Goal: Task Accomplishment & Management: Use online tool/utility

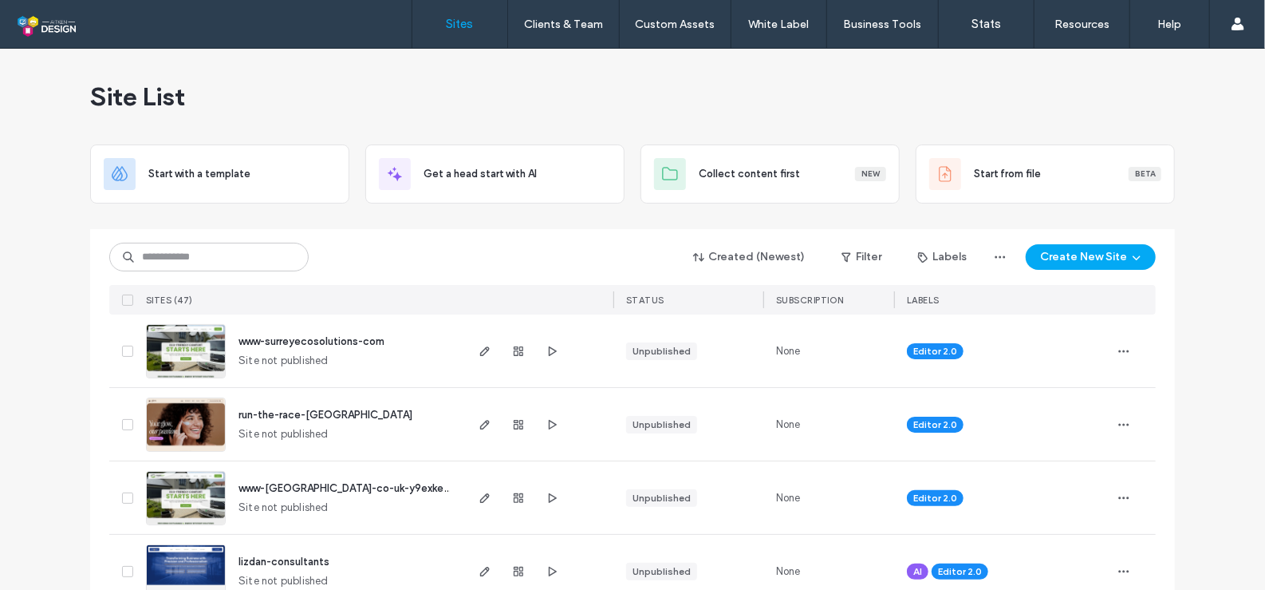
click at [328, 340] on span "www-surreyecosolutions-com" at bounding box center [312, 341] width 146 height 12
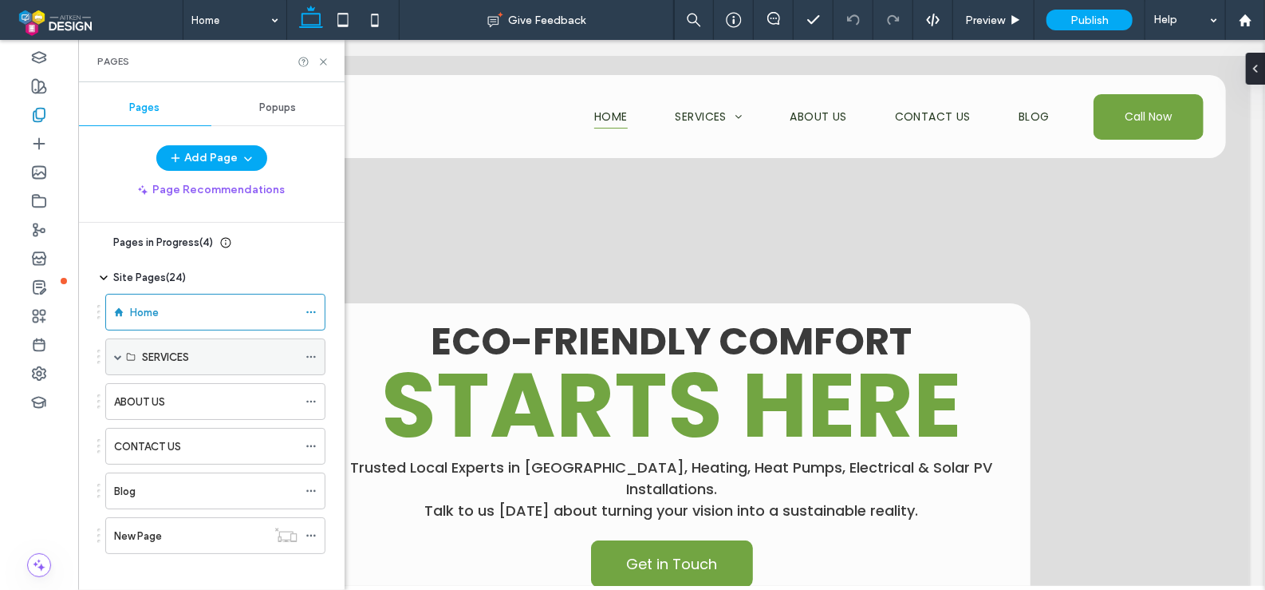
scroll to position [17, 0]
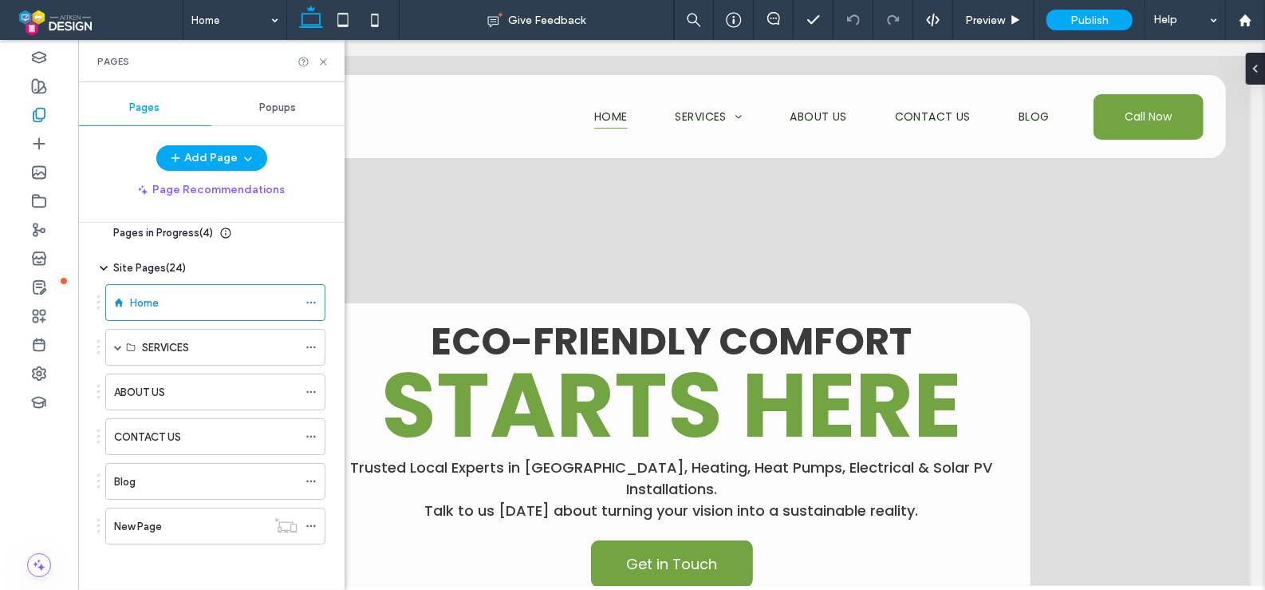
click at [214, 524] on div "New Page" at bounding box center [190, 526] width 152 height 17
click at [326, 62] on icon at bounding box center [324, 62] width 12 height 12
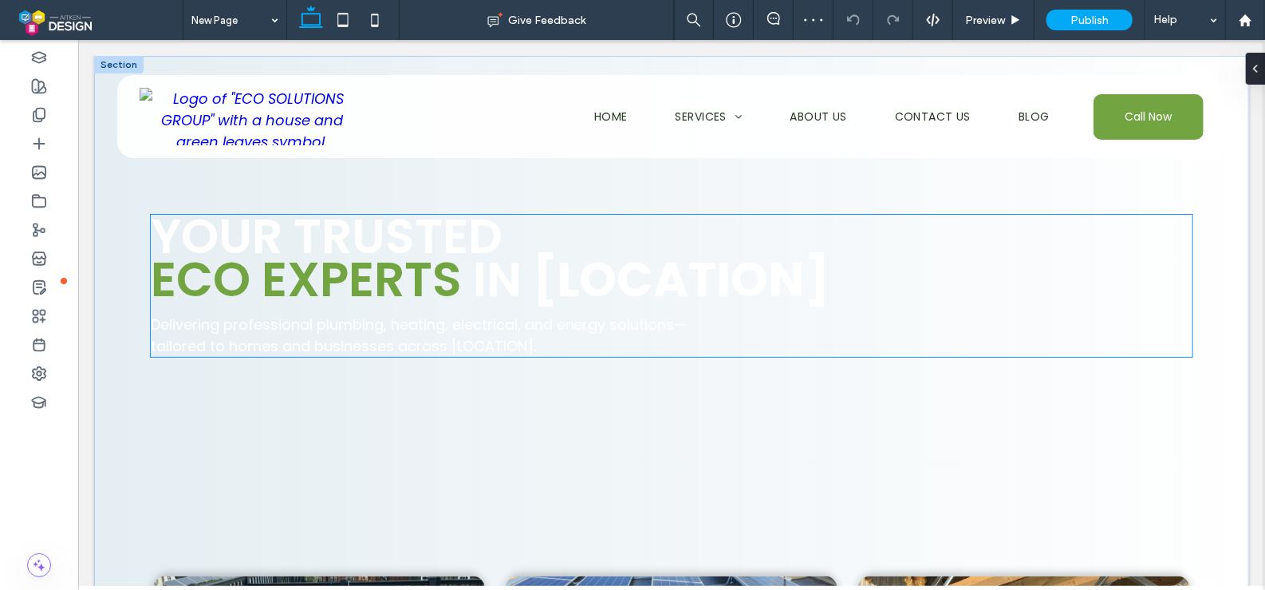
click at [729, 265] on strong "[LOCATION]" at bounding box center [681, 278] width 298 height 67
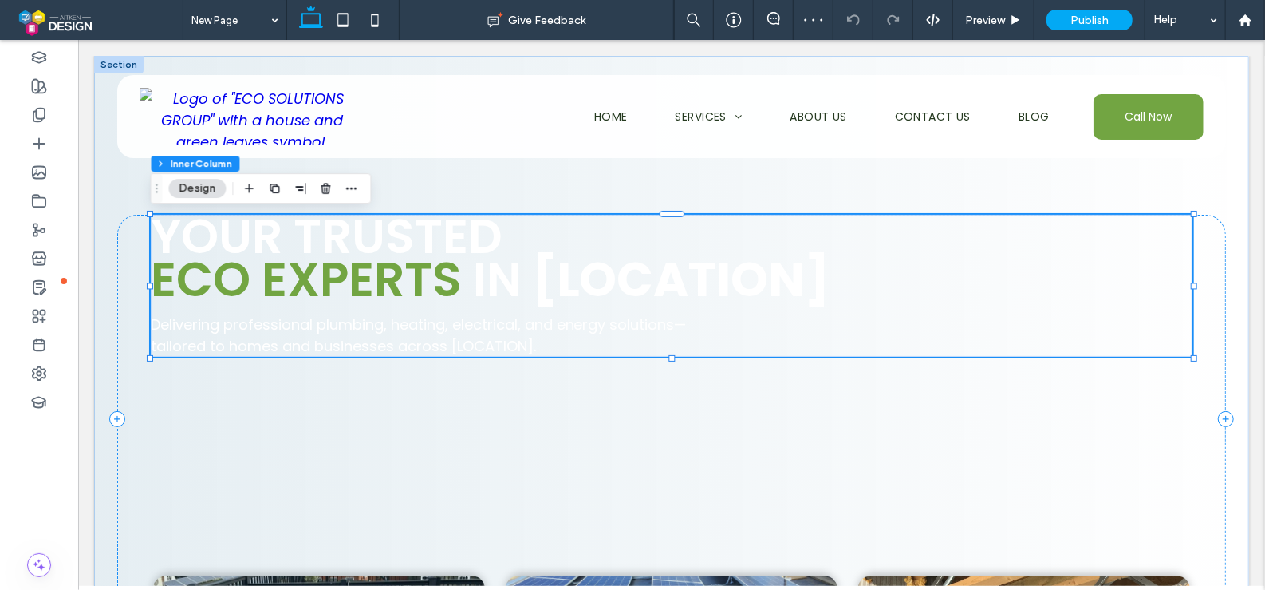
click at [821, 274] on strong "[LOCATION]" at bounding box center [681, 278] width 298 height 67
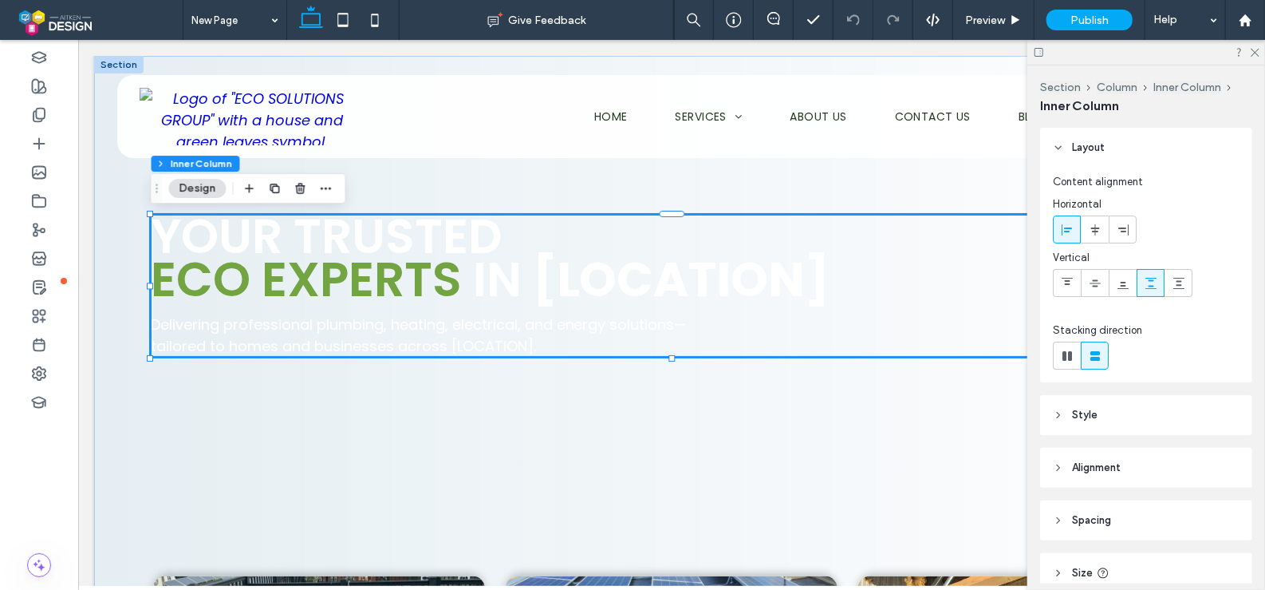
click at [818, 282] on strong "[LOCATION]" at bounding box center [681, 278] width 298 height 67
click at [818, 282] on div "YOUR TRUSTED ECO EXPERTS IN [LOCATION]" at bounding box center [671, 257] width 1043 height 86
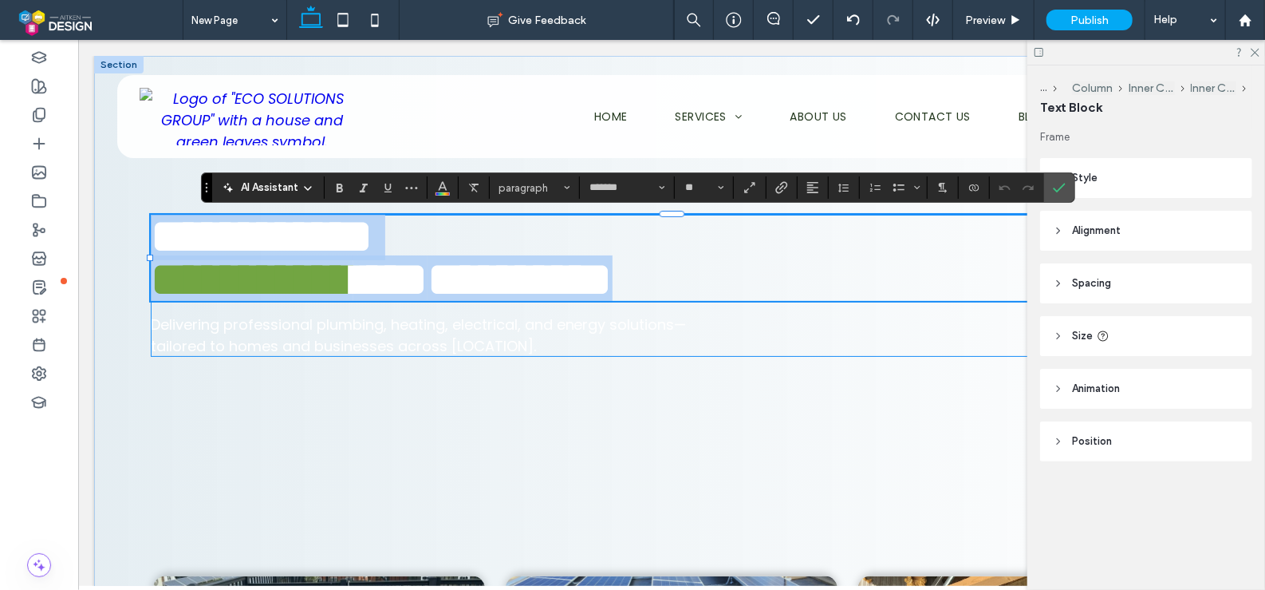
type input "*******"
type input "**"
click at [612, 278] on strong "**********" at bounding box center [519, 279] width 185 height 48
click at [612, 272] on strong "**********" at bounding box center [519, 279] width 185 height 48
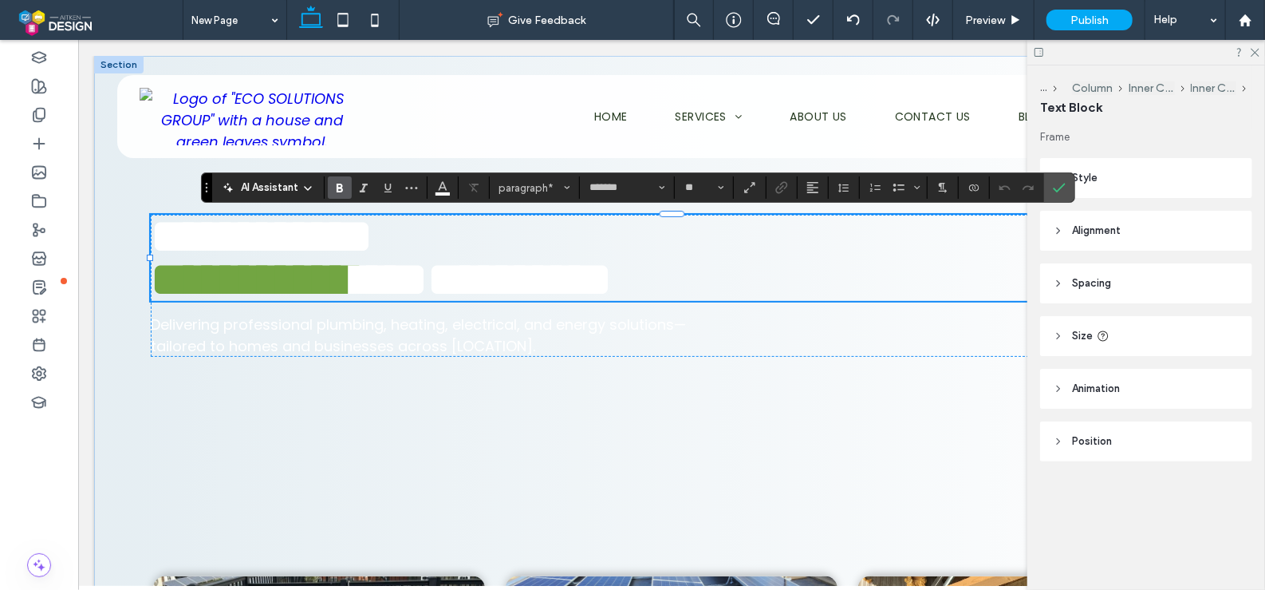
scroll to position [11, 0]
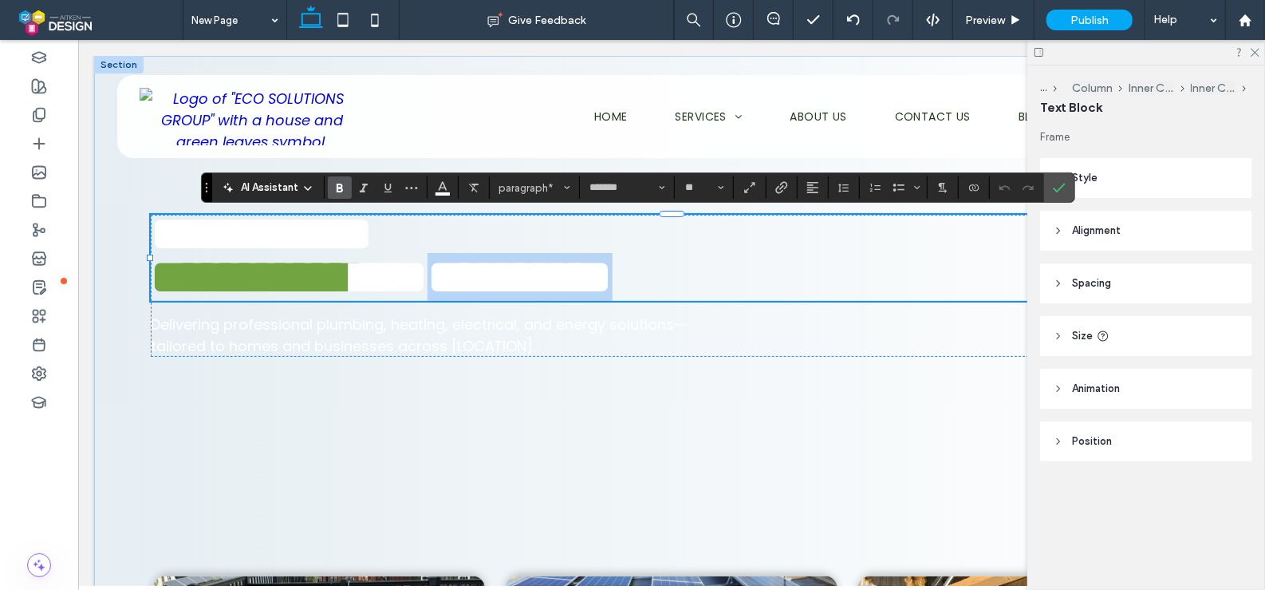
drag, startPoint x: 824, startPoint y: 272, endPoint x: 539, endPoint y: 271, distance: 284.8
click at [539, 271] on strong "**********" at bounding box center [519, 276] width 185 height 48
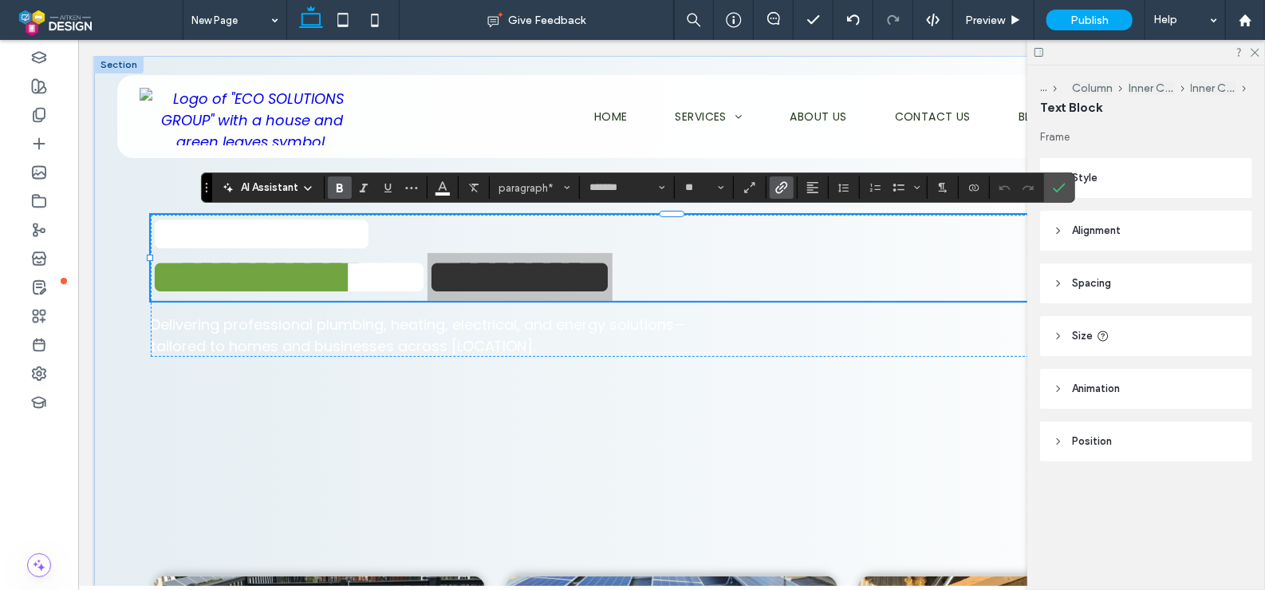
click at [779, 185] on use "Link" at bounding box center [782, 188] width 12 height 12
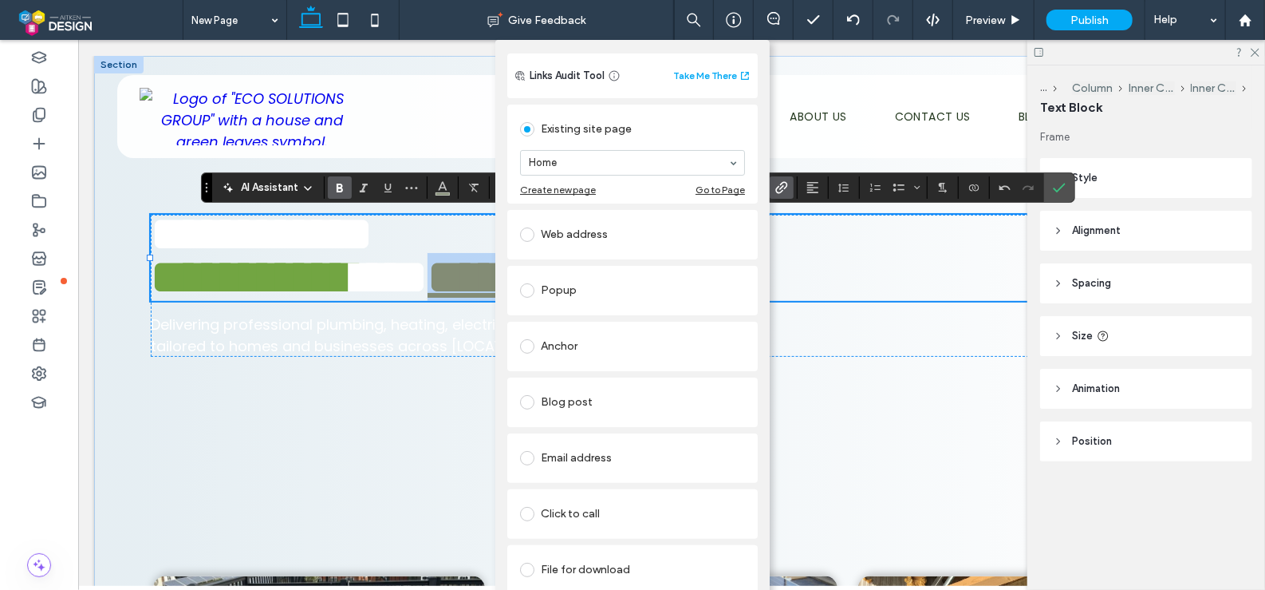
scroll to position [40, 0]
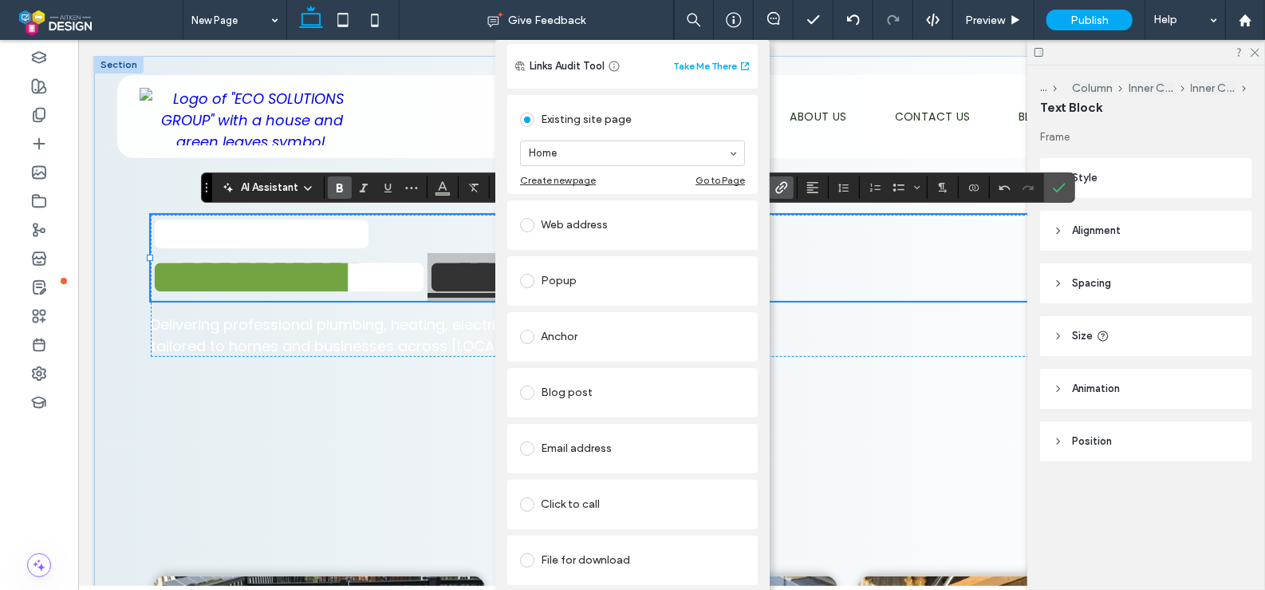
drag, startPoint x: 881, startPoint y: 309, endPoint x: 866, endPoint y: 306, distance: 15.5
click at [881, 308] on div "Add Link Links Audit Tool Take Me There Existing site page Home Create new page…" at bounding box center [632, 335] width 1265 height 590
click at [827, 263] on div "Add Link Links Audit Tool Take Me There Existing site page Home Create new page…" at bounding box center [632, 335] width 1265 height 590
click at [542, 589] on link "Remove link" at bounding box center [632, 599] width 251 height 13
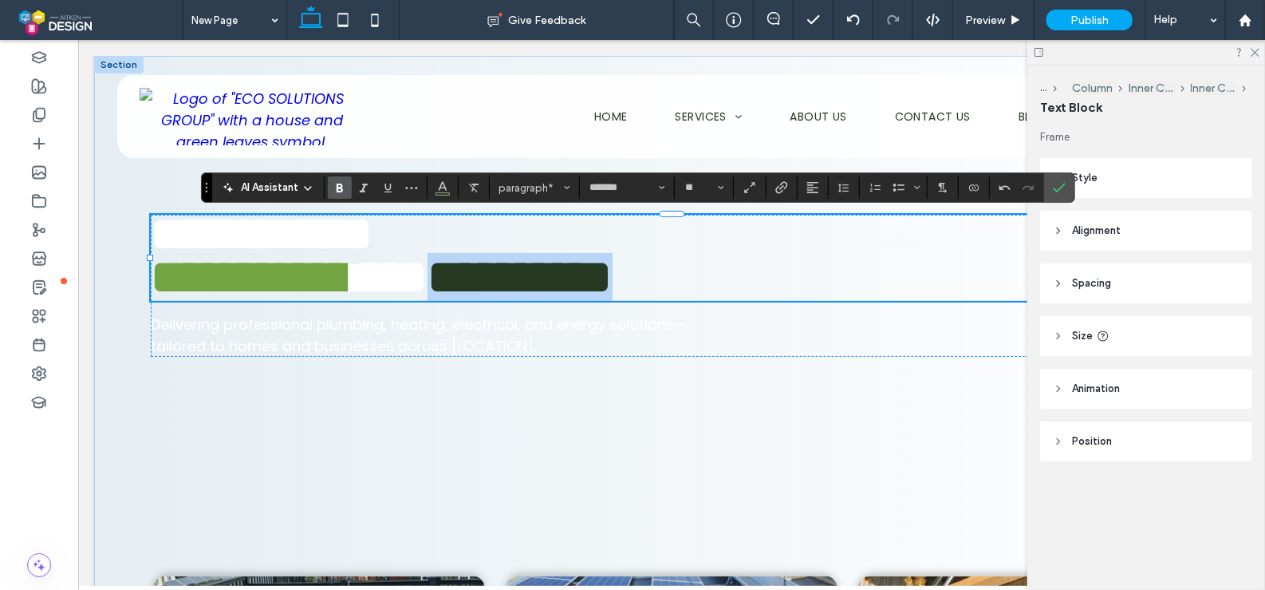
click at [612, 267] on strong "**********" at bounding box center [519, 276] width 185 height 48
click at [612, 268] on strong "**********" at bounding box center [519, 276] width 185 height 48
click at [851, 267] on p "**********" at bounding box center [671, 276] width 1043 height 43
click at [905, 255] on p "**********" at bounding box center [671, 276] width 1043 height 43
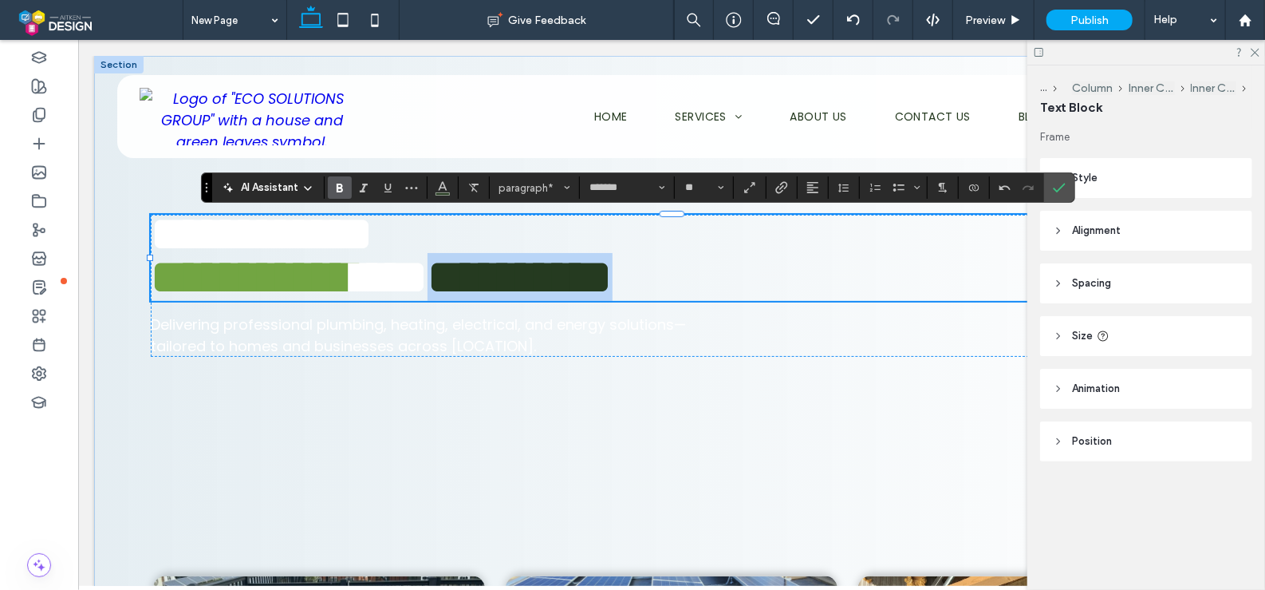
drag, startPoint x: 821, startPoint y: 266, endPoint x: 543, endPoint y: 282, distance: 278.9
click at [543, 282] on strong "**********" at bounding box center [519, 276] width 185 height 48
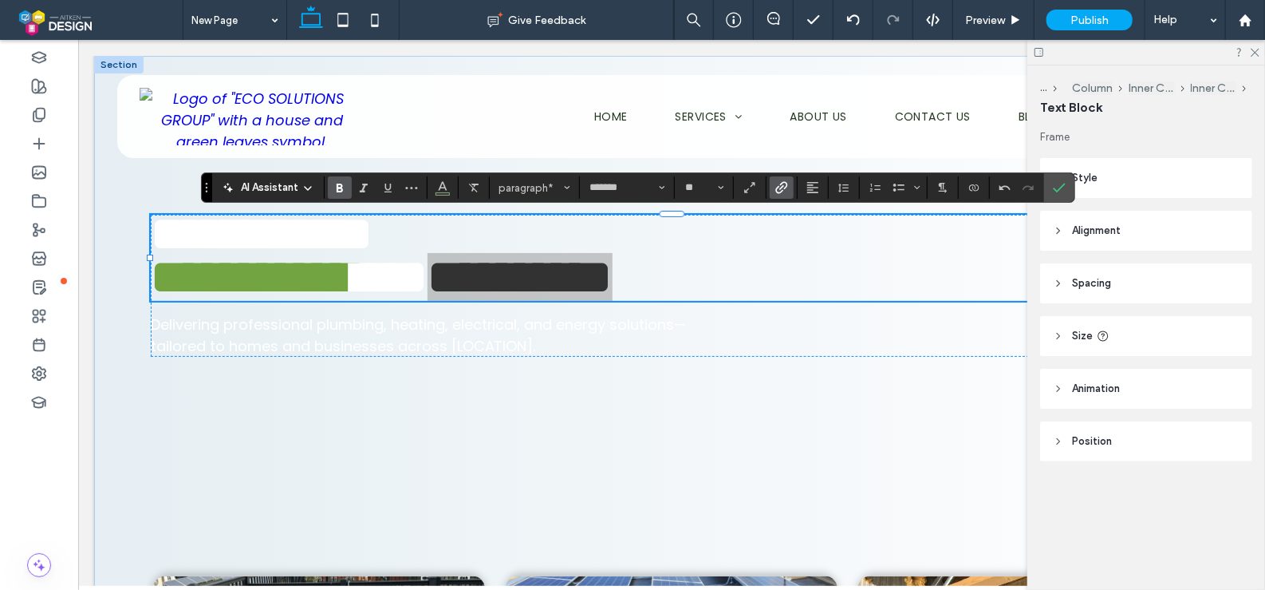
click at [780, 182] on icon "Link" at bounding box center [782, 187] width 13 height 13
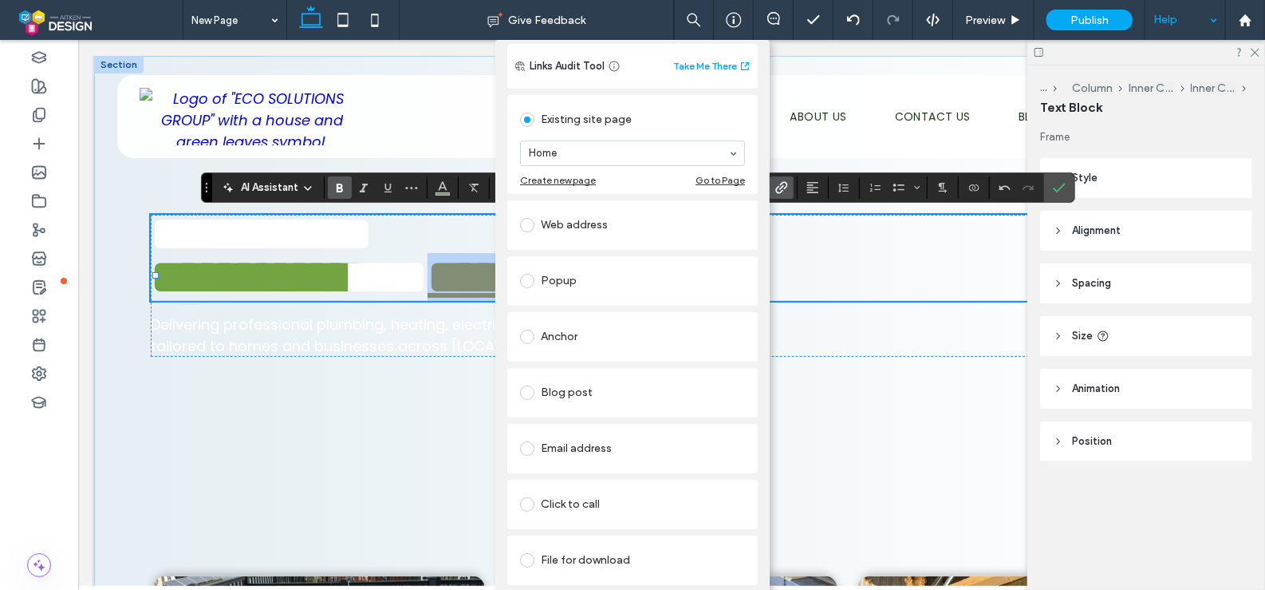
scroll to position [10, 0]
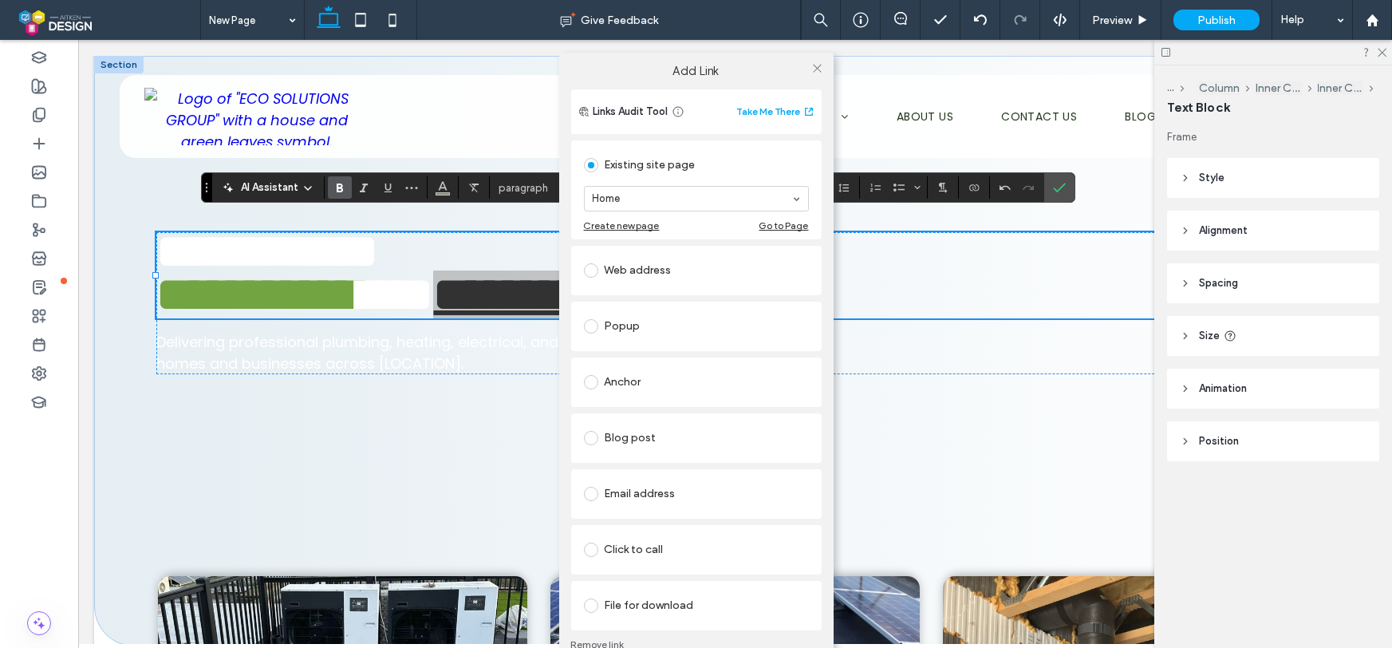
click at [594, 589] on link "Remove link" at bounding box center [696, 644] width 251 height 13
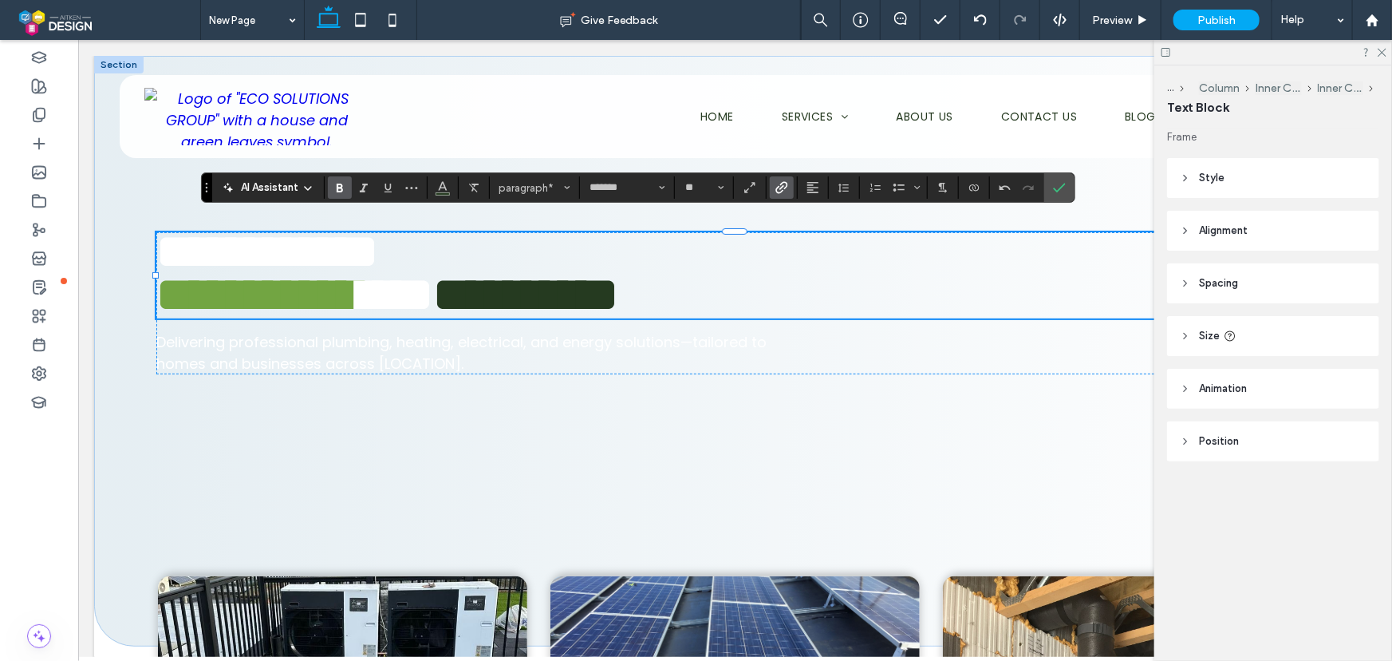
click at [776, 186] on icon "Link" at bounding box center [782, 187] width 13 height 13
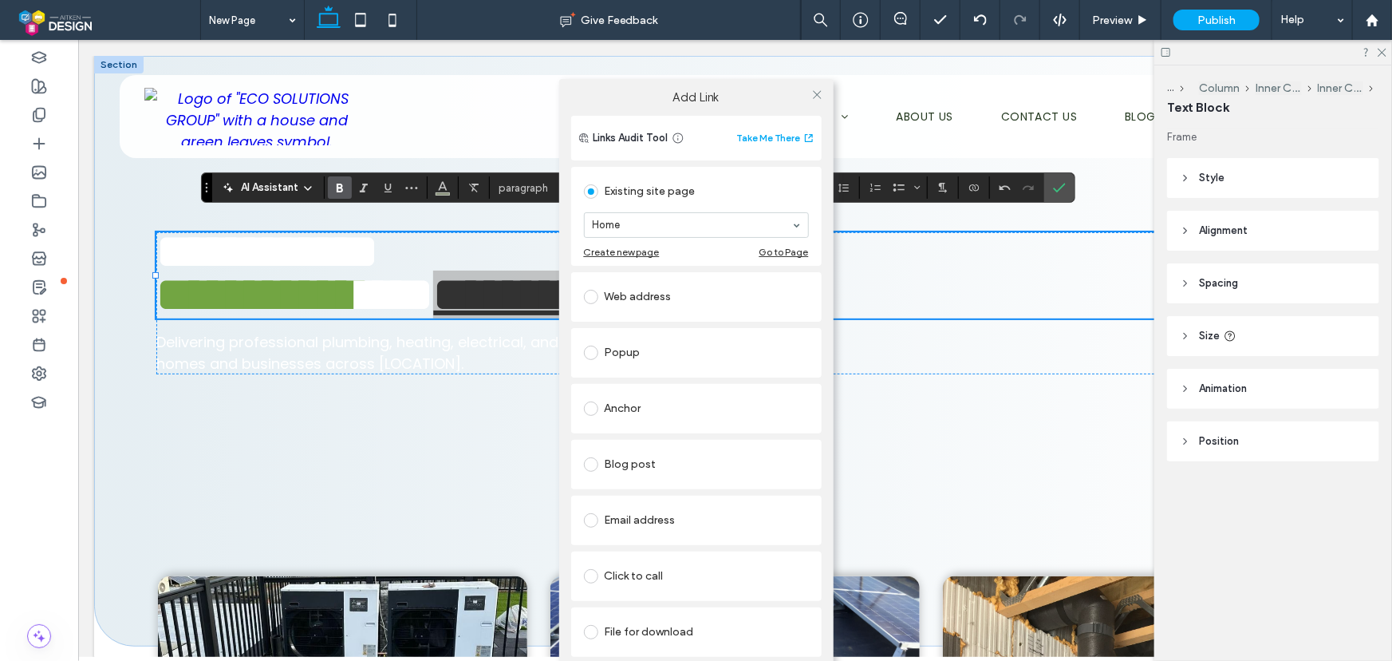
click at [964, 188] on div "Add Link Links Audit Tool Take Me There Existing site page Home Create new page…" at bounding box center [696, 390] width 1392 height 661
click at [816, 91] on icon at bounding box center [817, 95] width 12 height 12
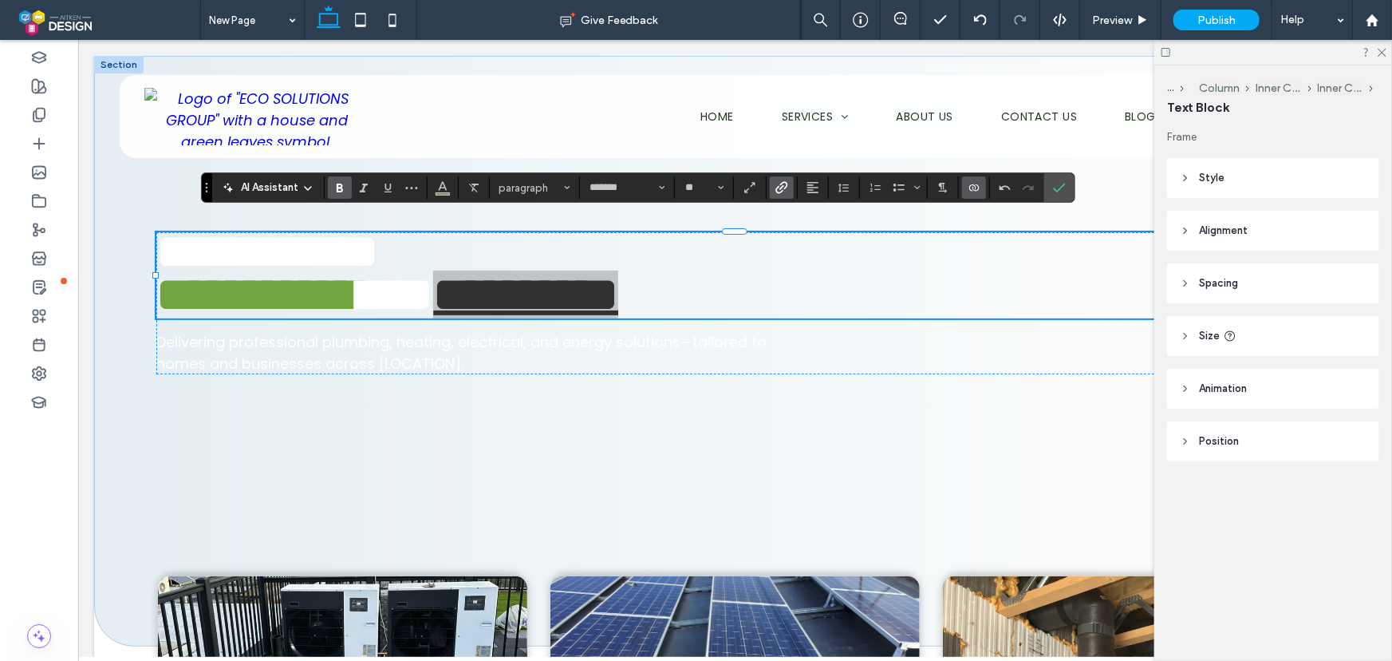
click at [974, 189] on icon "Connect To Data" at bounding box center [974, 187] width 13 height 13
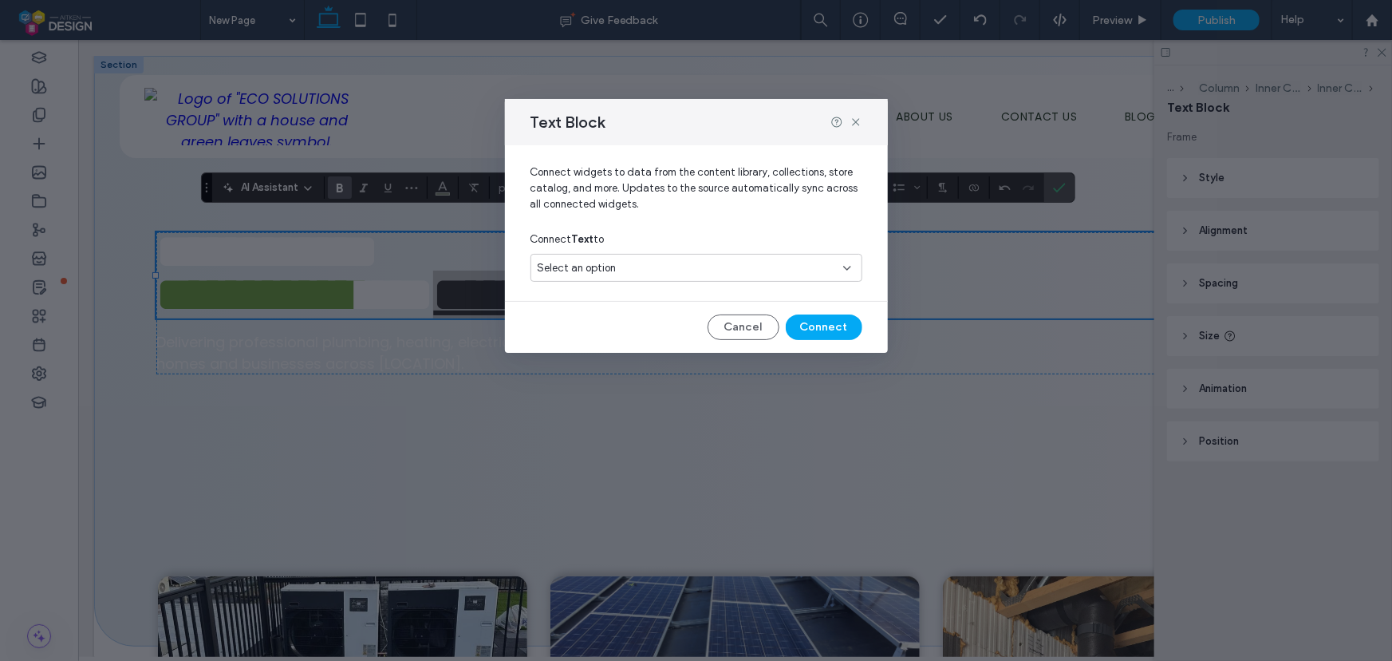
click at [784, 277] on div "Select an option" at bounding box center [697, 268] width 332 height 28
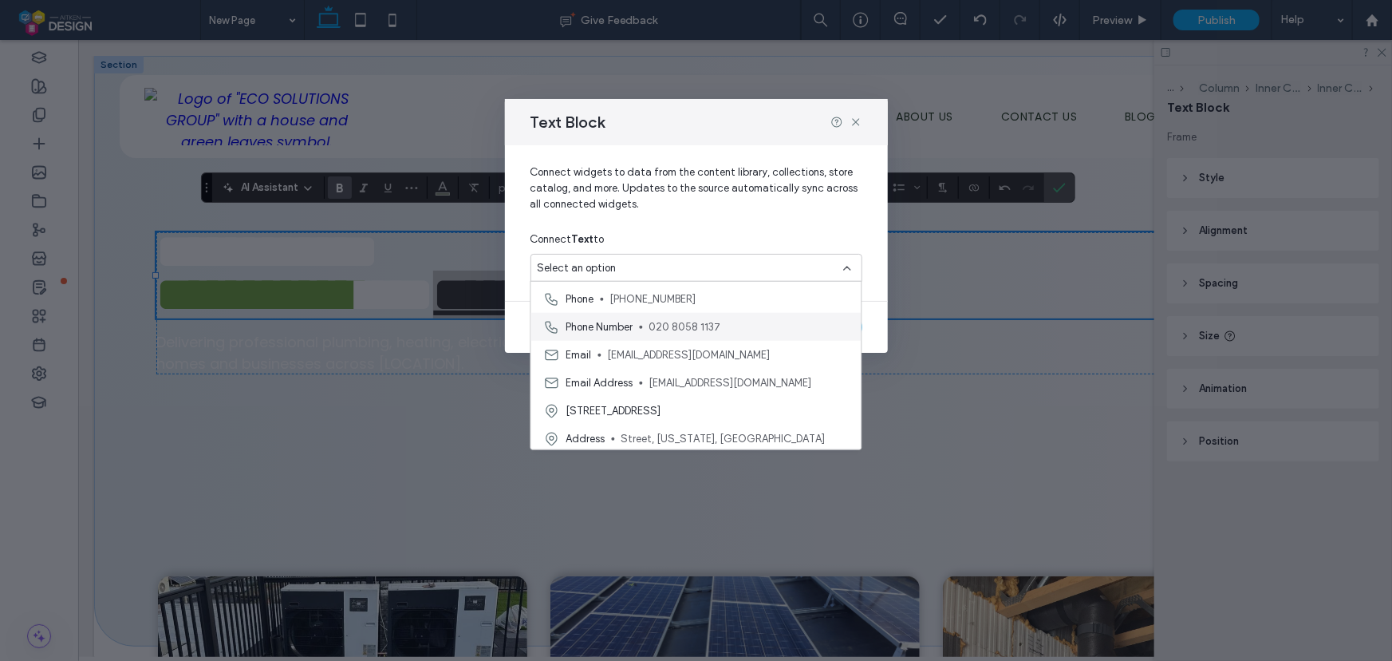
scroll to position [56, 0]
click at [730, 223] on span "Connect widgets to data from the content library, collections, store catalog, a…" at bounding box center [697, 194] width 332 height 61
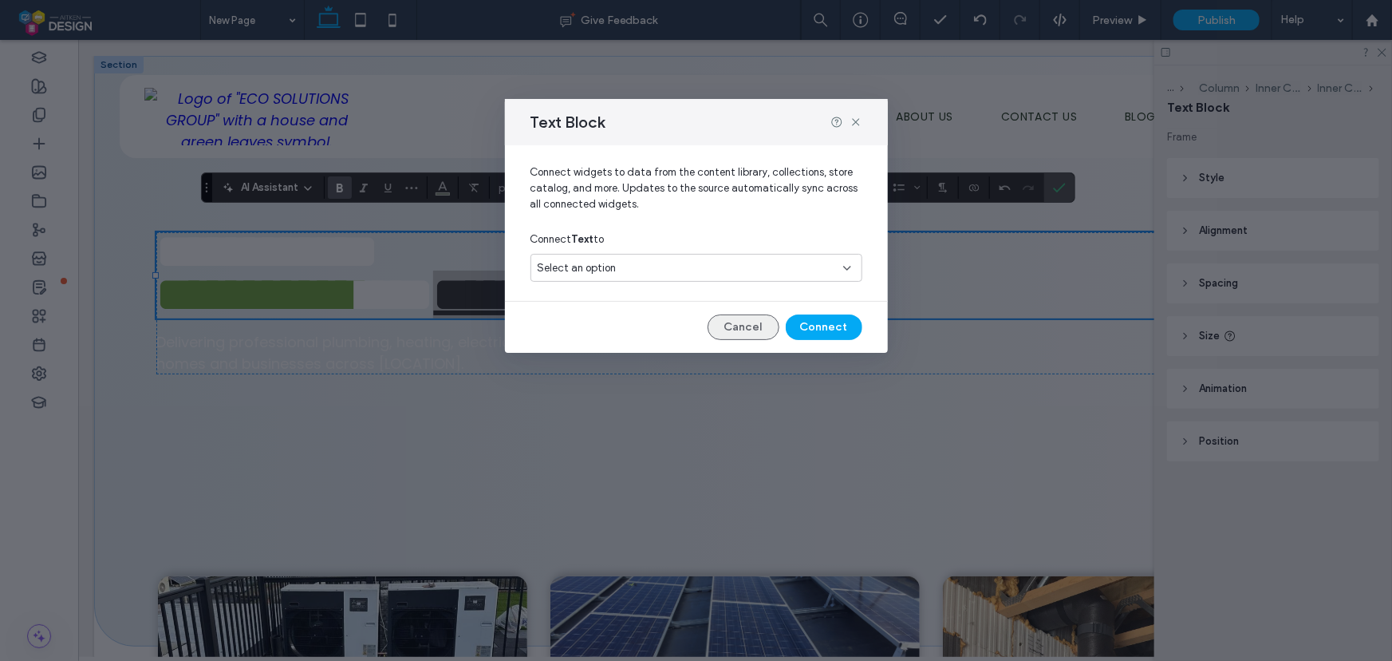
click at [760, 331] on button "Cancel" at bounding box center [744, 327] width 72 height 26
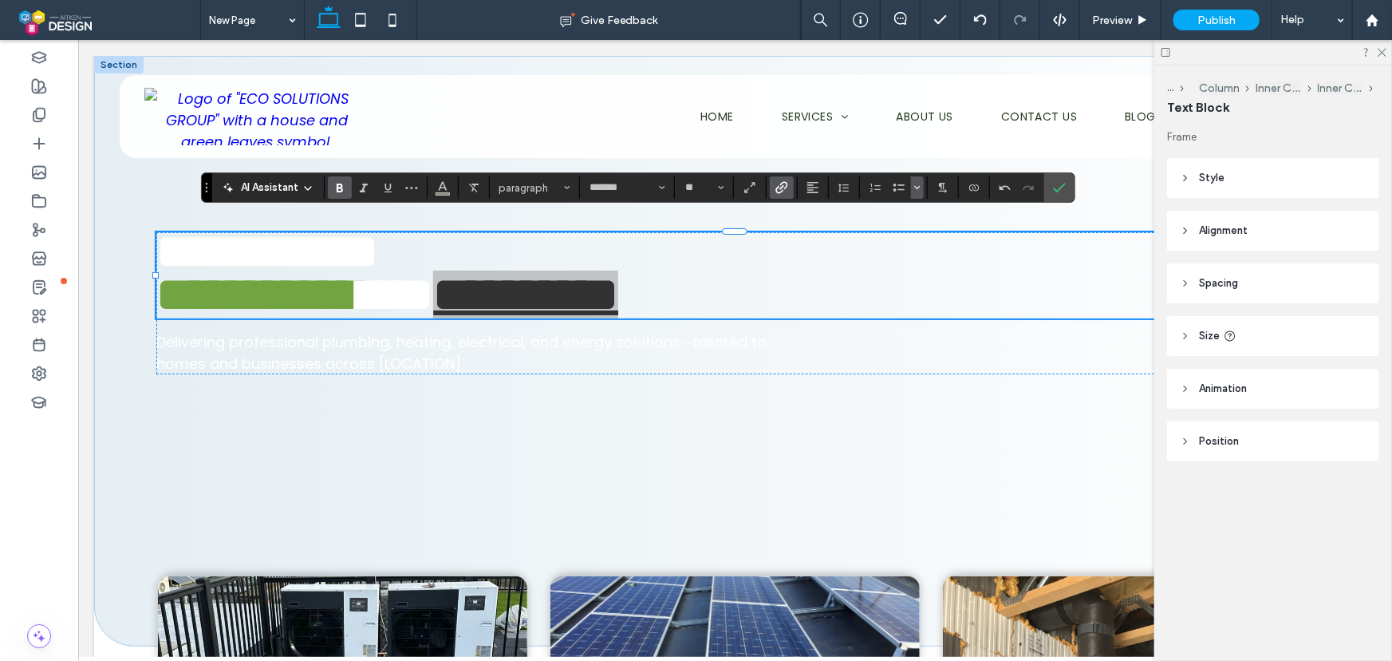
click at [917, 191] on icon "Bulleted list menu" at bounding box center [918, 188] width 10 height 10
click at [915, 191] on icon "Bulleted list menu" at bounding box center [918, 188] width 10 height 10
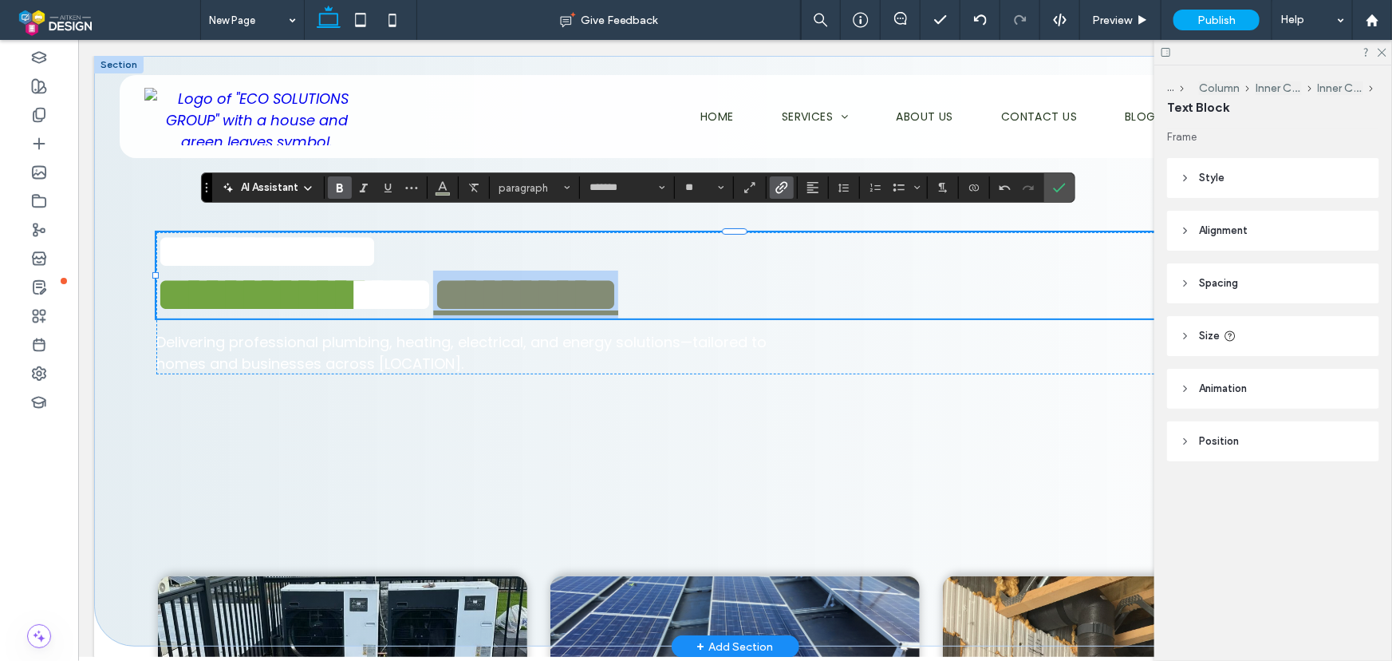
click at [896, 272] on p "**********" at bounding box center [734, 293] width 1157 height 43
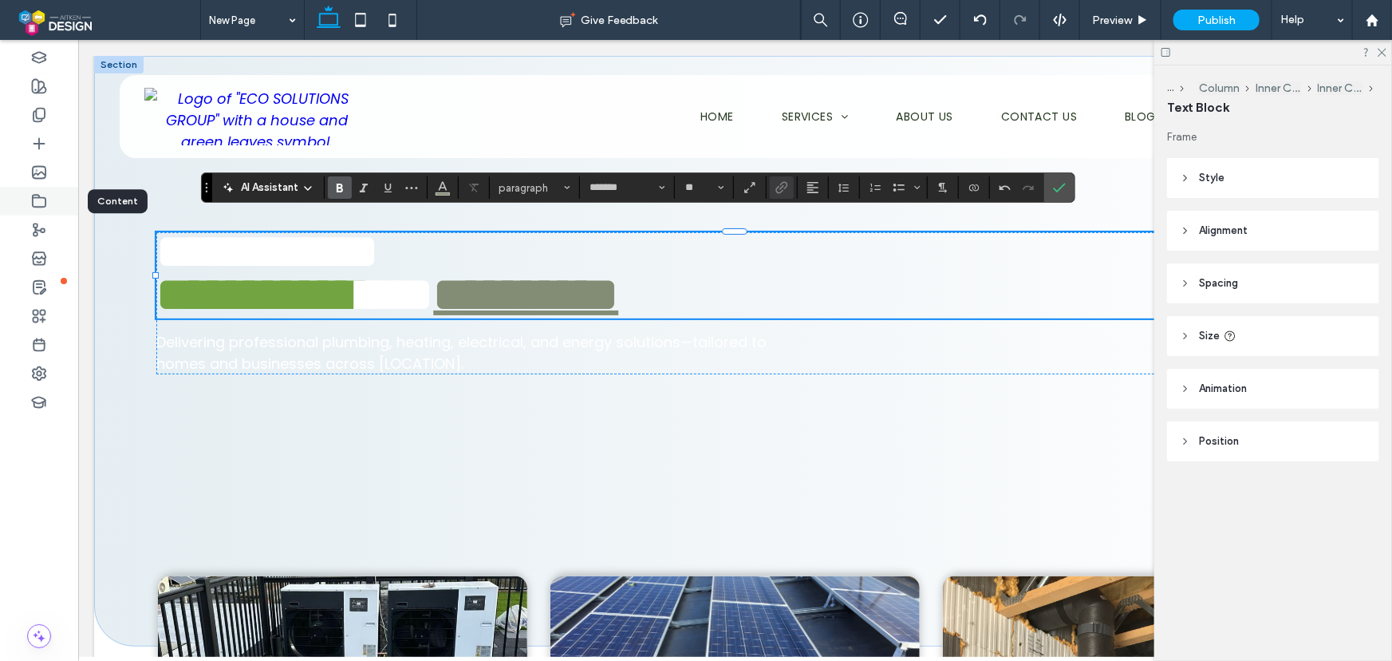
click at [48, 201] on div at bounding box center [39, 201] width 78 height 29
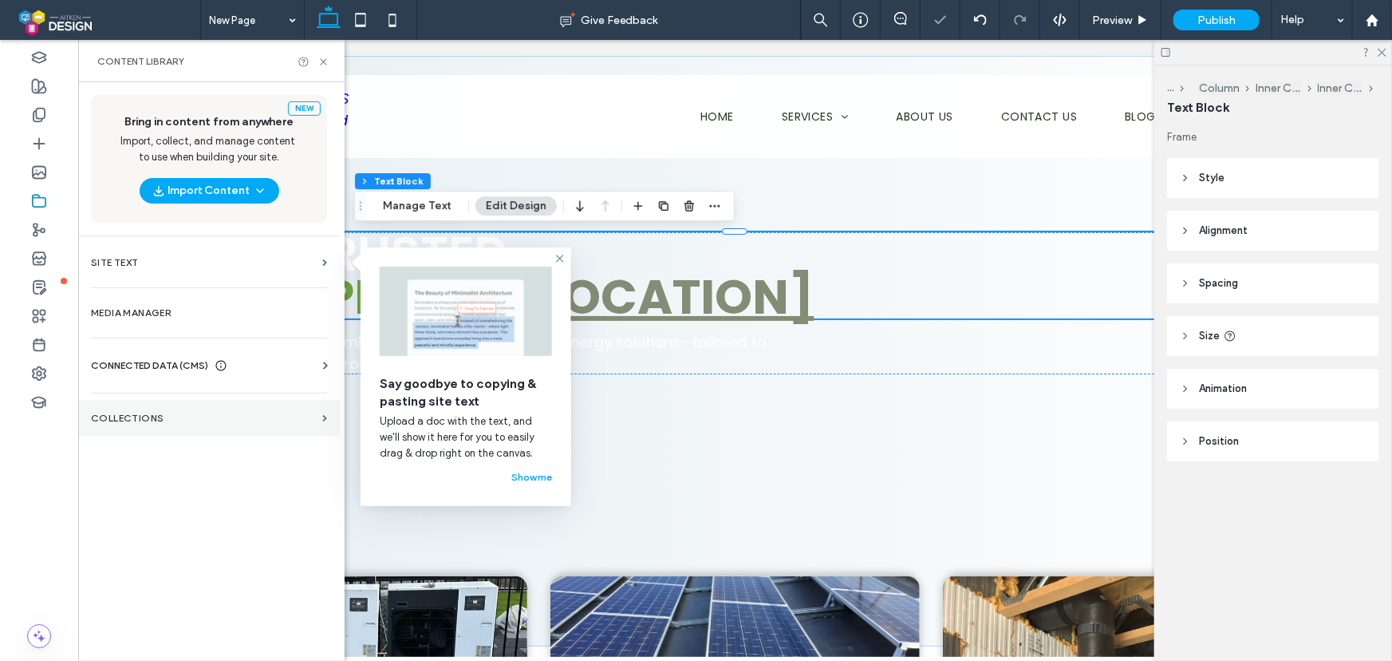
click at [152, 416] on label "Collections" at bounding box center [203, 417] width 225 height 11
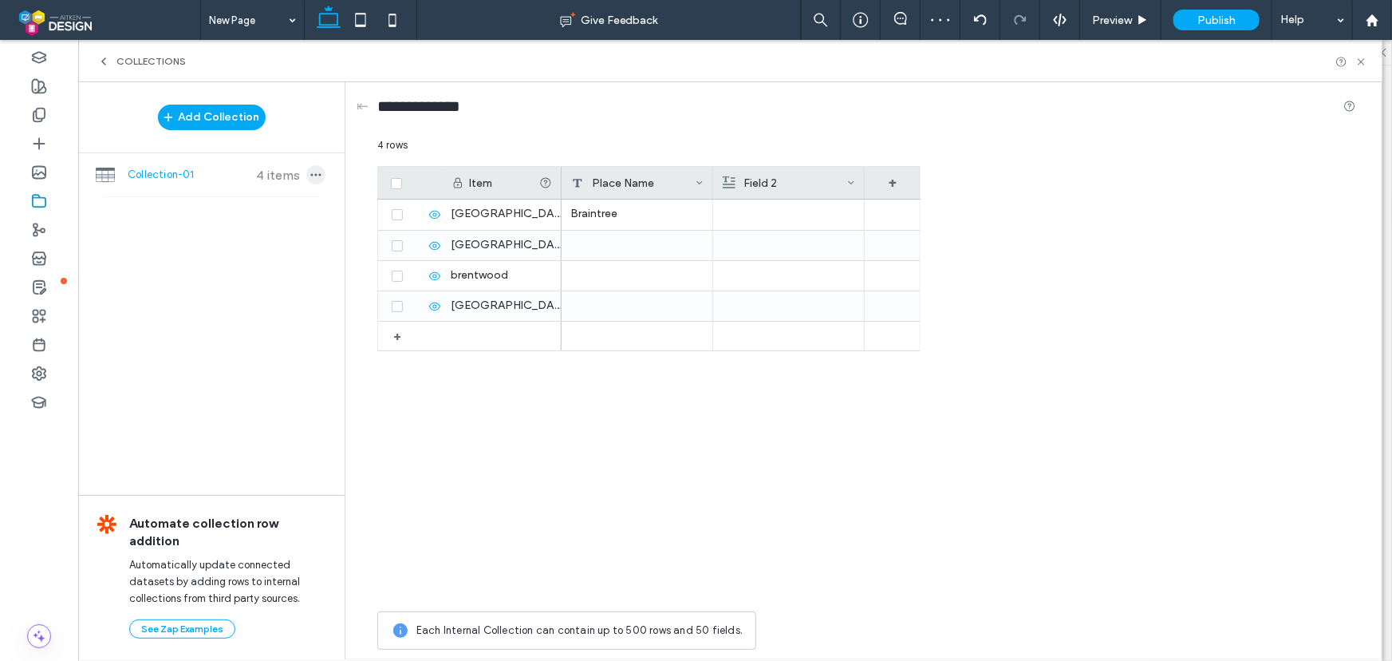
click at [306, 165] on span "button" at bounding box center [315, 174] width 19 height 19
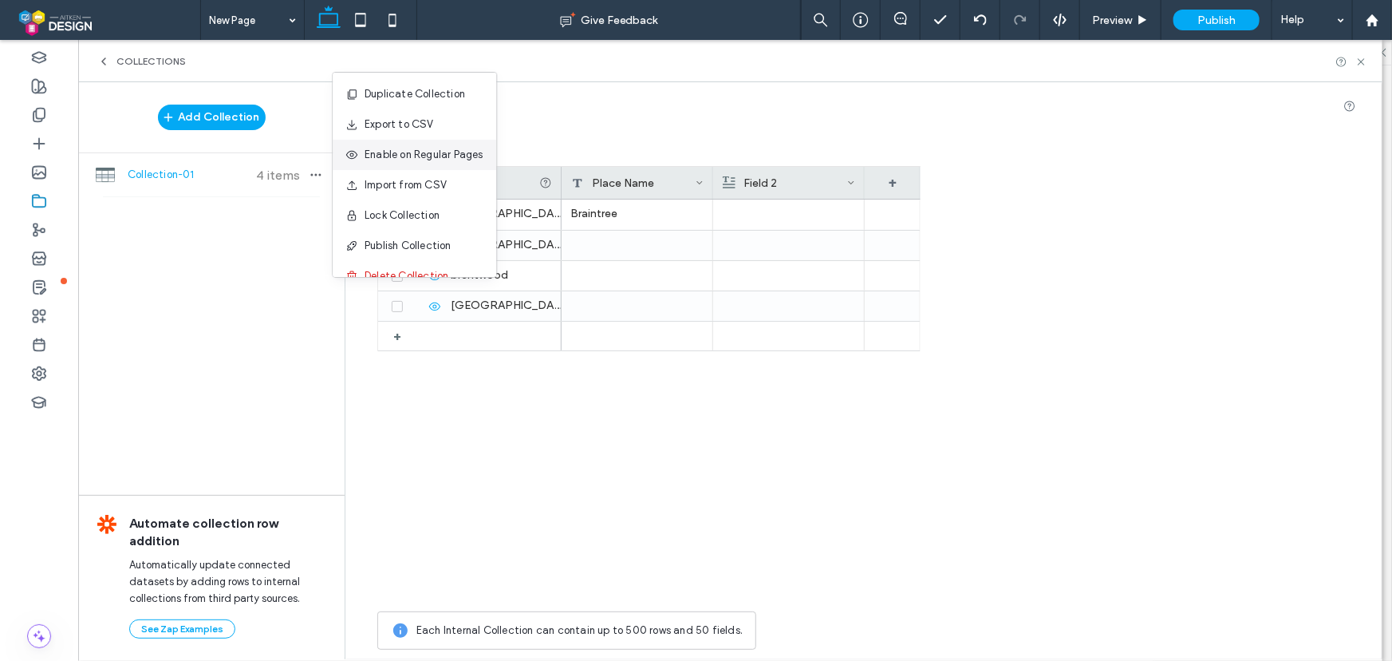
click at [401, 156] on span "Enable on Regular Pages" at bounding box center [424, 155] width 119 height 16
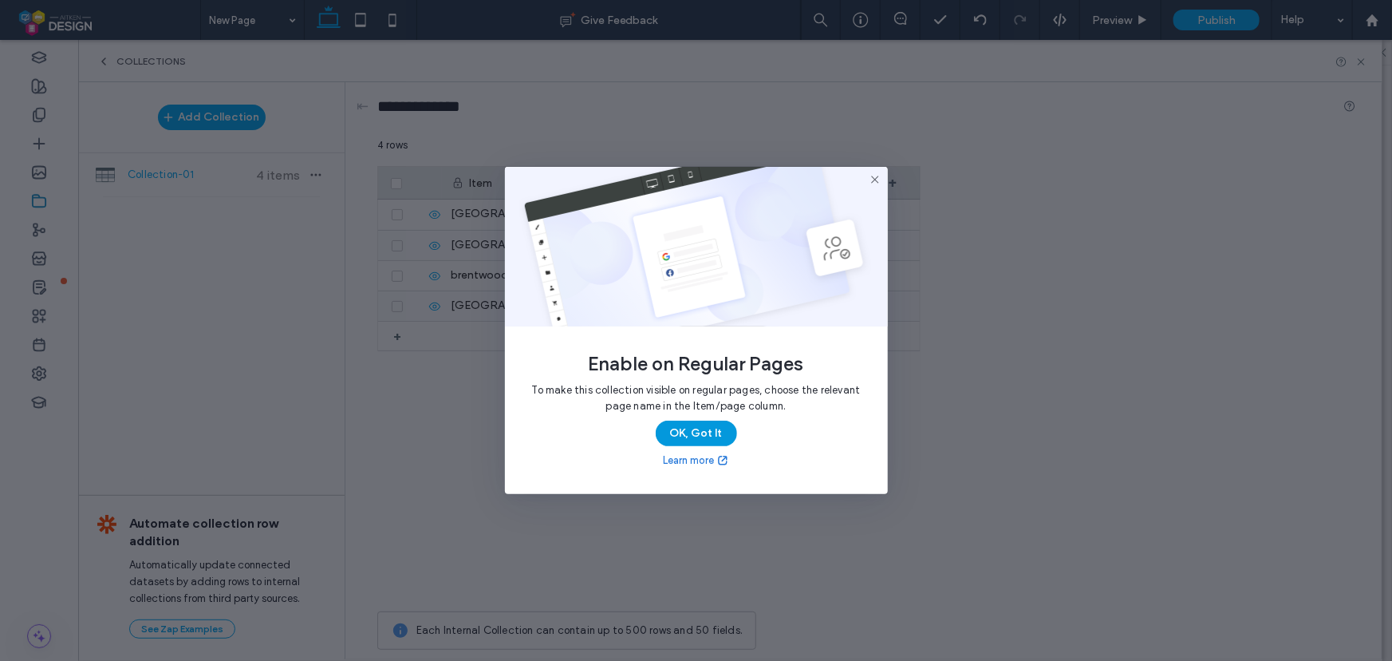
click at [705, 429] on button "OK, Got It" at bounding box center [696, 433] width 81 height 26
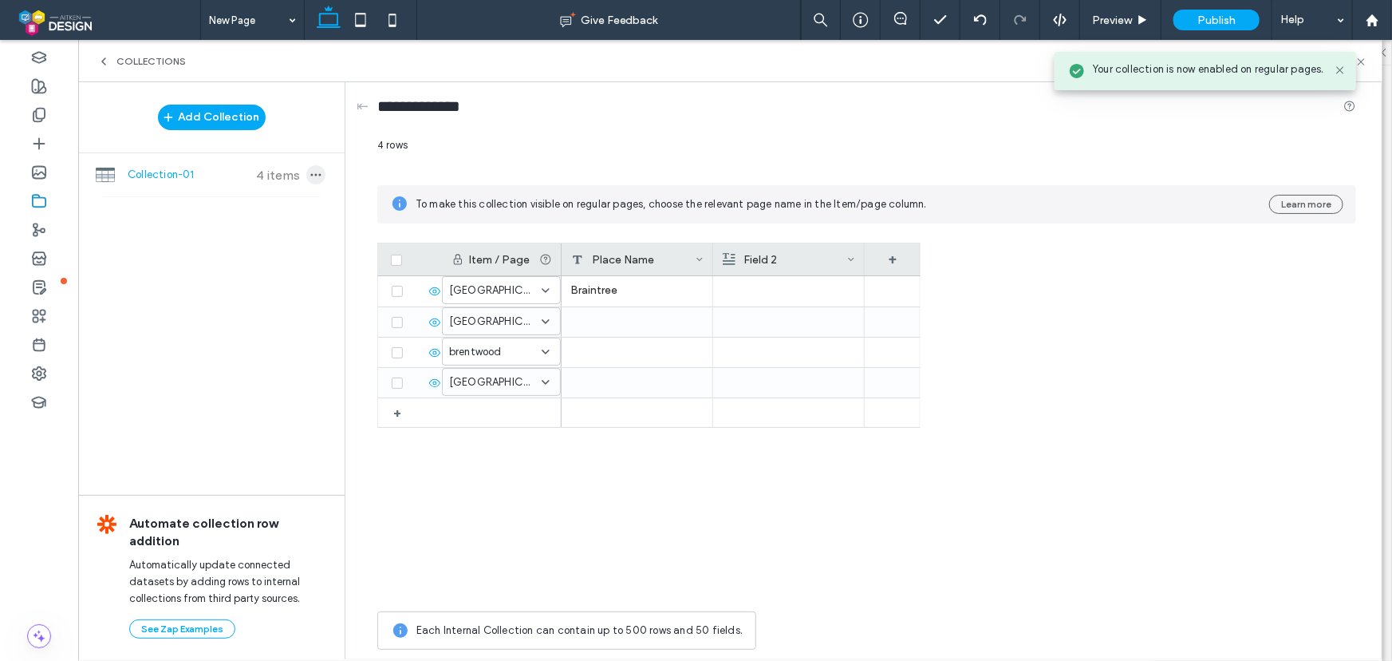
click at [317, 176] on icon "button" at bounding box center [316, 174] width 13 height 13
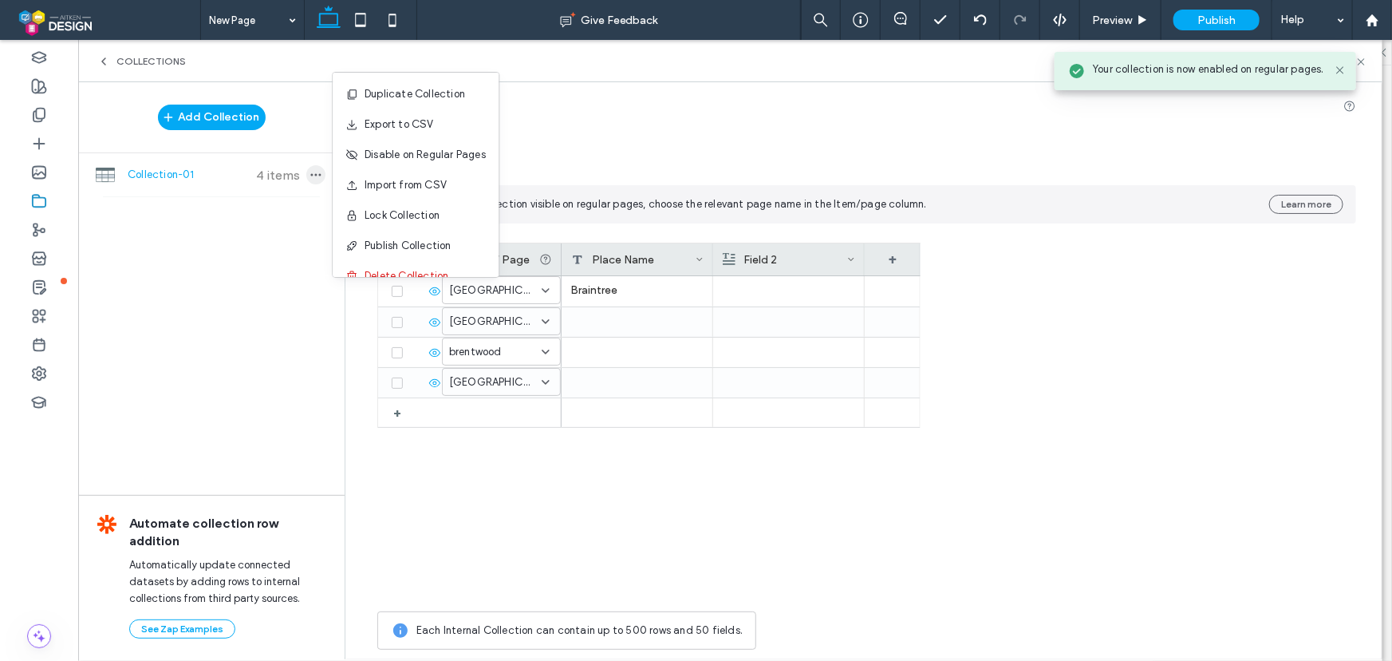
click at [318, 175] on icon "button" at bounding box center [316, 174] width 13 height 13
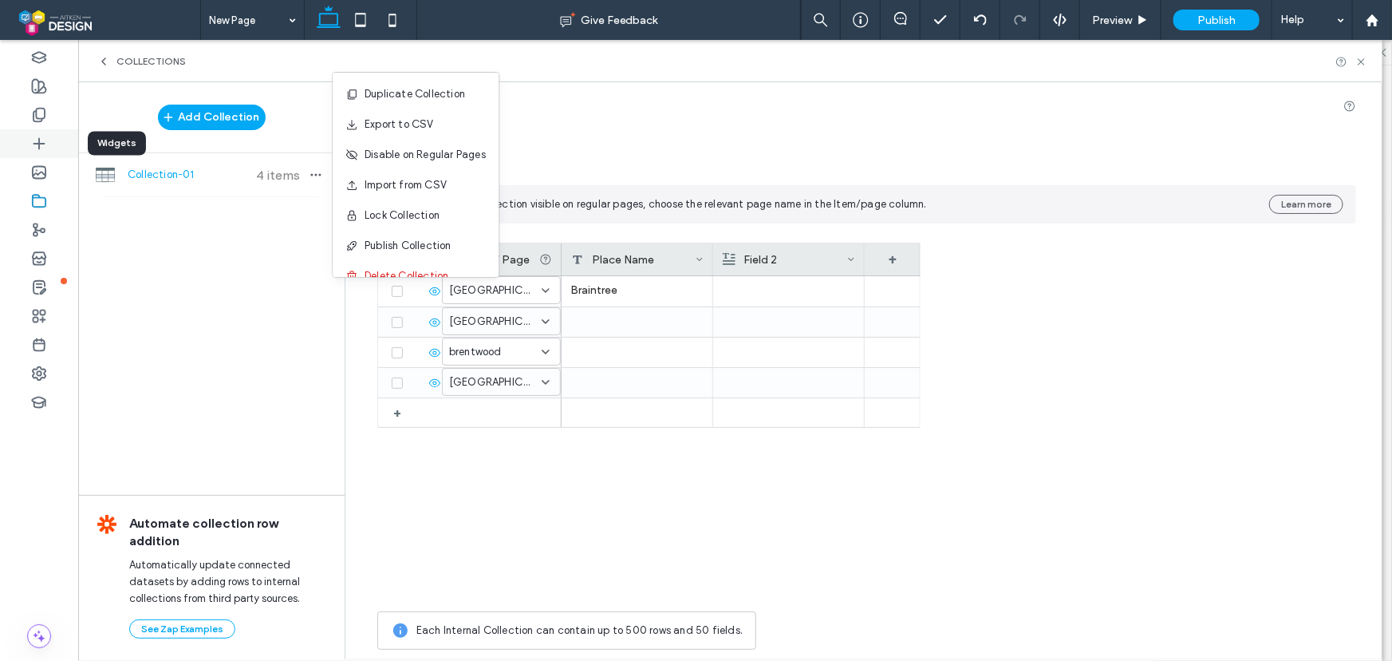
click at [35, 144] on use at bounding box center [39, 143] width 10 height 10
click at [44, 116] on use at bounding box center [39, 116] width 11 height 14
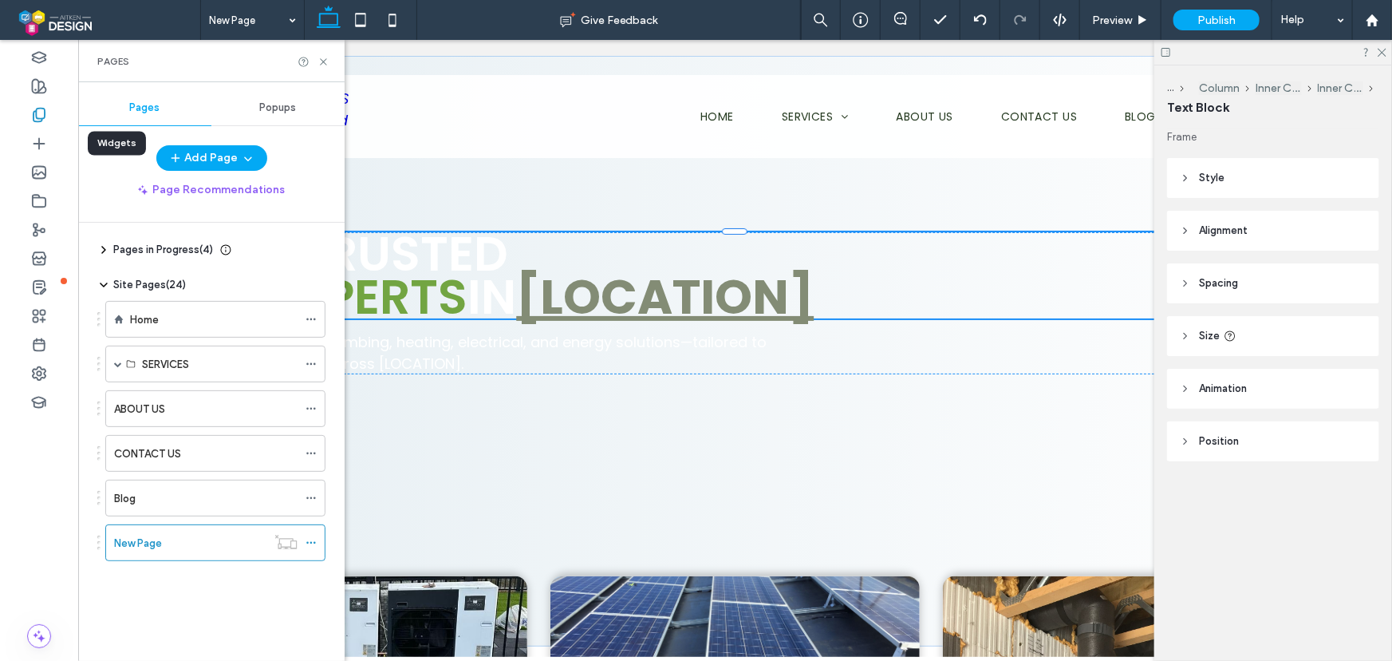
click at [41, 118] on use at bounding box center [39, 116] width 11 height 14
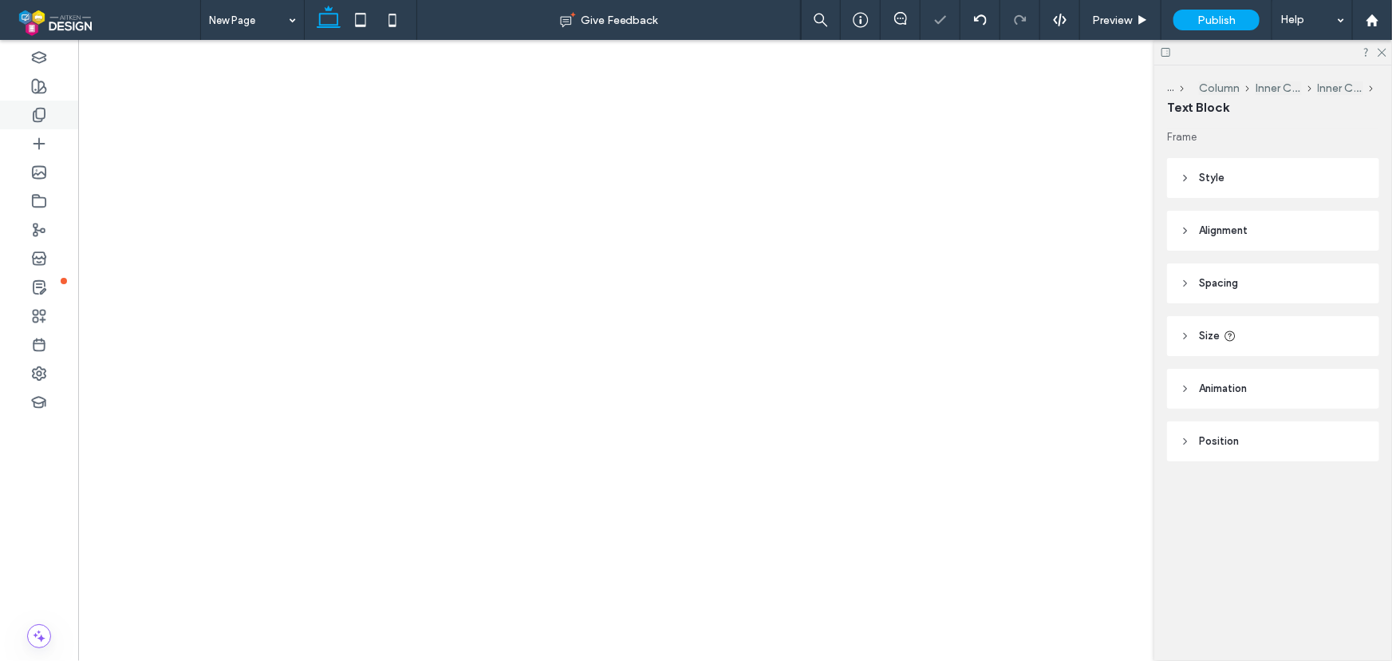
type input "*******"
type input "**"
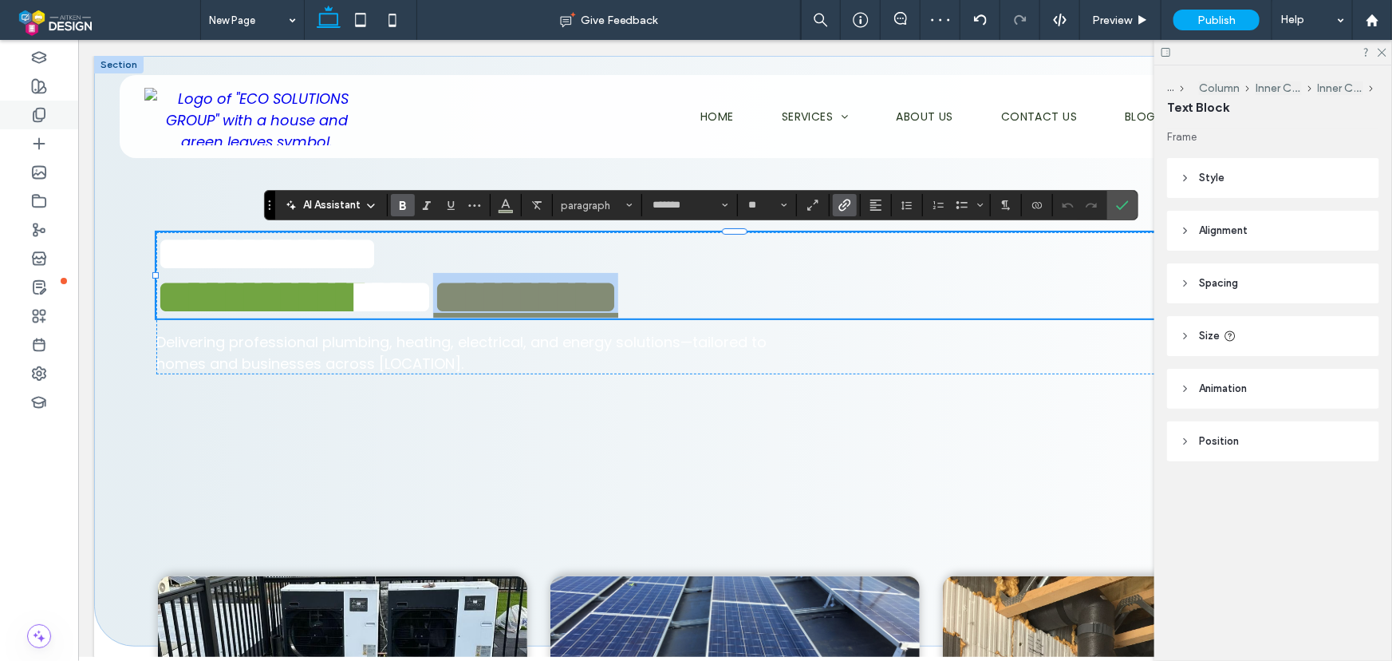
scroll to position [10, 0]
drag, startPoint x: 831, startPoint y: 304, endPoint x: 570, endPoint y: 231, distance: 271.0
click at [543, 292] on strong "**********" at bounding box center [524, 294] width 185 height 48
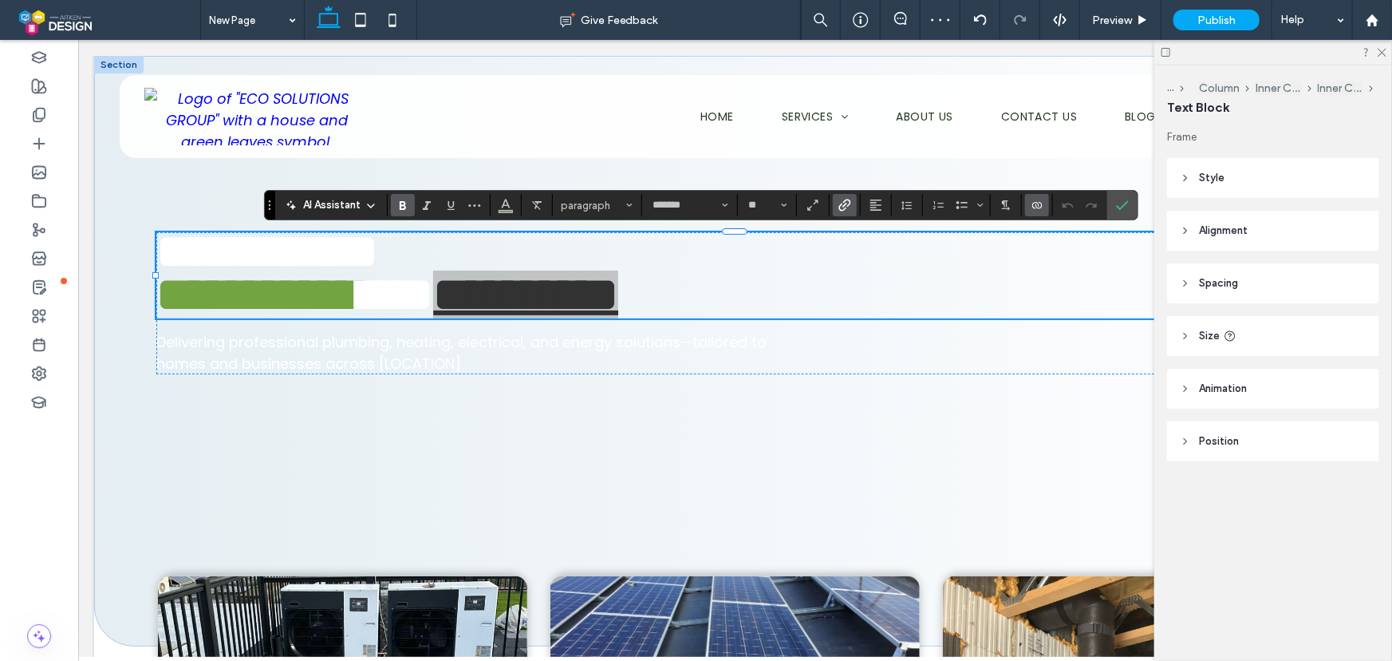
click at [1040, 208] on icon "Connect To Data" at bounding box center [1037, 205] width 13 height 13
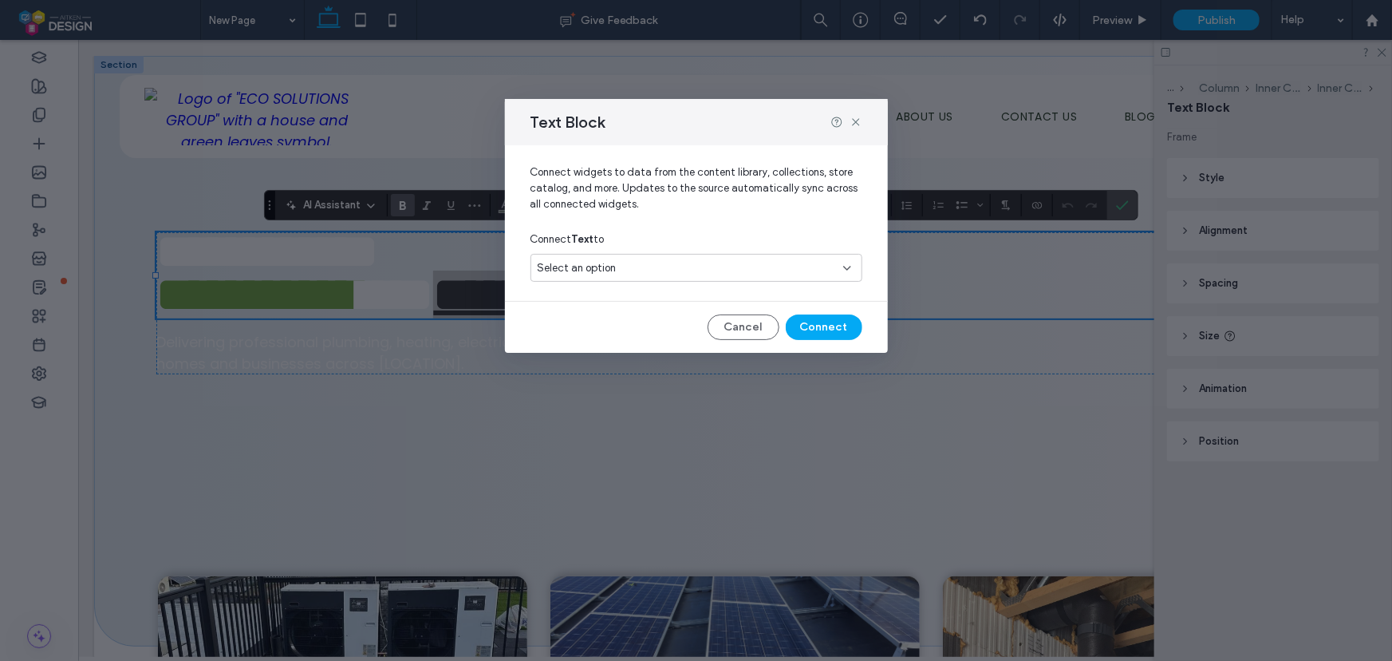
click at [760, 258] on div "Select an option" at bounding box center [697, 268] width 332 height 28
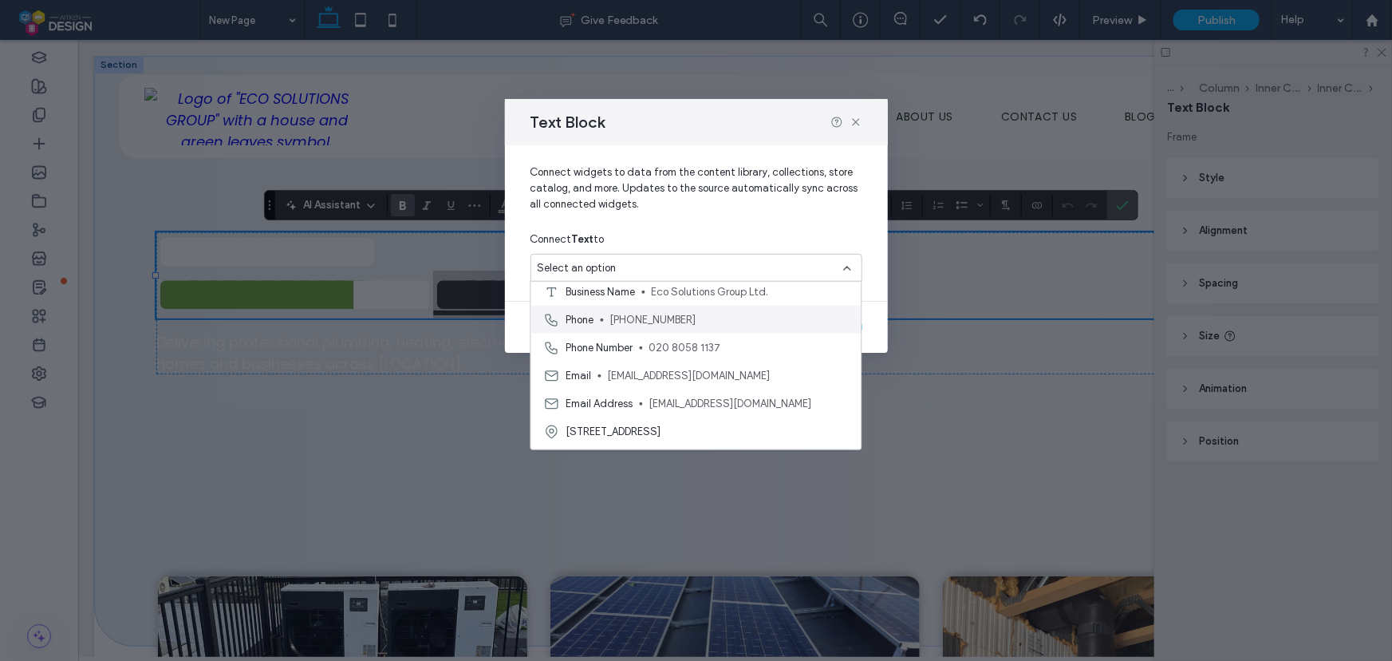
scroll to position [56, 0]
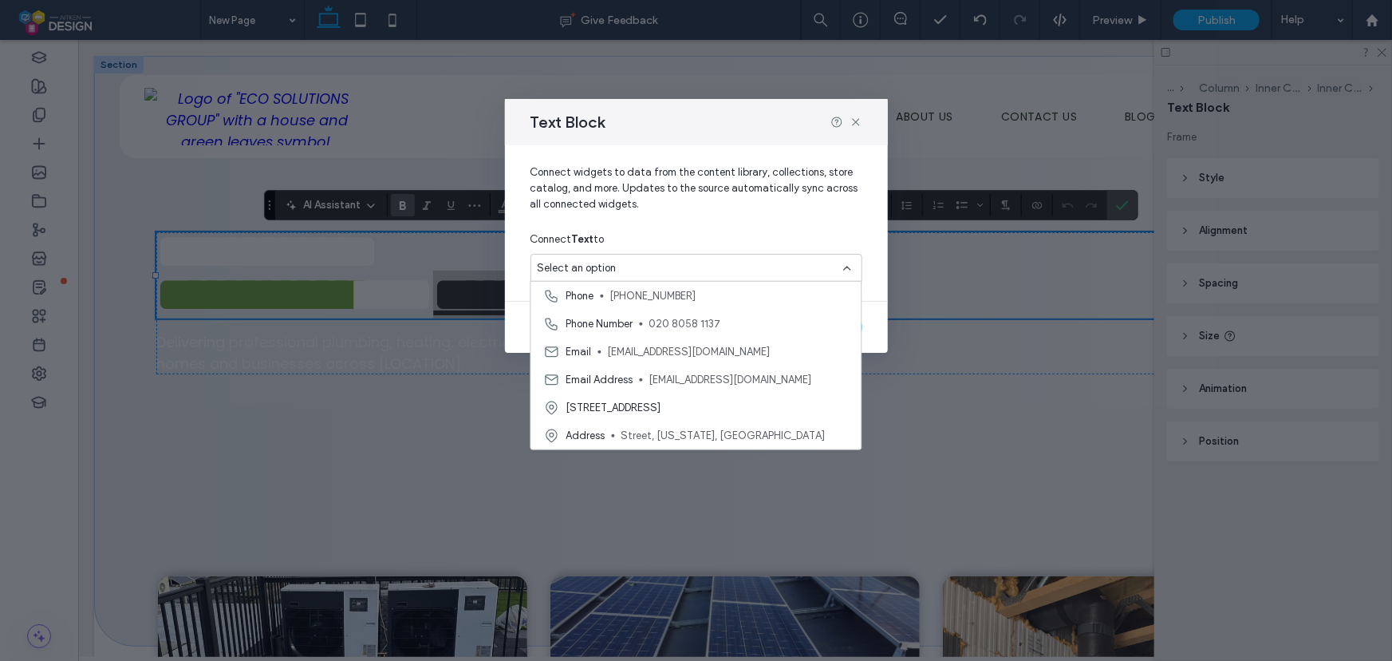
click at [740, 219] on span "Connect widgets to data from the content library, collections, store catalog, a…" at bounding box center [697, 194] width 332 height 61
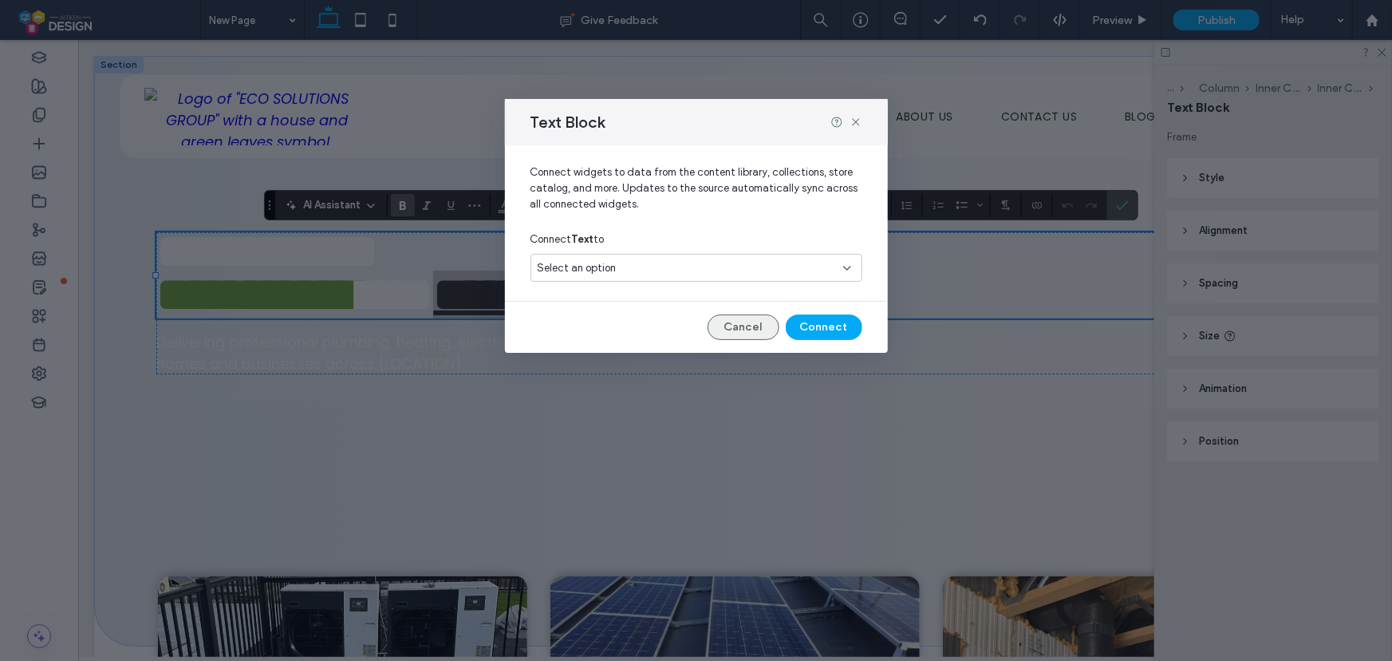
click at [757, 318] on button "Cancel" at bounding box center [744, 327] width 72 height 26
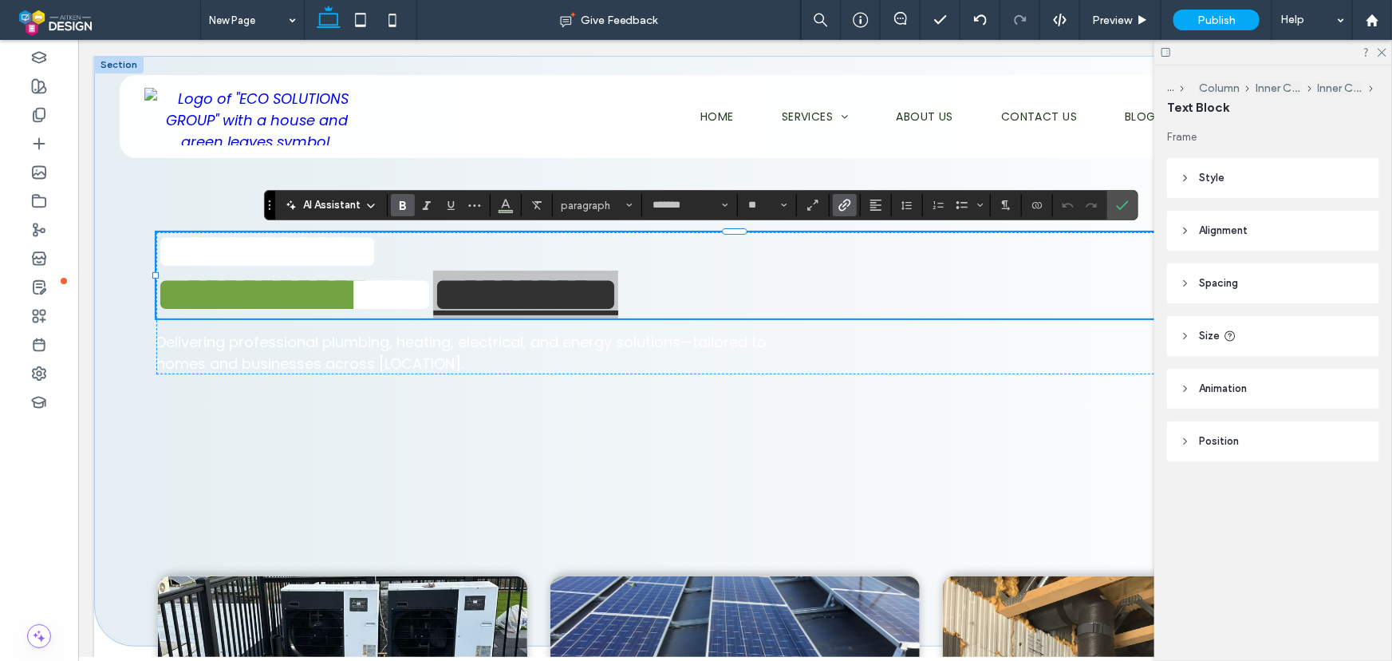
click at [839, 206] on use "Link" at bounding box center [845, 205] width 12 height 12
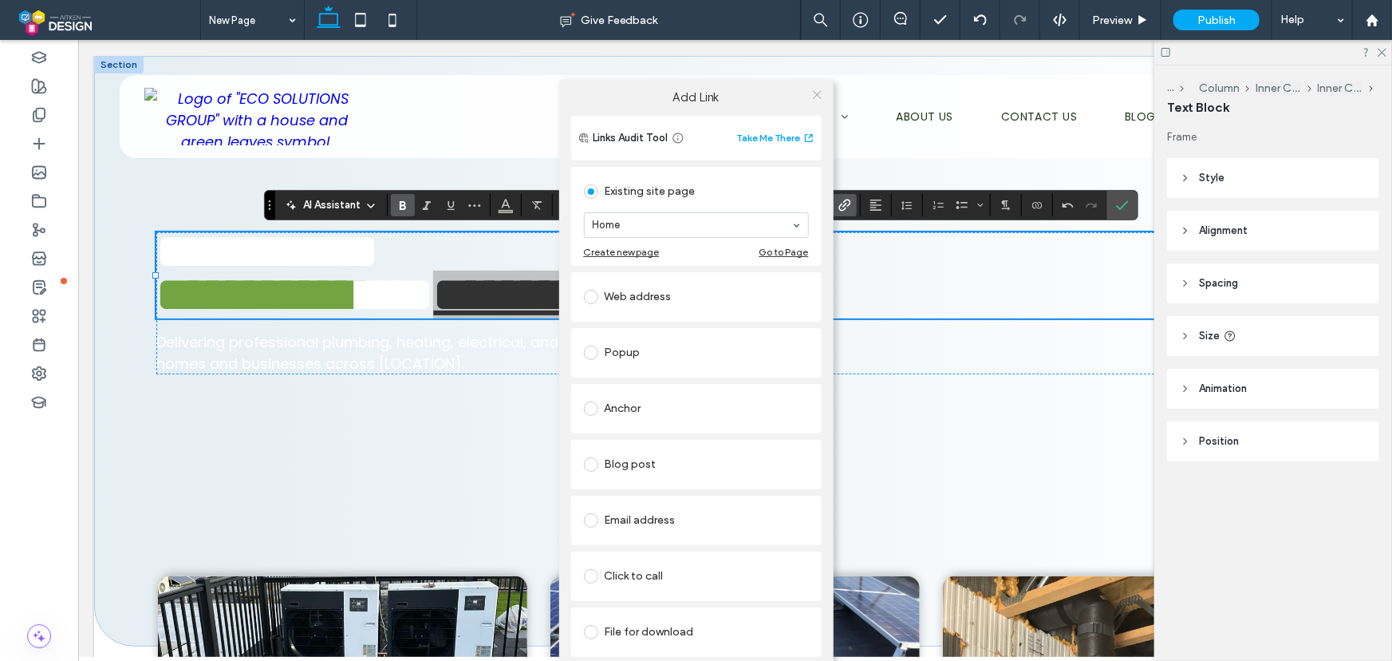
click at [813, 92] on icon at bounding box center [817, 95] width 12 height 12
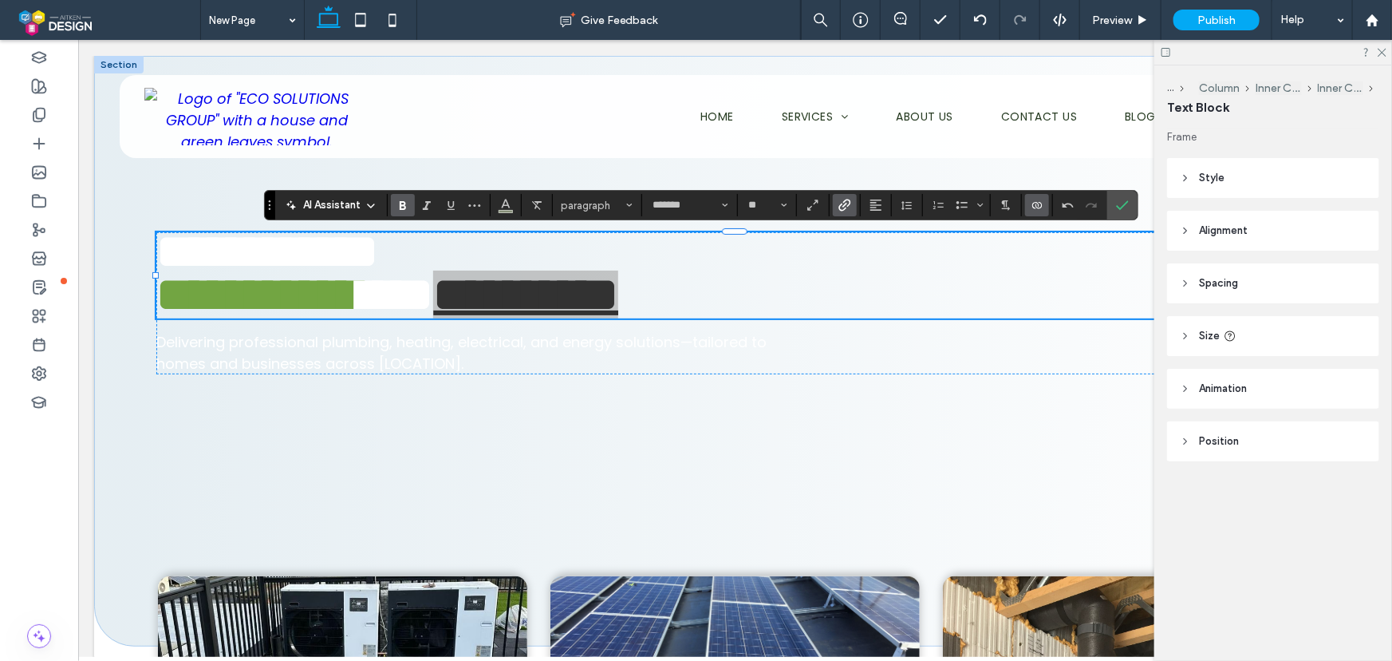
click at [1040, 206] on icon "Connect To Data" at bounding box center [1037, 205] width 13 height 13
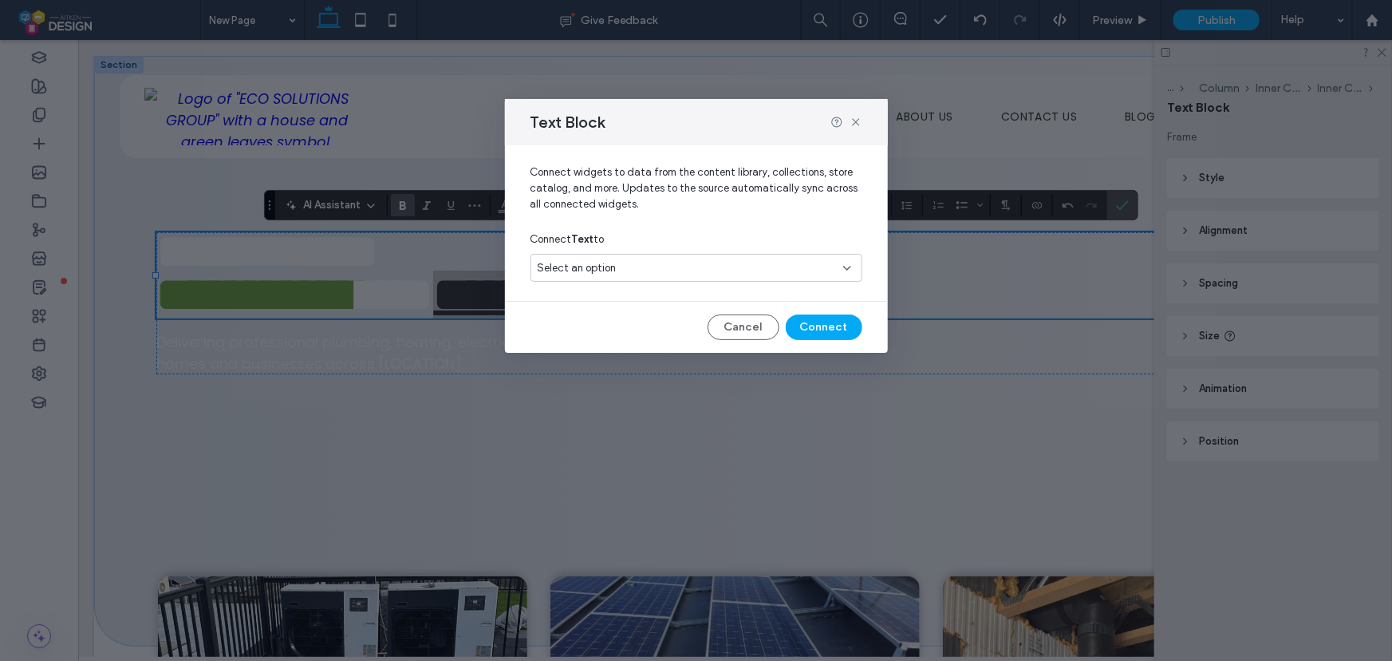
click at [762, 263] on div "Select an option" at bounding box center [687, 268] width 298 height 16
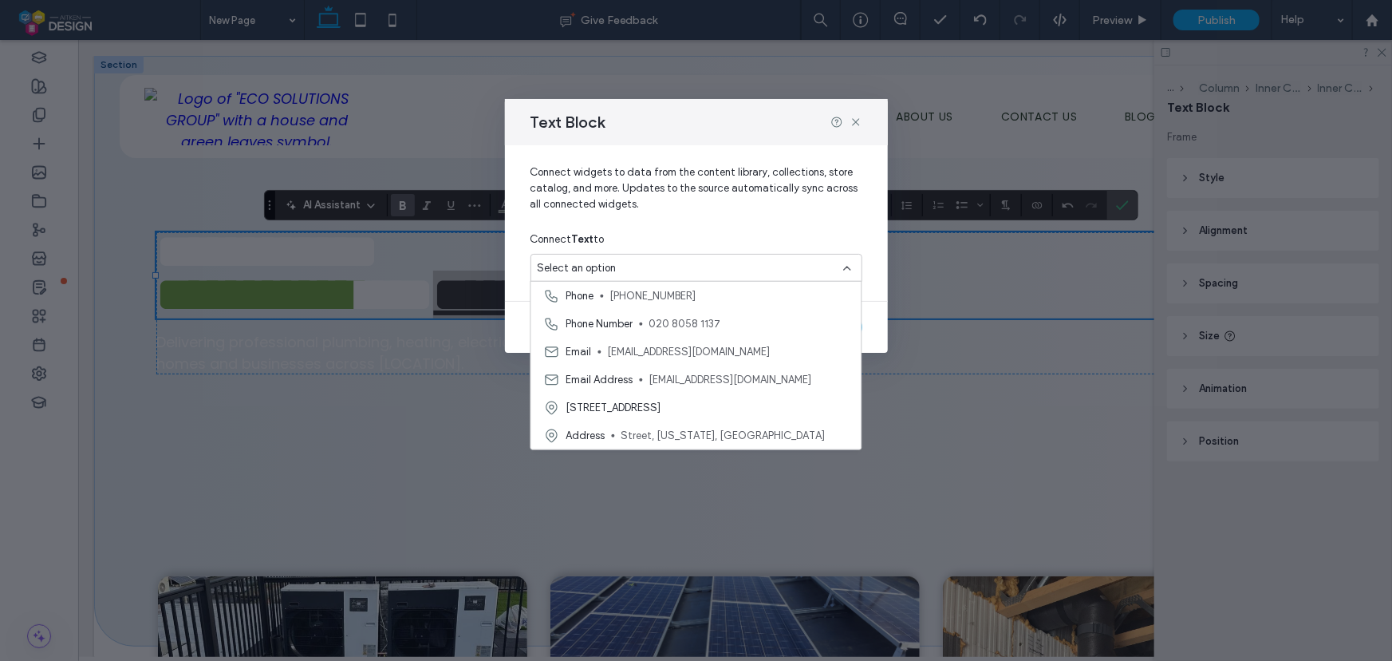
click at [747, 221] on span "Connect widgets to data from the content library, collections, store catalog, a…" at bounding box center [697, 194] width 332 height 61
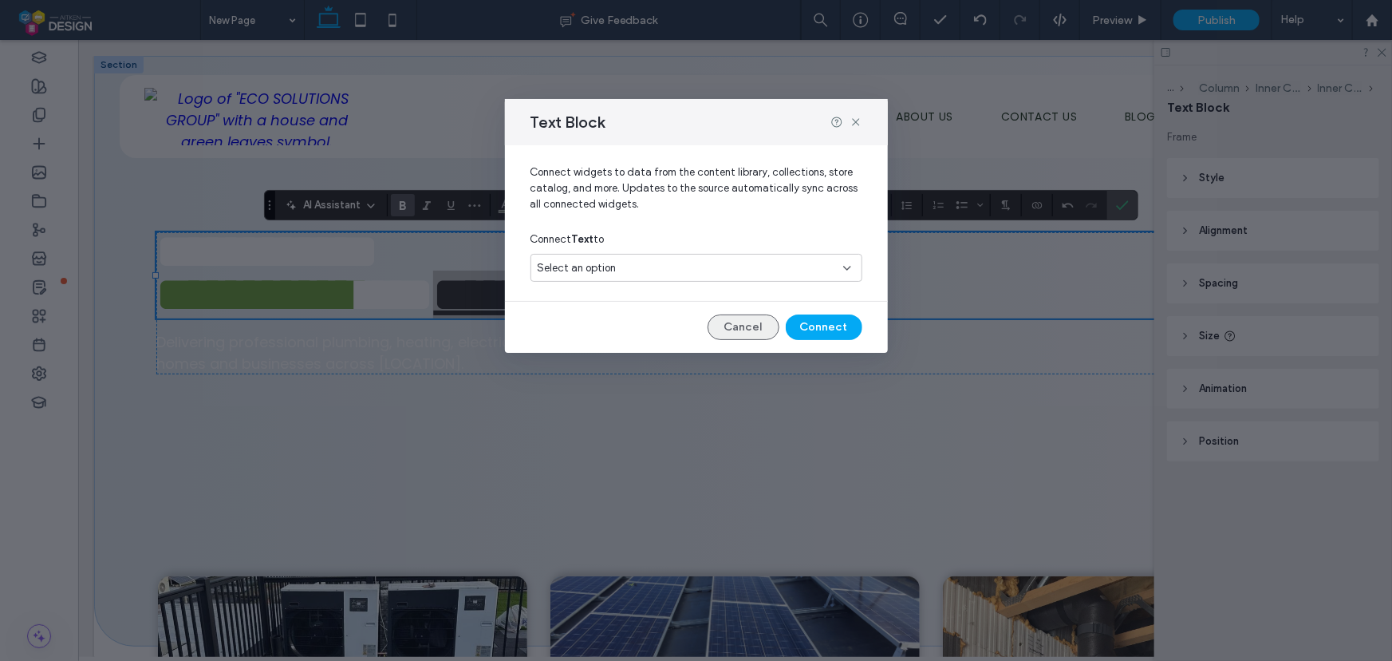
drag, startPoint x: 744, startPoint y: 323, endPoint x: 472, endPoint y: 251, distance: 281.6
click at [744, 323] on button "Cancel" at bounding box center [744, 327] width 72 height 26
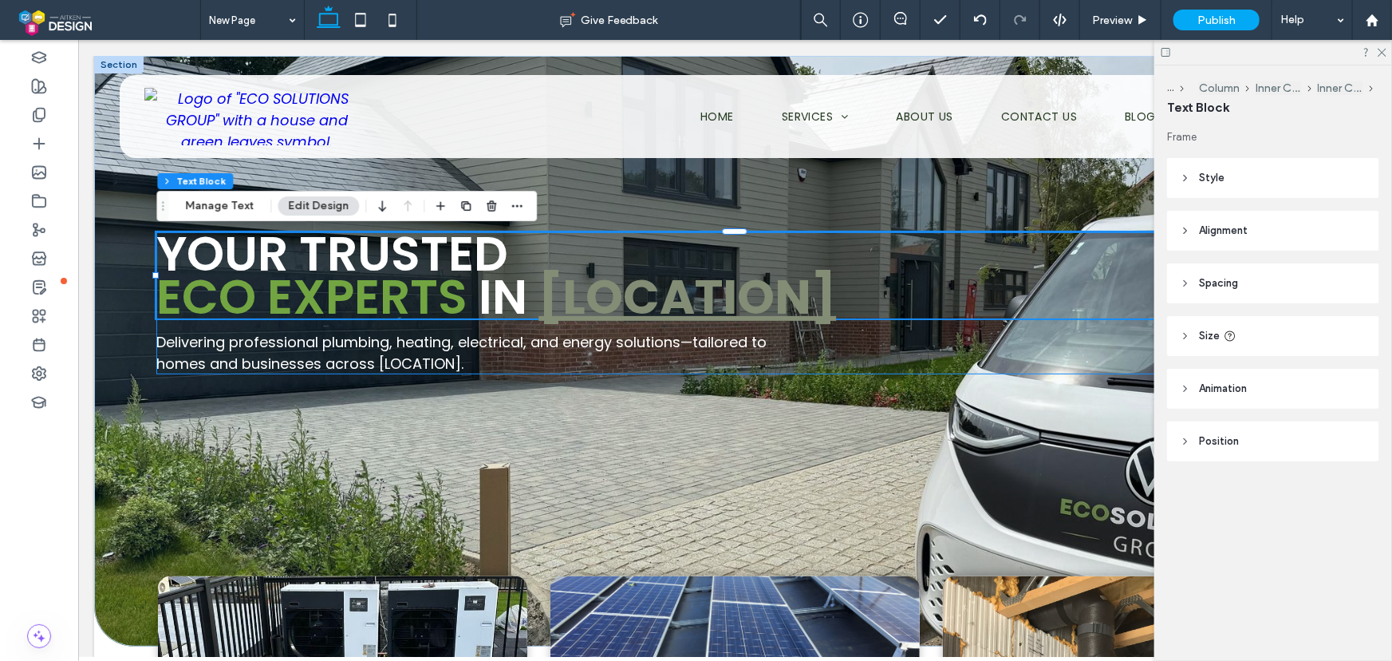
click at [543, 300] on strong "[LOCATION]" at bounding box center [687, 295] width 298 height 67
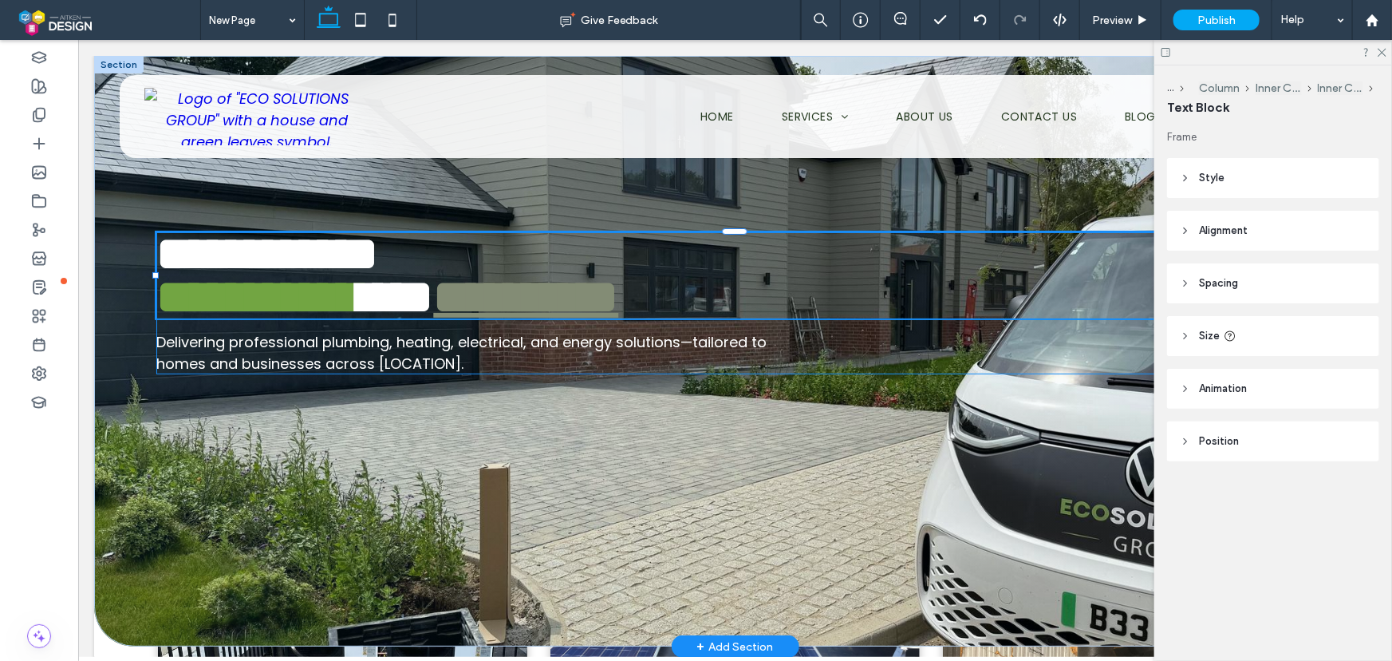
click at [546, 299] on strong "**********" at bounding box center [524, 296] width 185 height 48
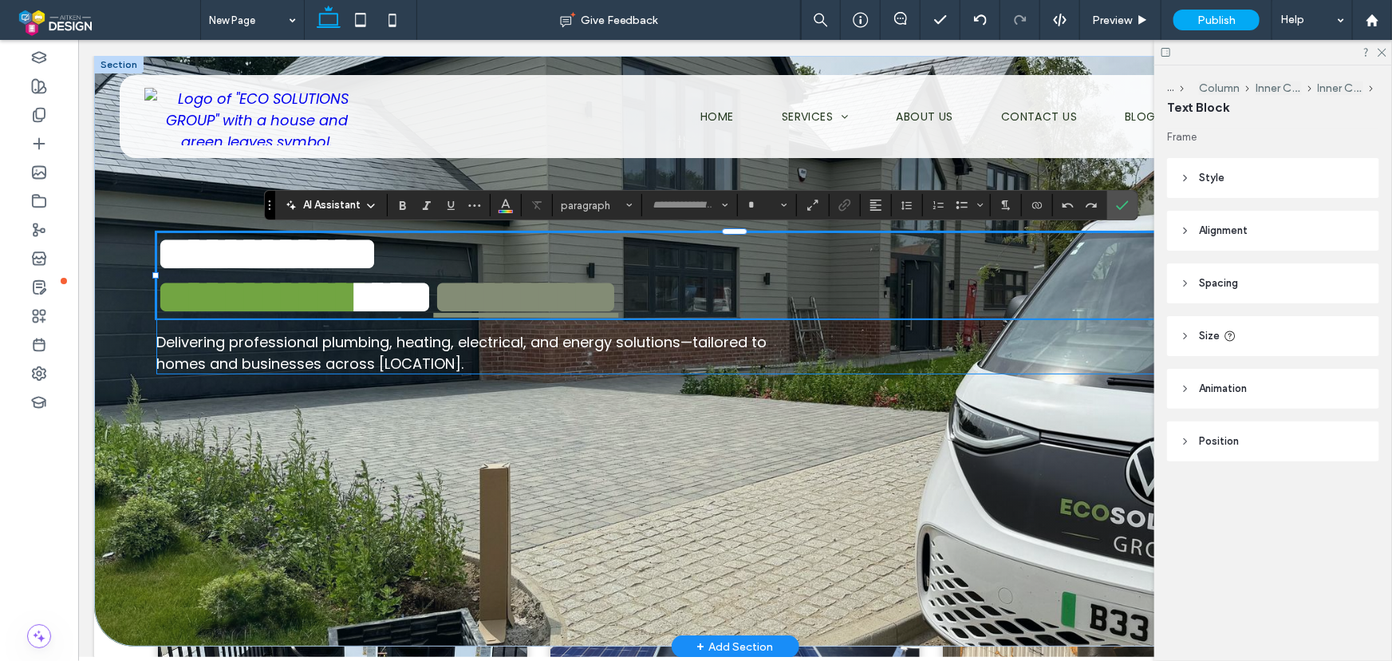
scroll to position [10, 0]
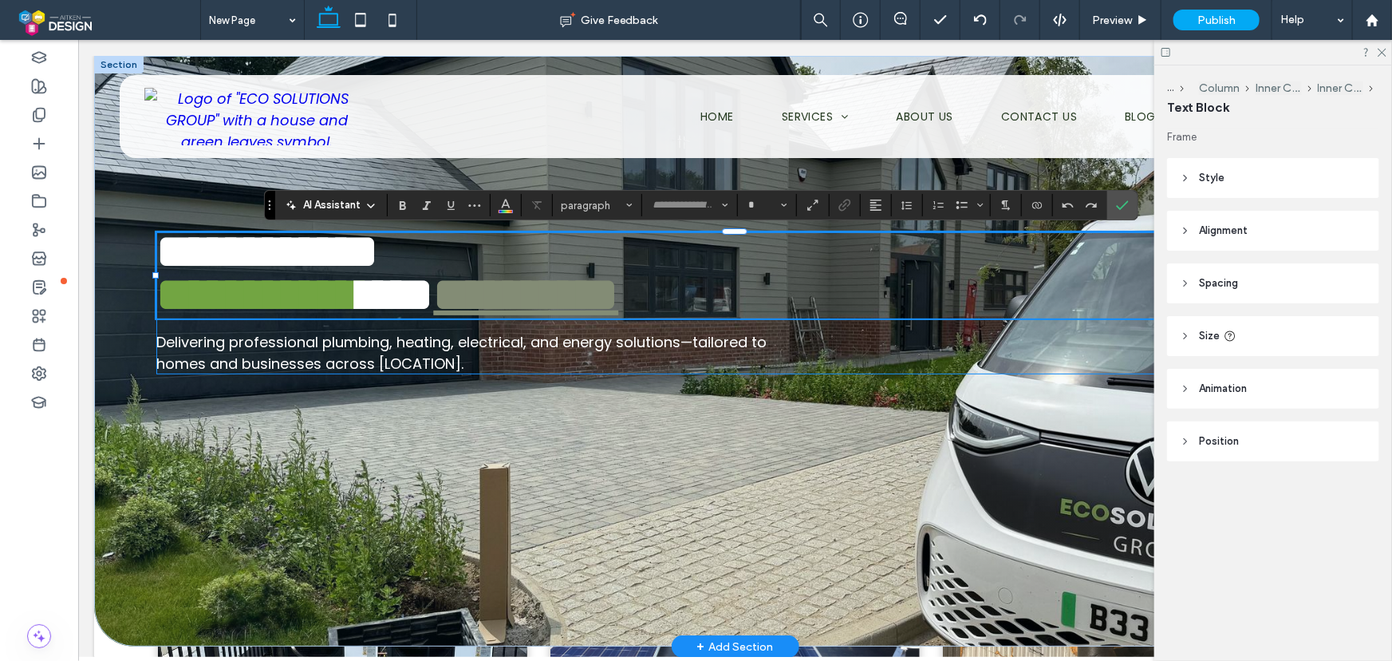
type input "*******"
type input "**"
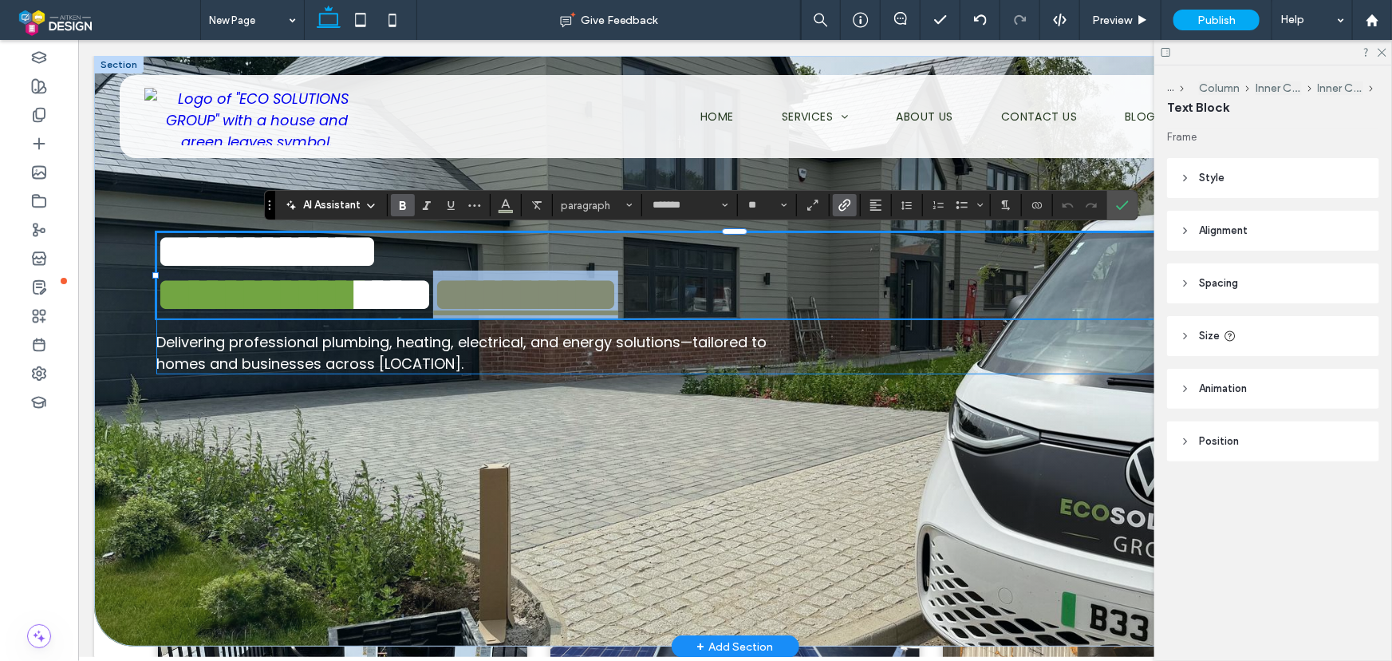
drag, startPoint x: 540, startPoint y: 297, endPoint x: 851, endPoint y: 286, distance: 310.5
click at [851, 286] on p "**********" at bounding box center [734, 293] width 1157 height 43
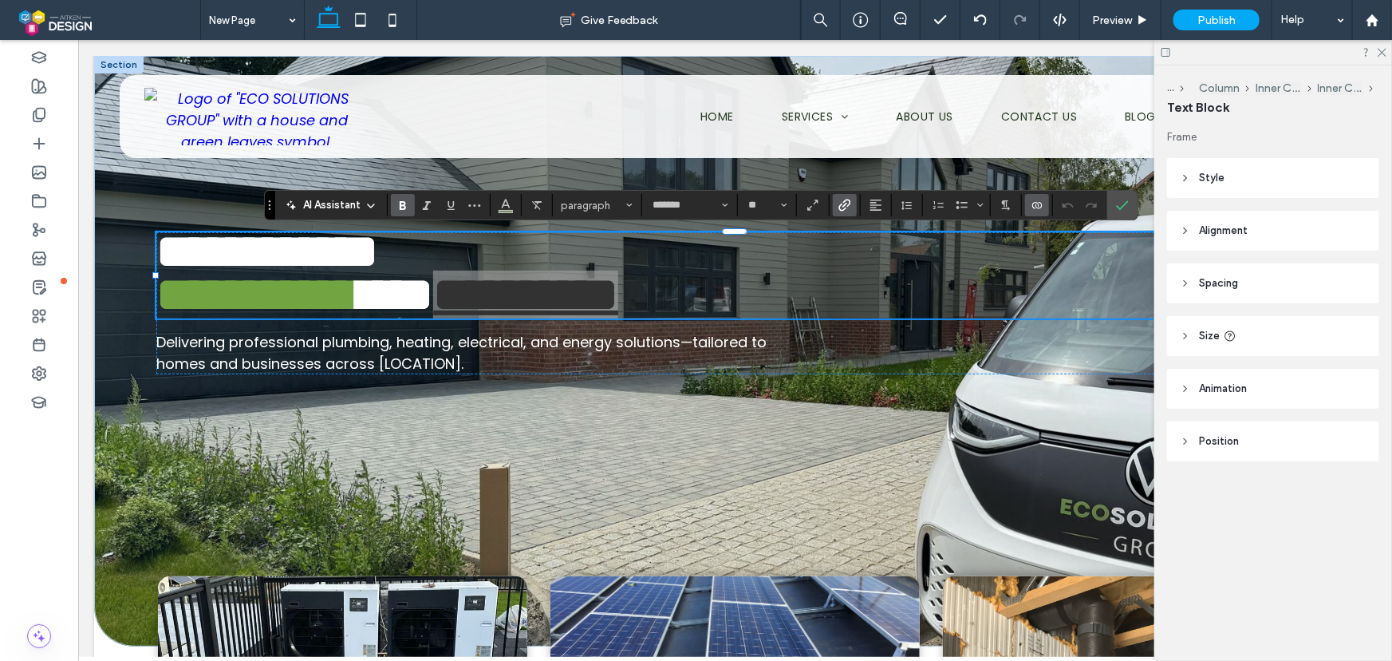
click at [1031, 207] on icon "Connect To Data" at bounding box center [1037, 205] width 13 height 13
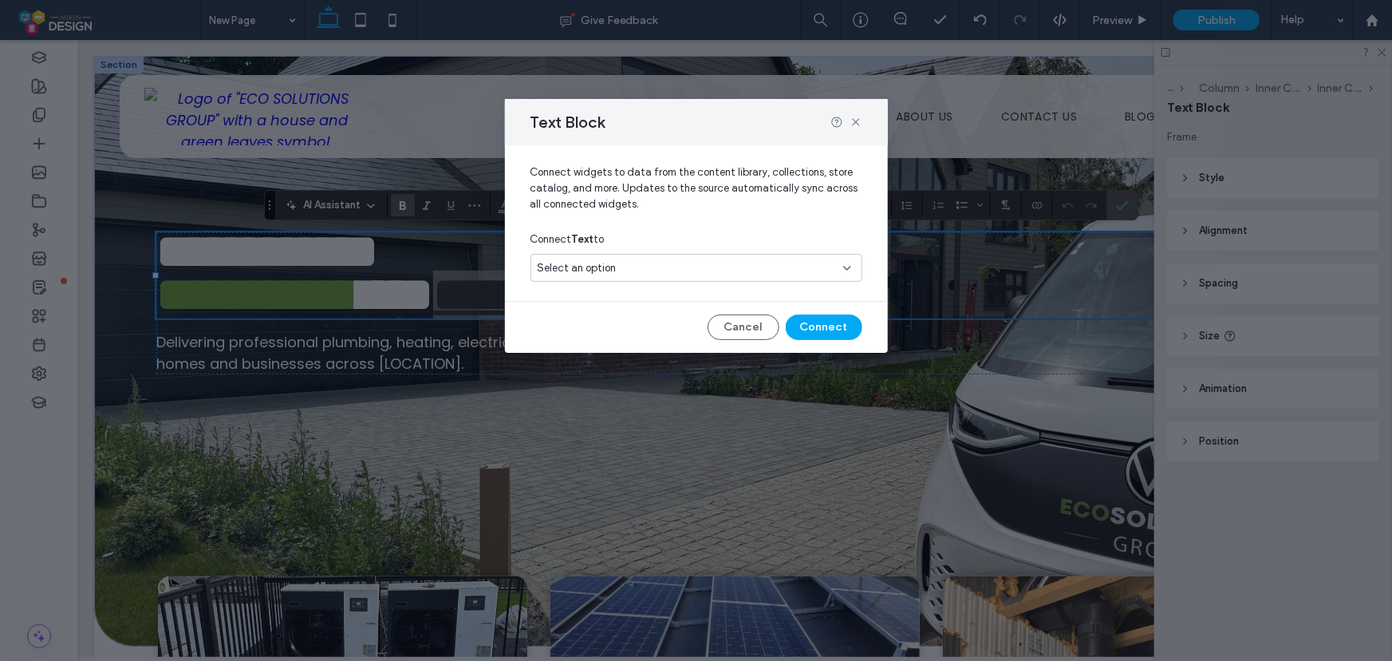
click at [838, 266] on input at bounding box center [691, 268] width 306 height 13
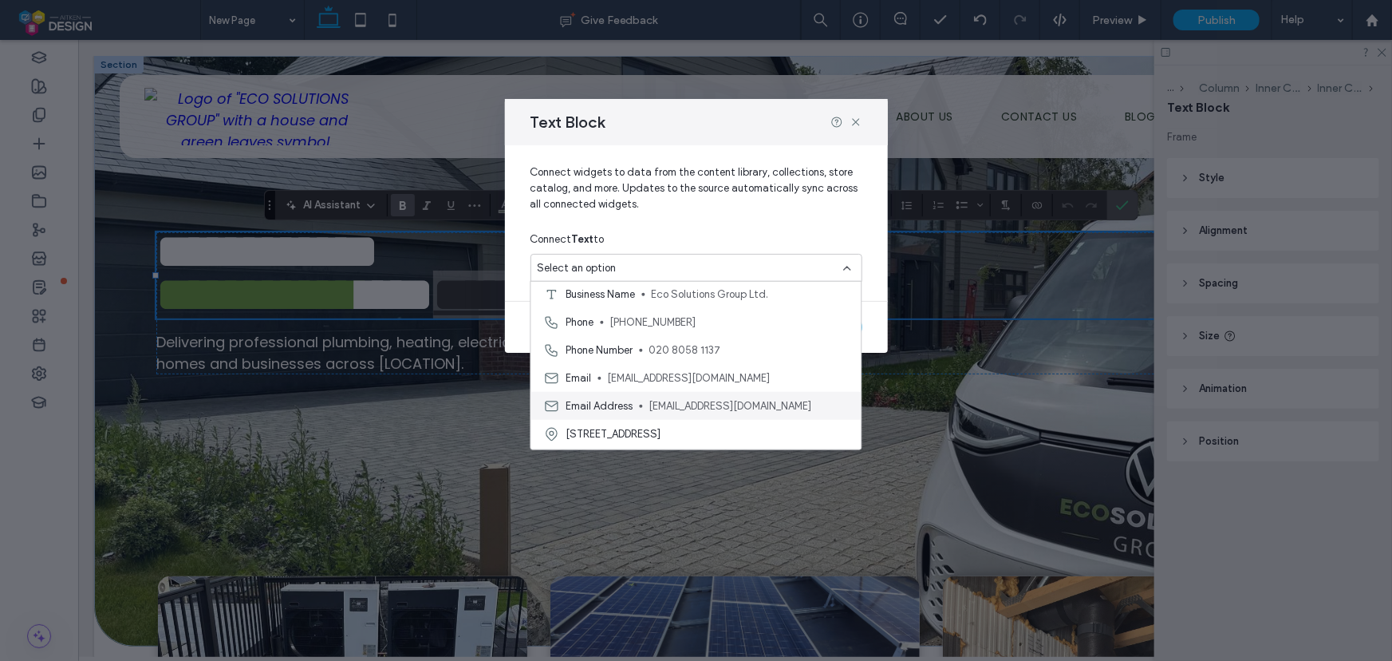
scroll to position [0, 0]
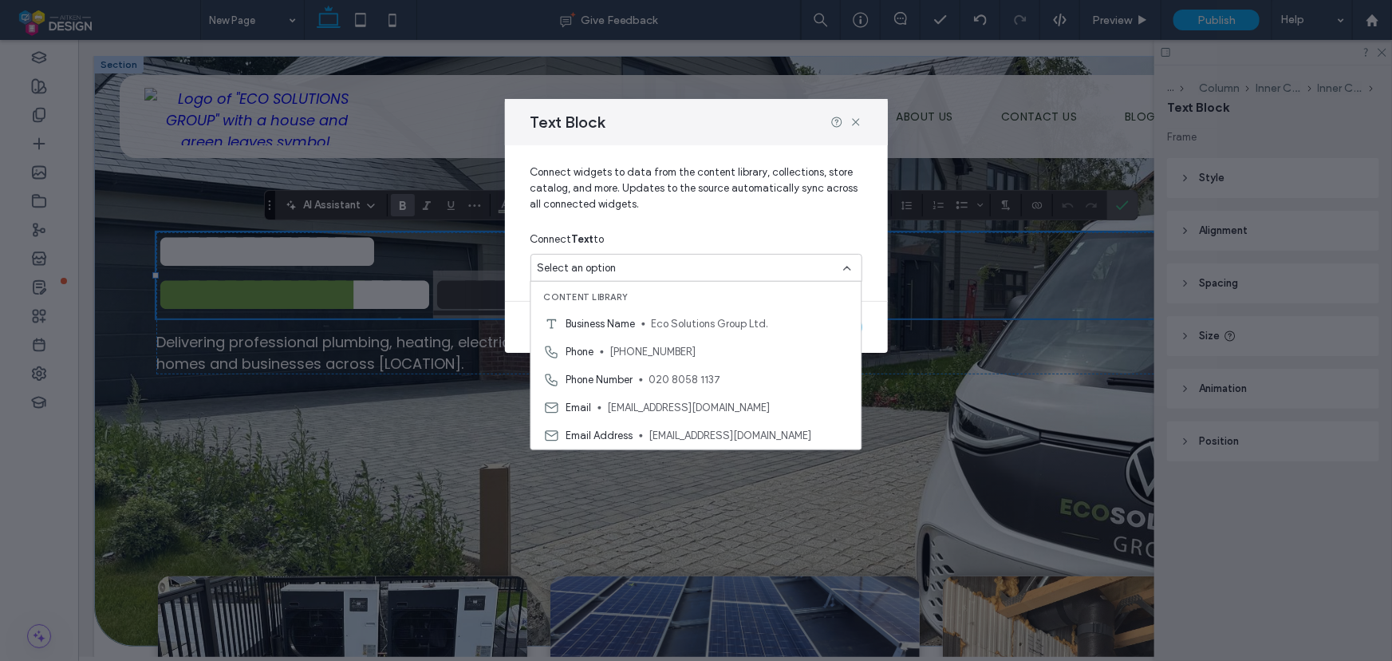
click at [736, 221] on span "Connect widgets to data from the content library, collections, store catalog, a…" at bounding box center [697, 194] width 332 height 61
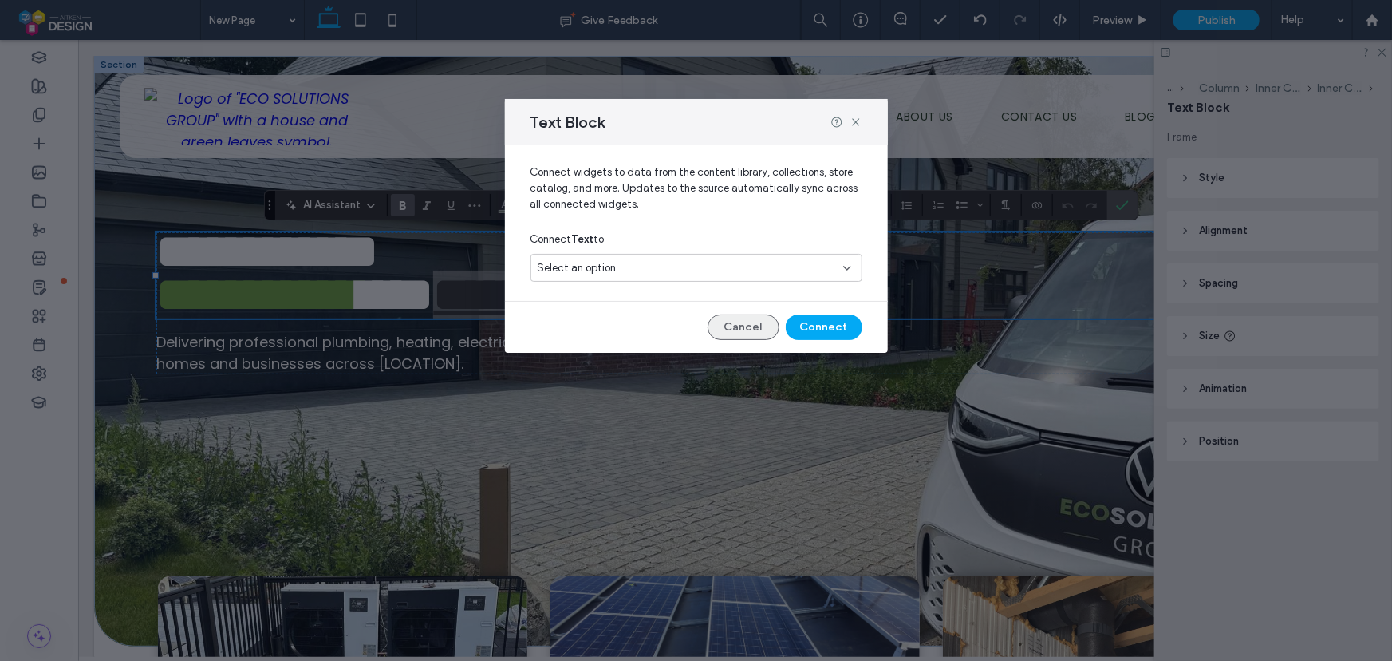
click at [752, 328] on button "Cancel" at bounding box center [744, 327] width 72 height 26
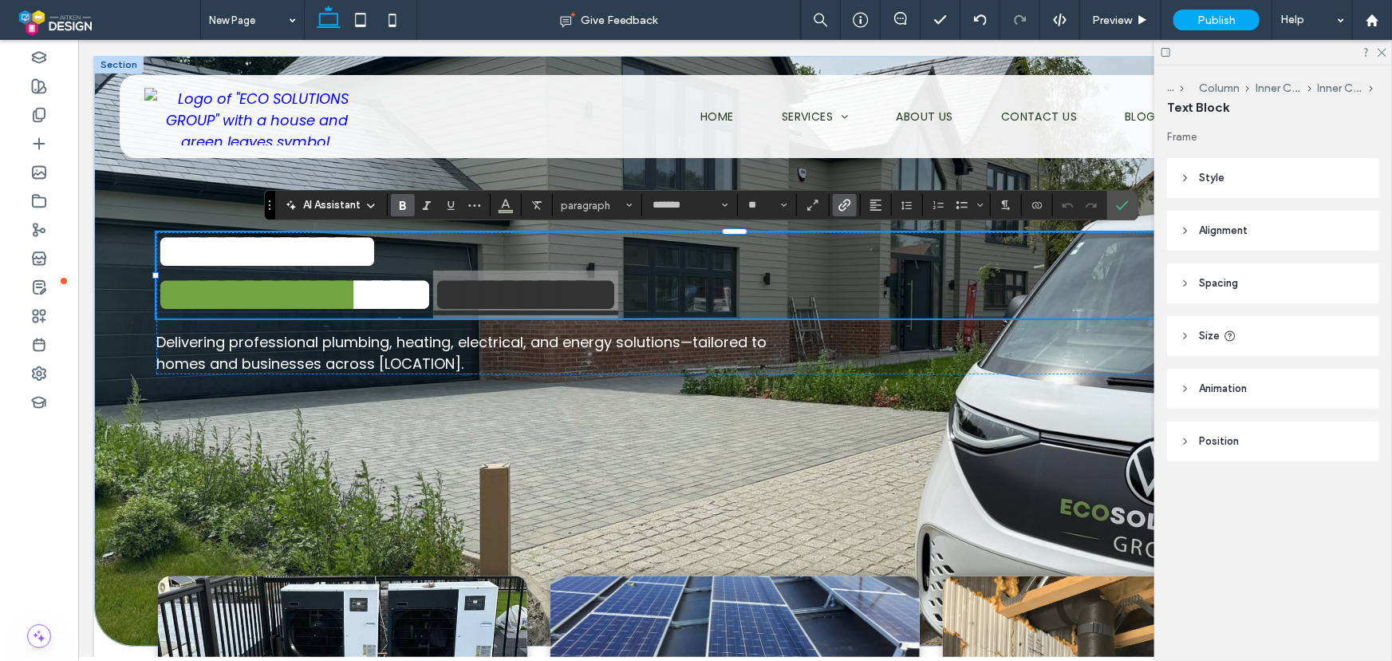
click at [847, 207] on icon "Link" at bounding box center [845, 205] width 13 height 13
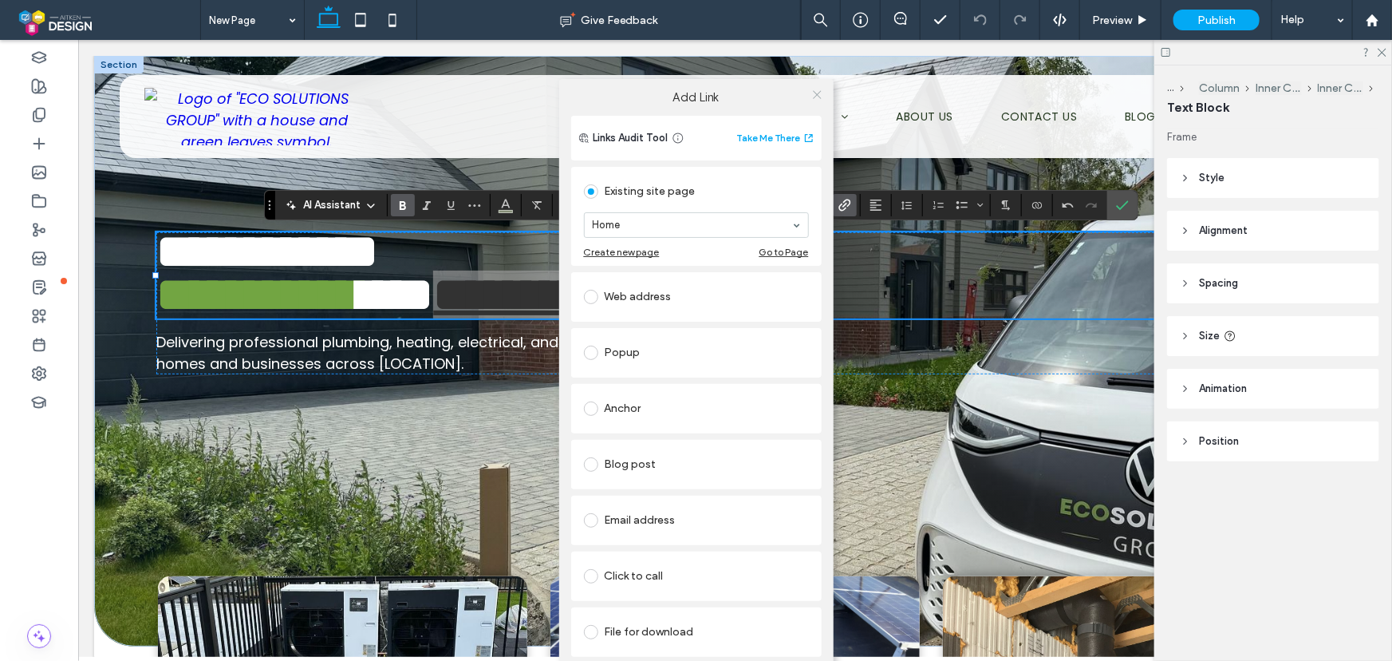
click at [814, 91] on icon at bounding box center [817, 95] width 12 height 12
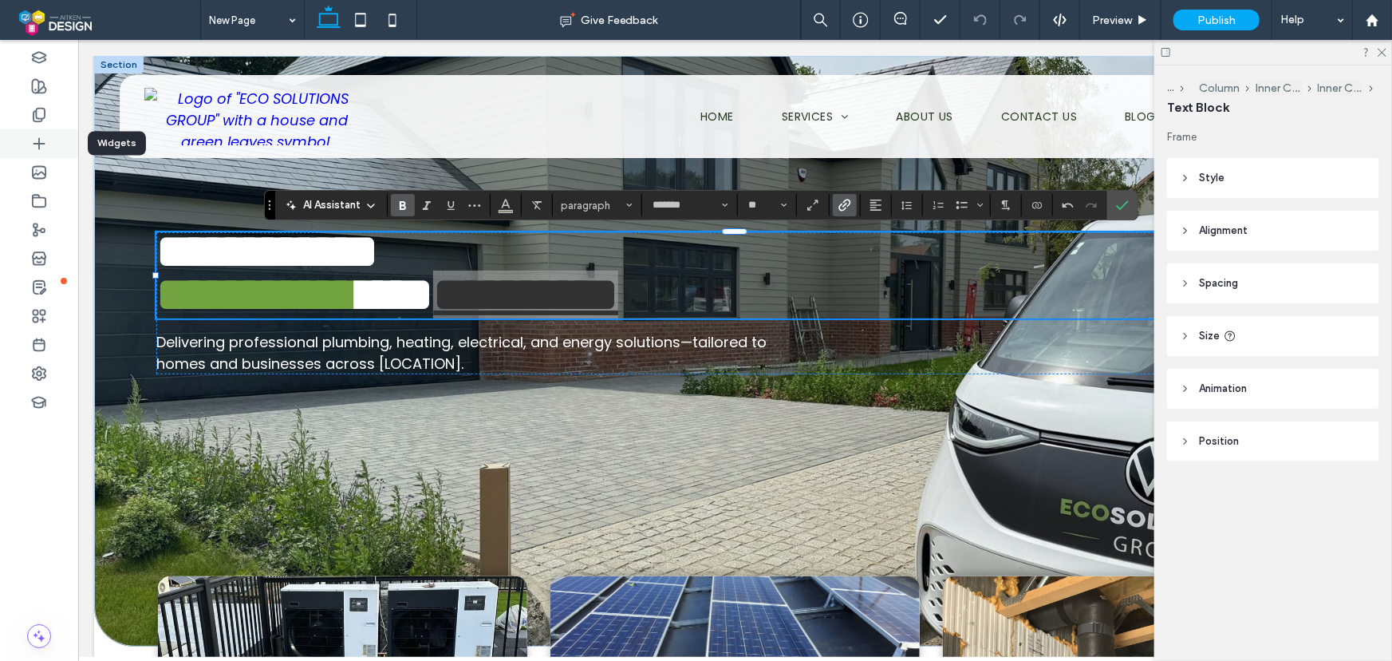
click at [38, 138] on use at bounding box center [39, 143] width 10 height 10
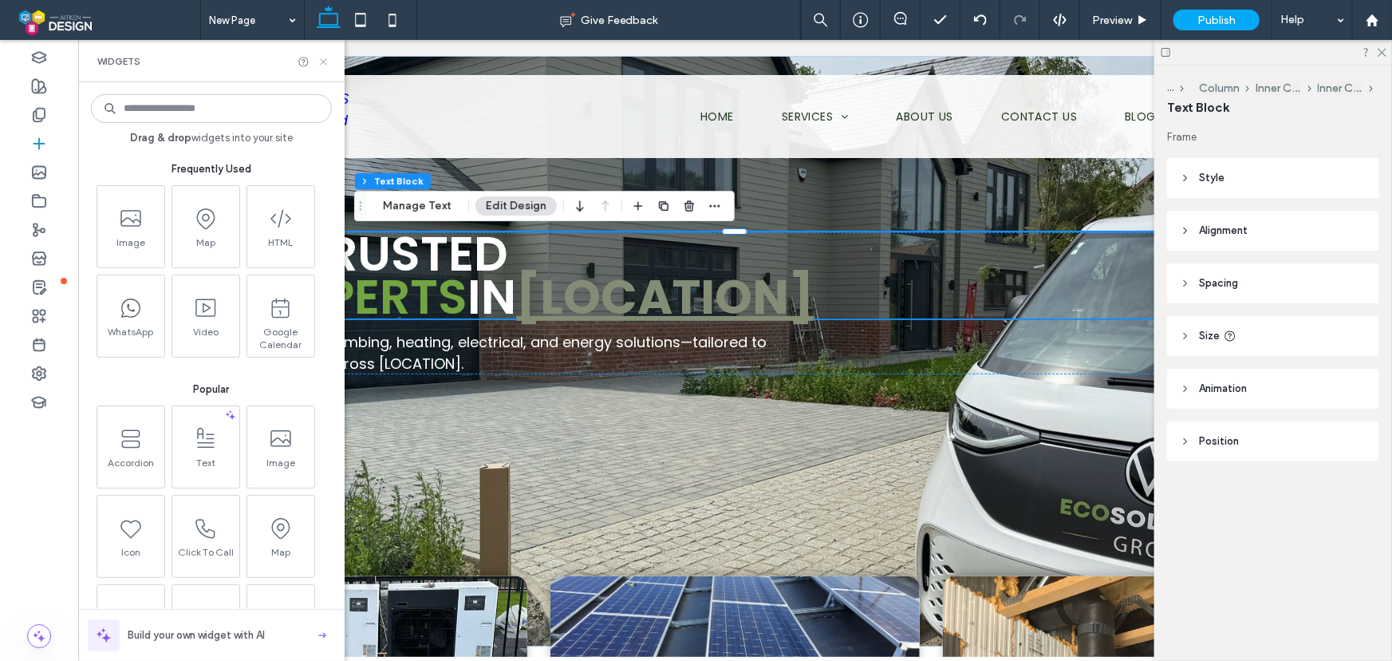
drag, startPoint x: 326, startPoint y: 57, endPoint x: 248, endPoint y: 18, distance: 87.1
click at [326, 57] on icon at bounding box center [324, 62] width 12 height 12
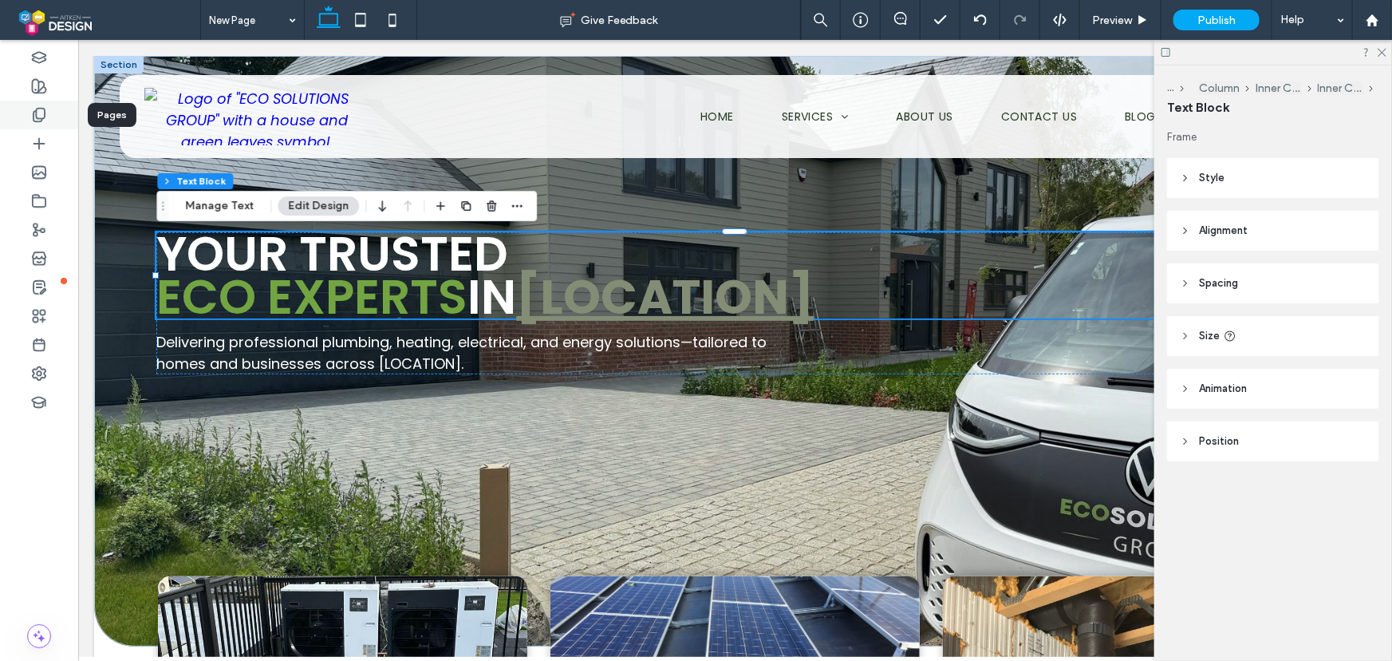
click at [45, 115] on use at bounding box center [39, 116] width 11 height 14
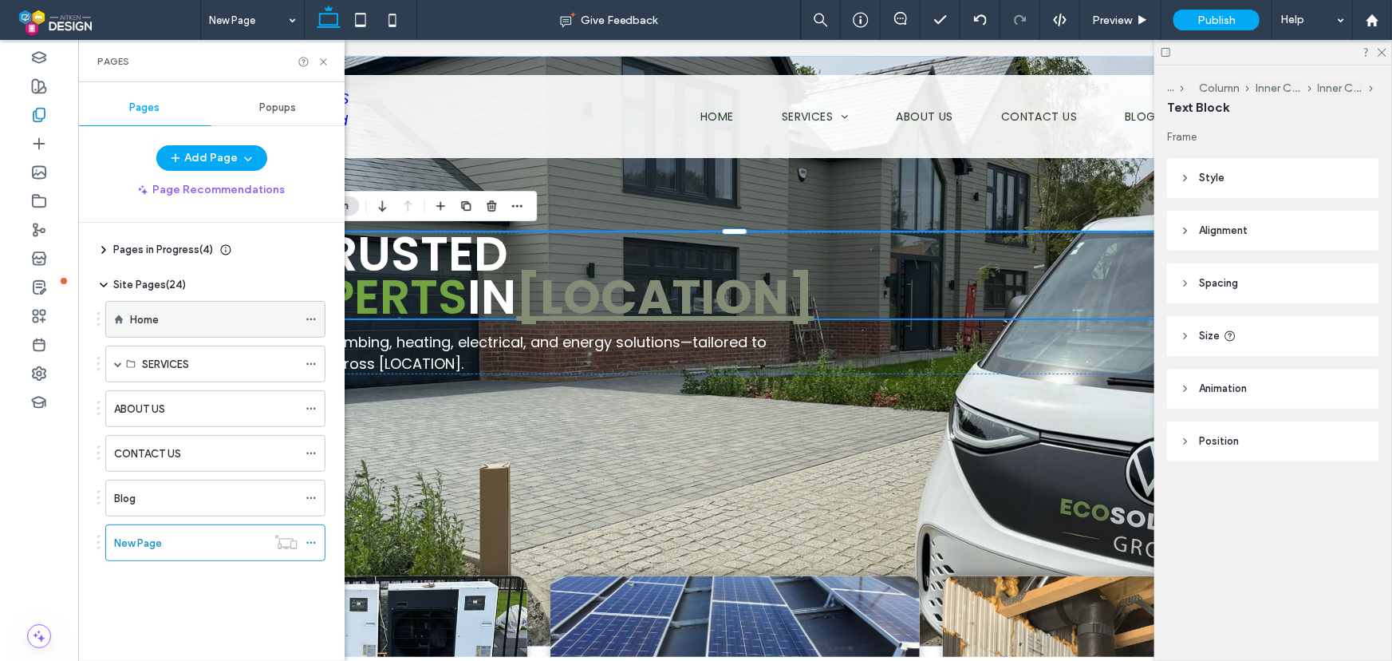
click at [171, 314] on div "Home" at bounding box center [214, 319] width 168 height 17
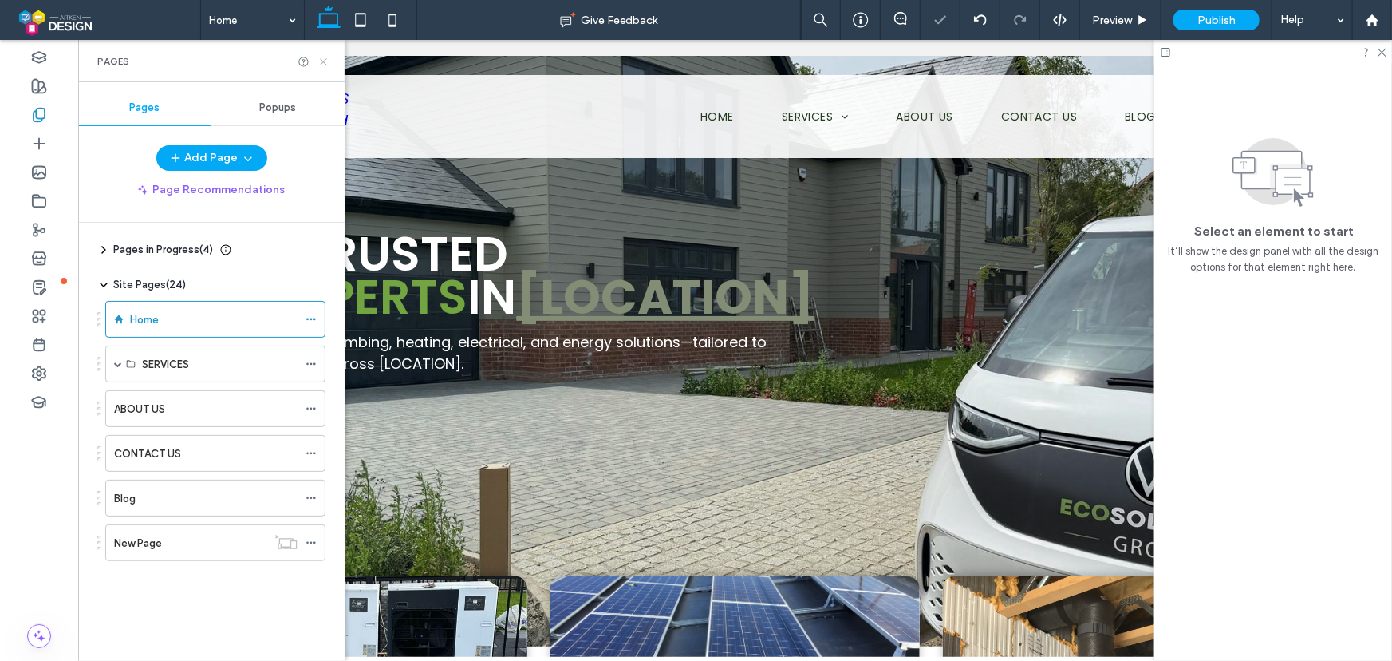
click at [323, 62] on icon at bounding box center [324, 62] width 12 height 12
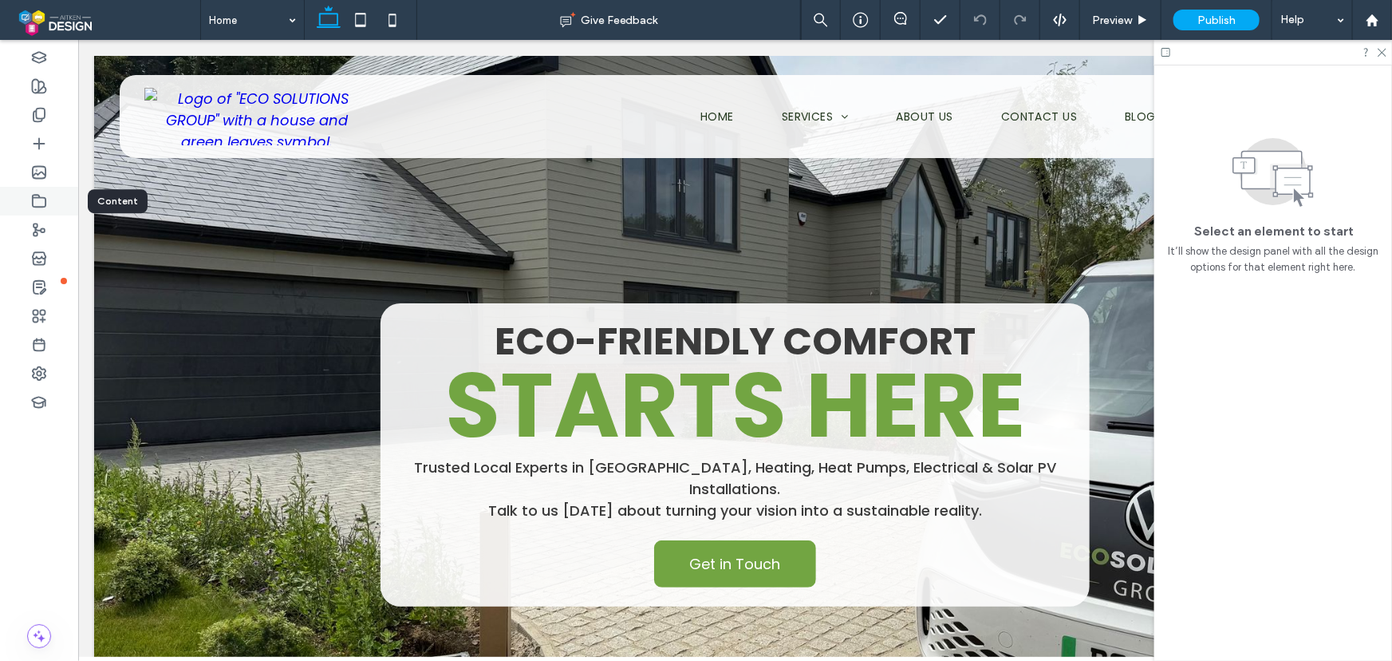
click at [34, 196] on use at bounding box center [39, 201] width 13 height 12
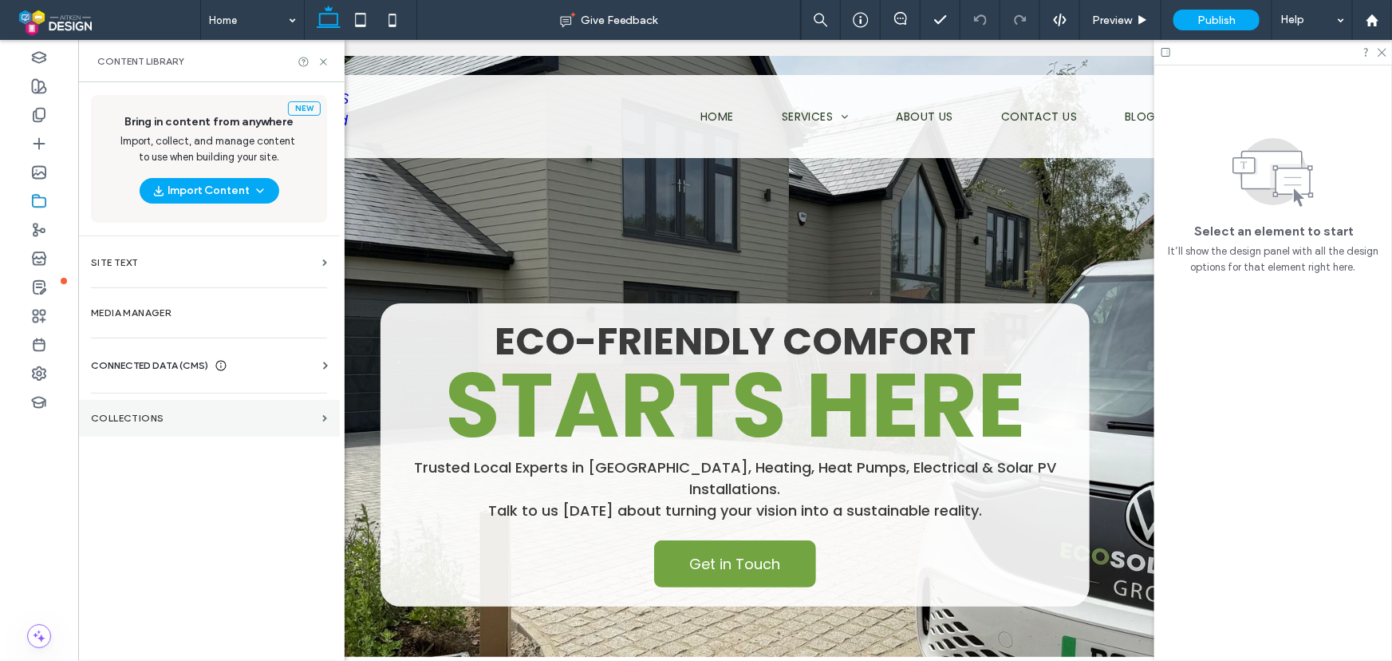
click at [180, 405] on section "Collections" at bounding box center [209, 418] width 262 height 37
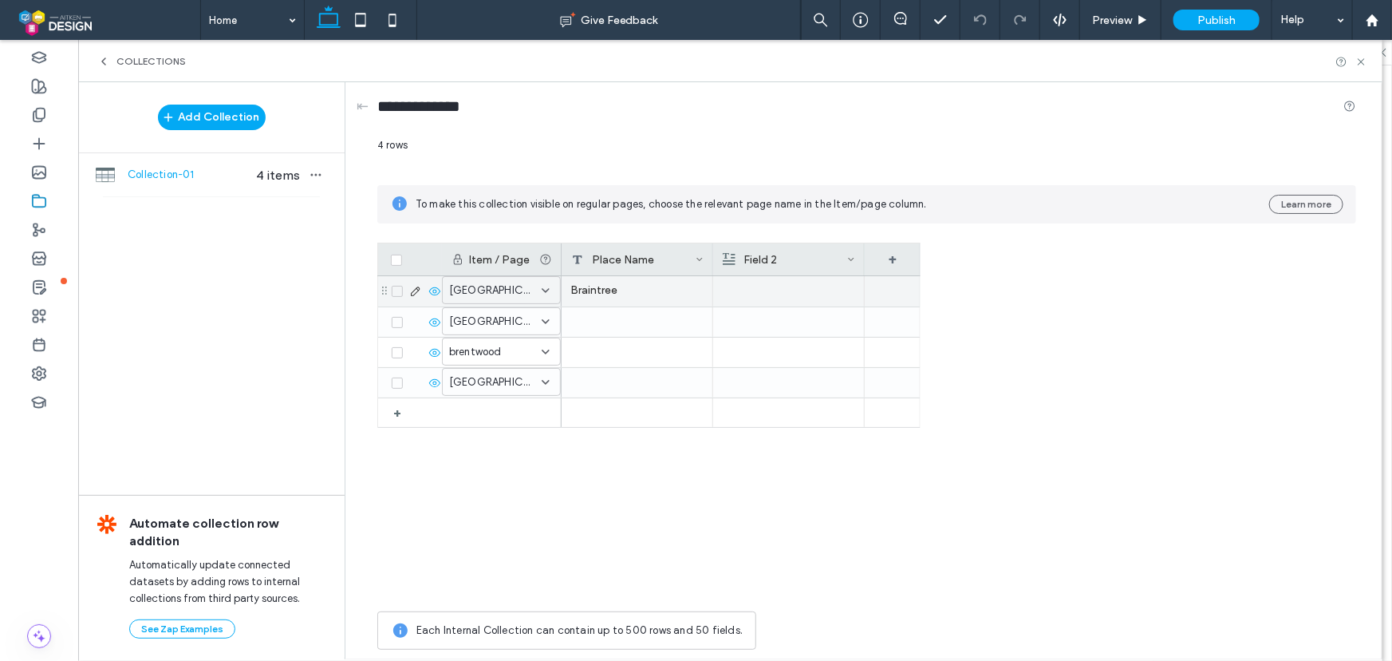
click at [550, 287] on icon at bounding box center [545, 290] width 13 height 13
click at [547, 290] on use at bounding box center [546, 290] width 6 height 3
click at [540, 286] on icon at bounding box center [545, 291] width 13 height 13
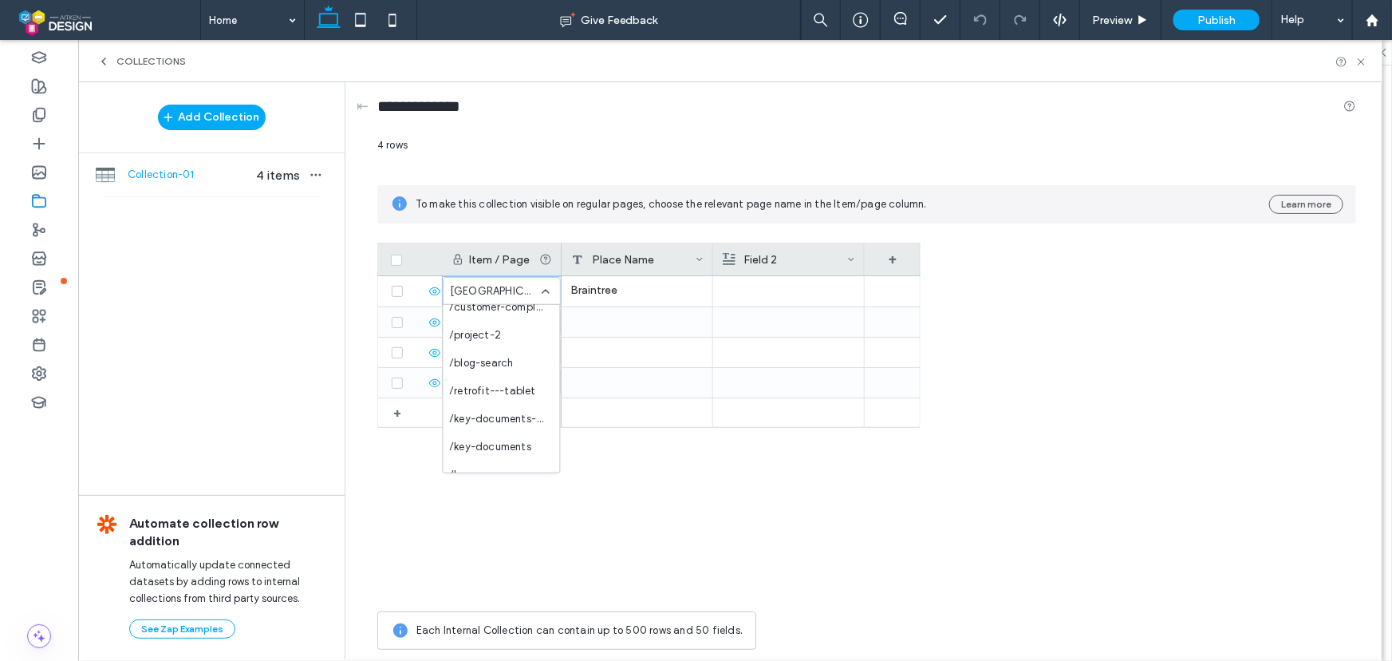
scroll to position [531, 0]
click at [681, 477] on div "Braintree" at bounding box center [741, 439] width 359 height 327
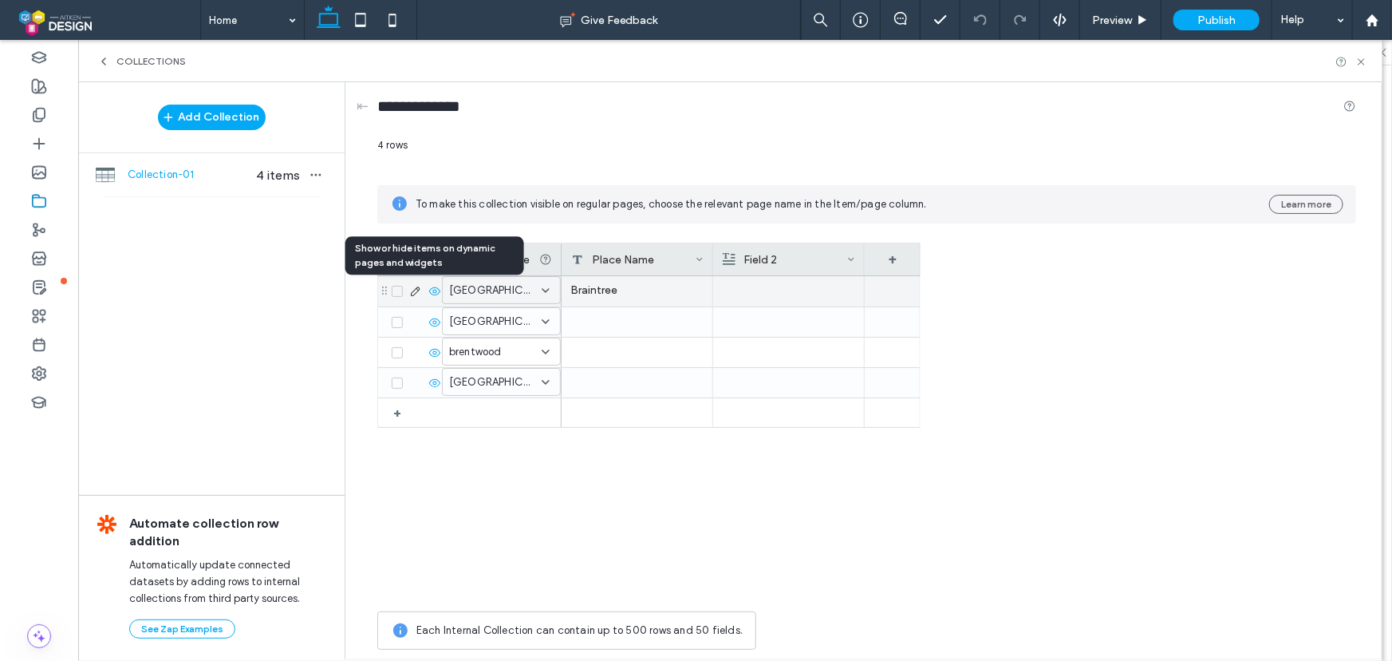
click at [432, 292] on icon at bounding box center [434, 291] width 13 height 13
click at [435, 293] on icon at bounding box center [434, 291] width 13 height 13
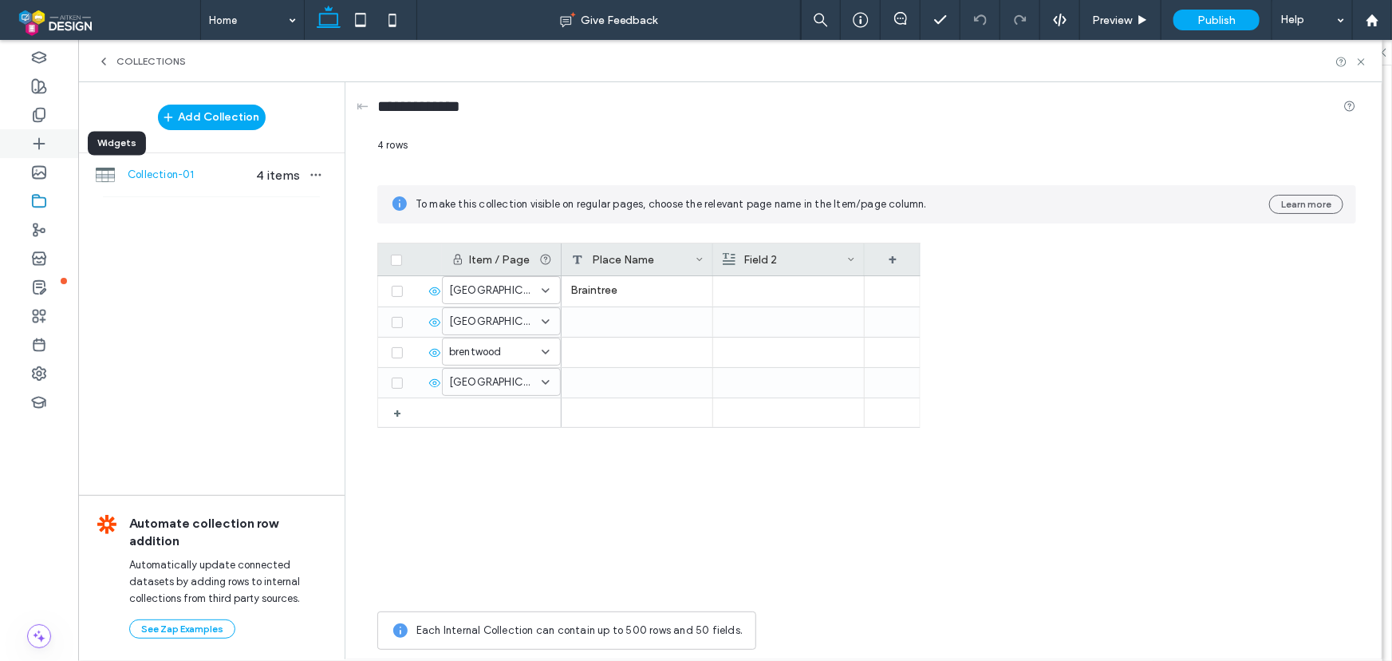
click at [38, 147] on use at bounding box center [39, 143] width 10 height 10
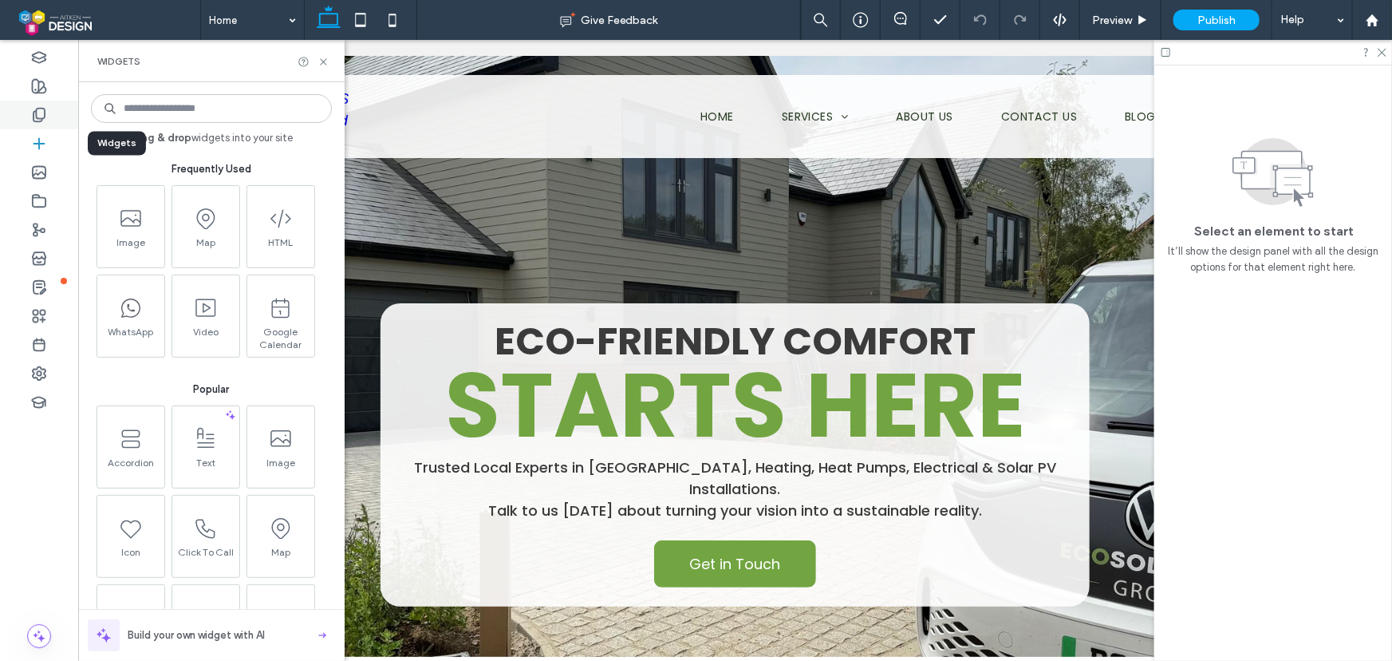
click at [41, 109] on use at bounding box center [39, 116] width 11 height 14
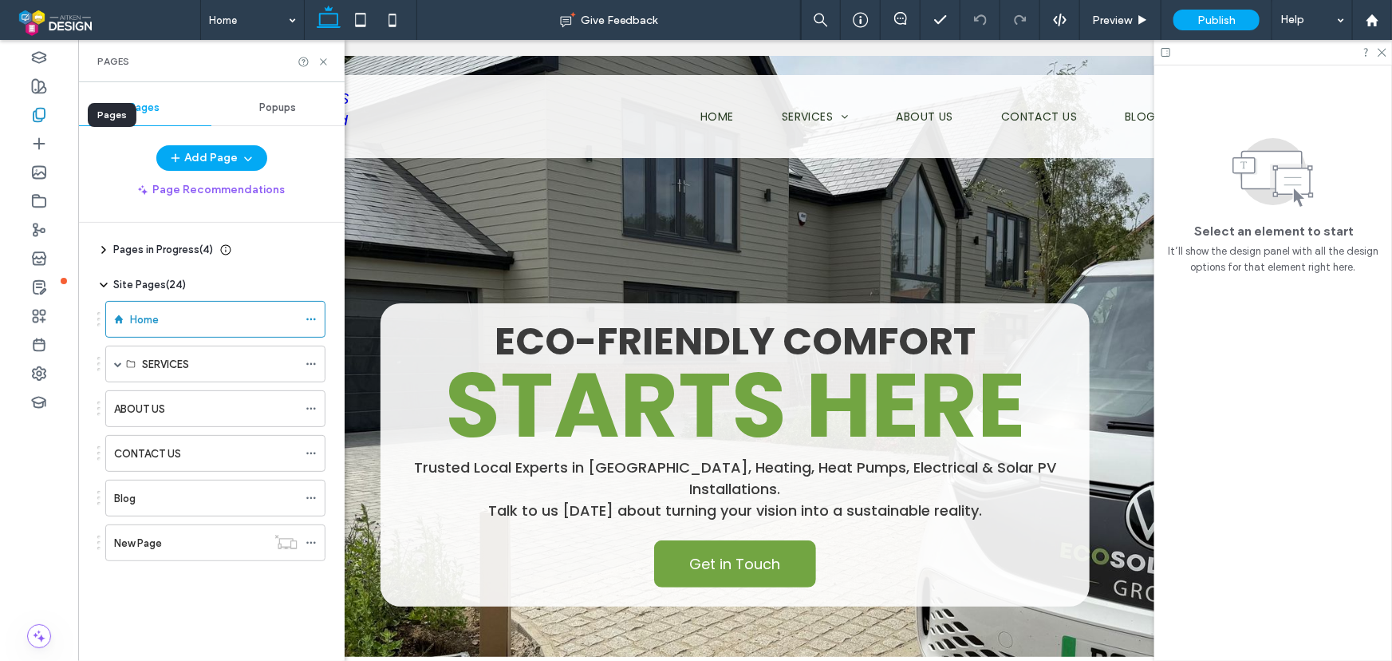
click at [40, 113] on icon at bounding box center [39, 115] width 16 height 16
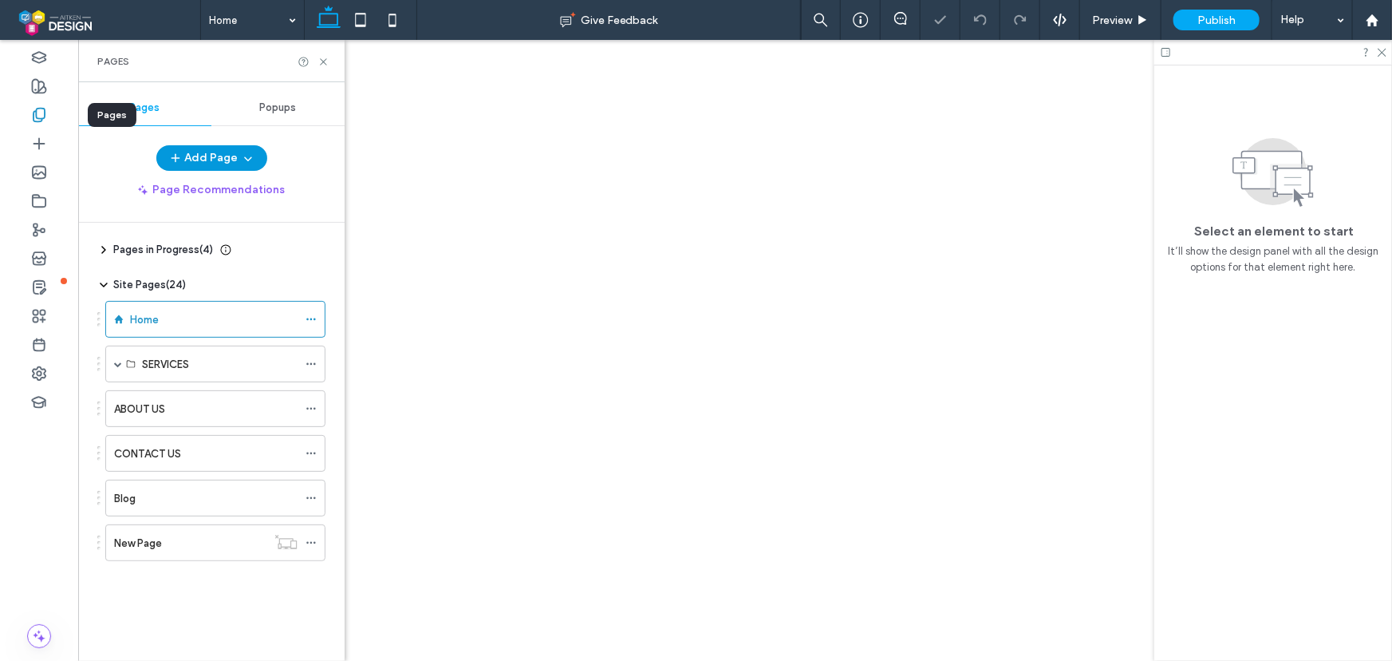
click at [257, 160] on button "Add Page" at bounding box center [211, 158] width 111 height 26
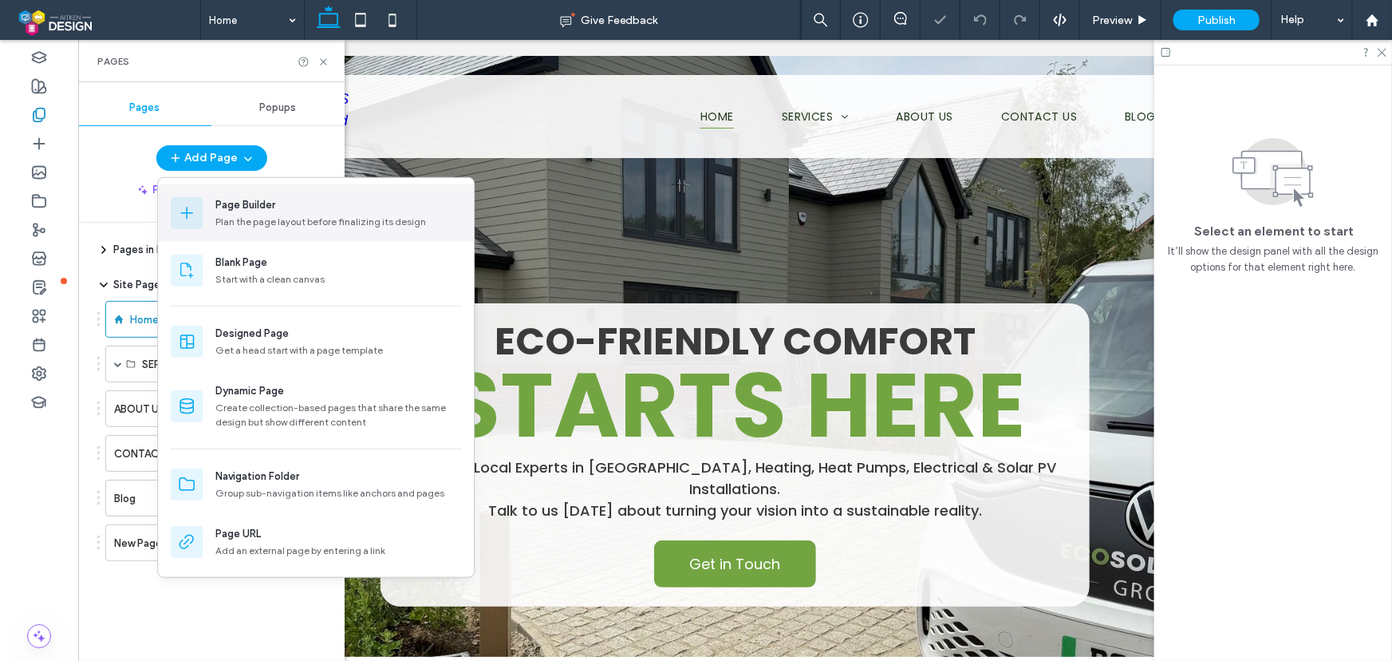
scroll to position [0, 0]
click at [289, 158] on div "Add Page" at bounding box center [211, 158] width 266 height 26
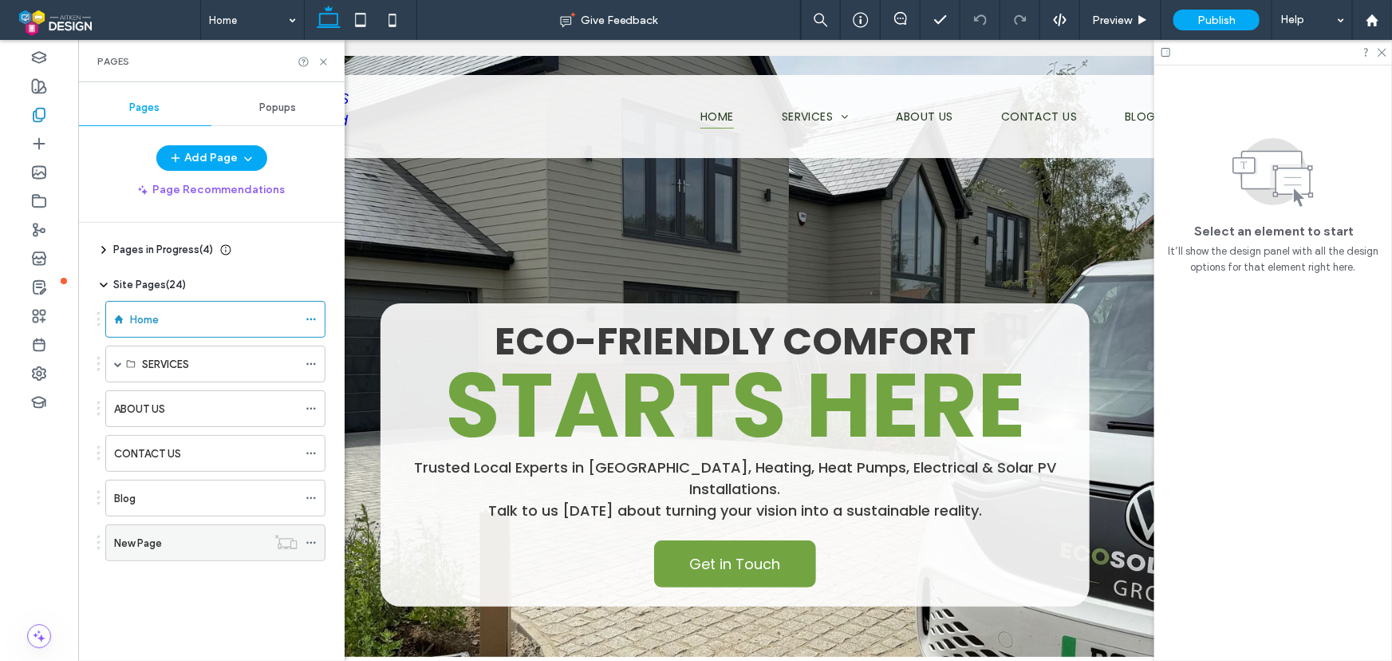
click at [315, 540] on icon at bounding box center [311, 542] width 11 height 11
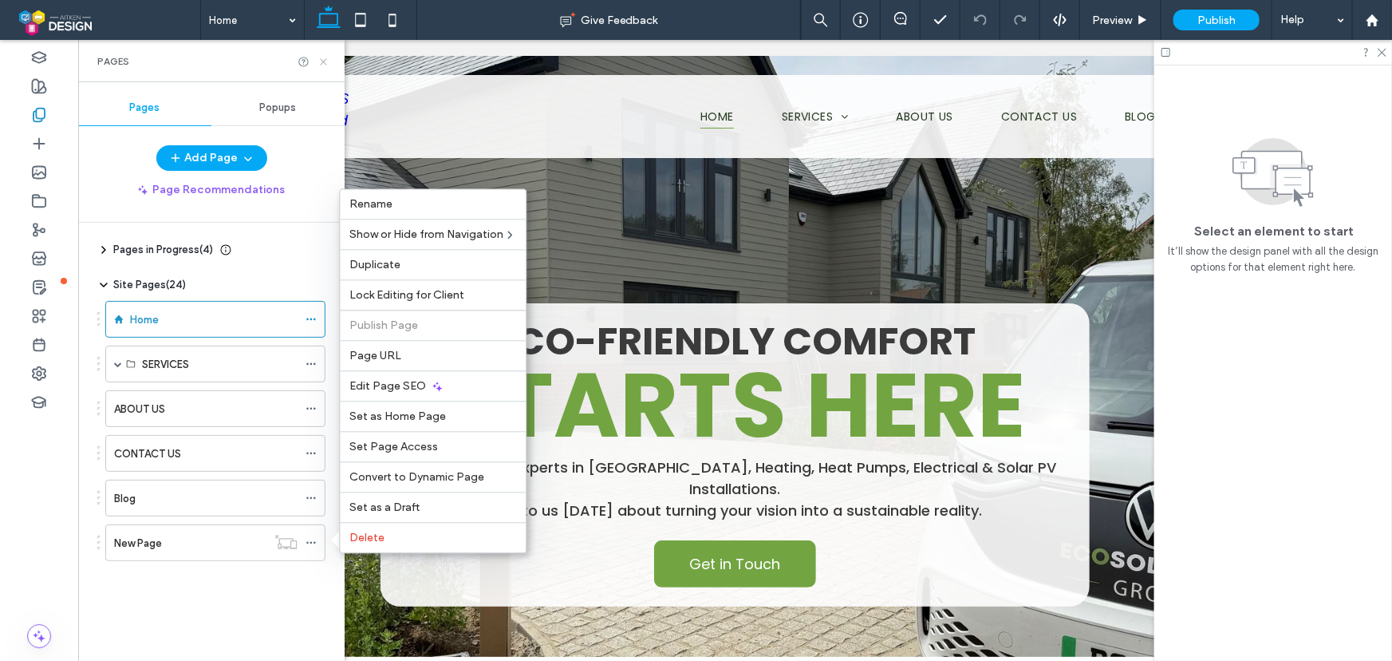
click at [323, 62] on icon at bounding box center [324, 62] width 12 height 12
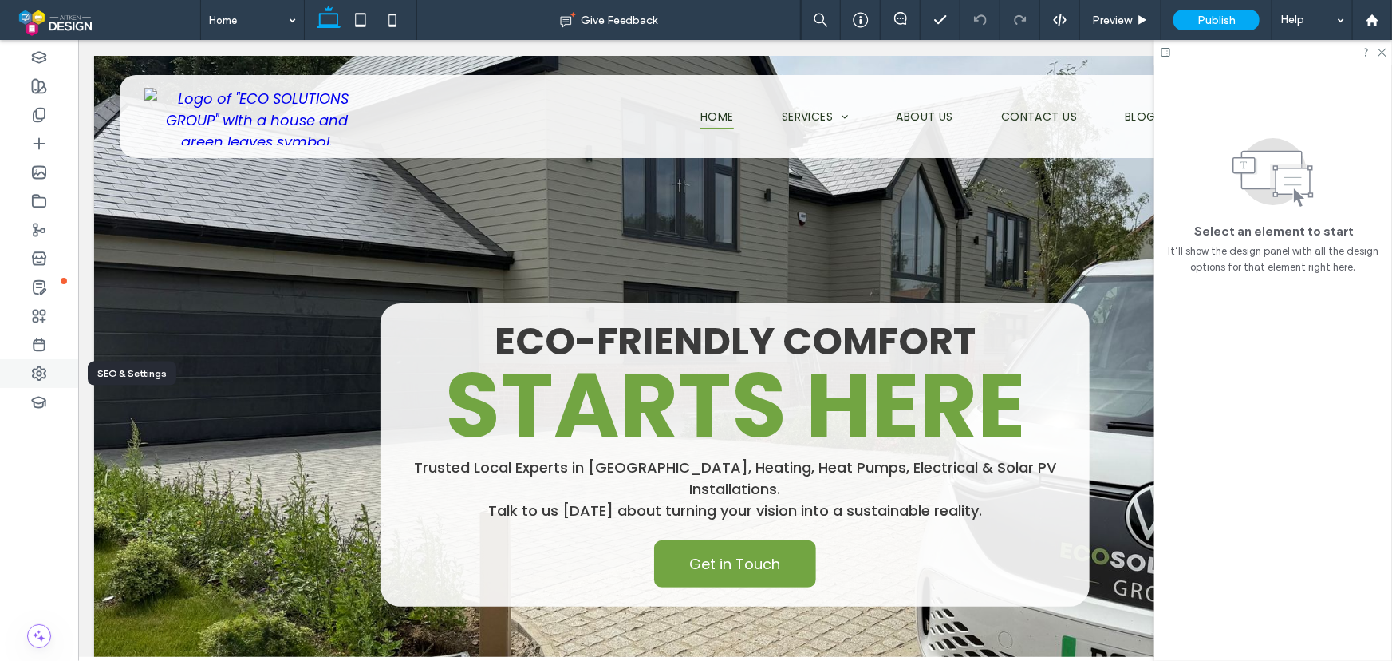
click at [45, 378] on icon at bounding box center [39, 373] width 16 height 16
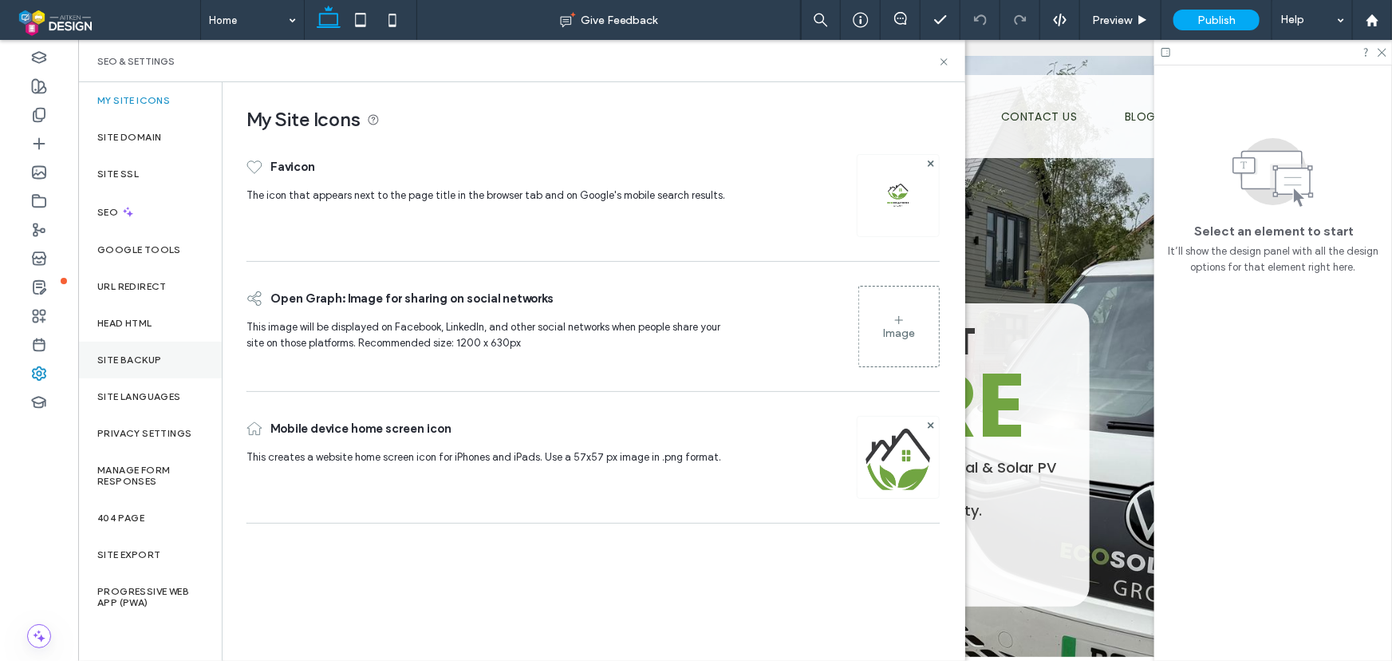
click at [140, 361] on label "Site Backup" at bounding box center [129, 359] width 64 height 11
